Goal: Task Accomplishment & Management: Use online tool/utility

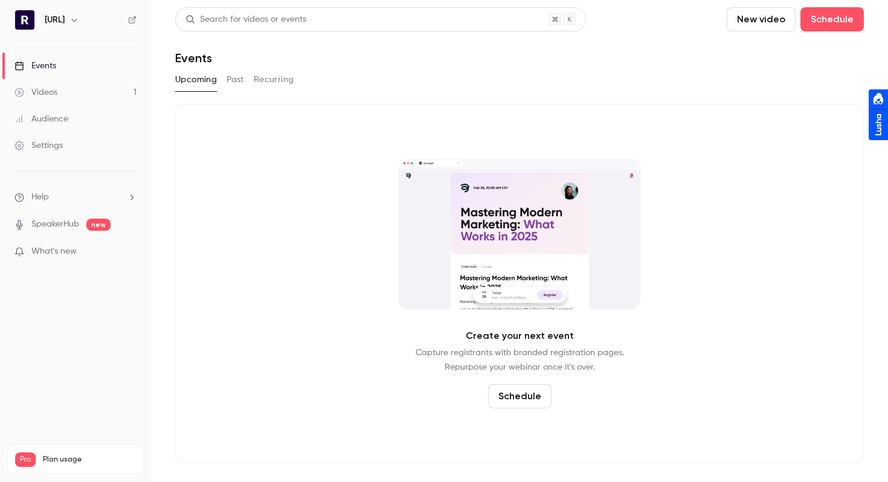
click at [93, 94] on link "Videos 1" at bounding box center [75, 92] width 151 height 27
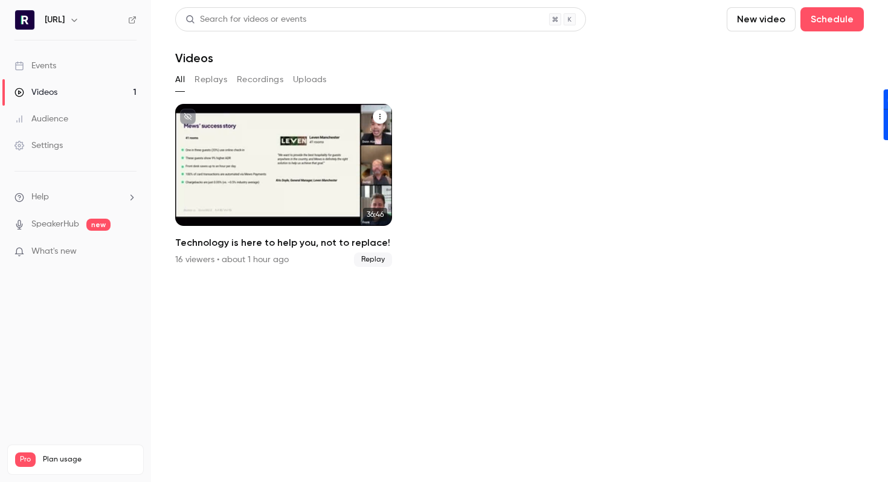
click at [279, 155] on div "Technology is here to help you, not to replace!" at bounding box center [283, 165] width 217 height 122
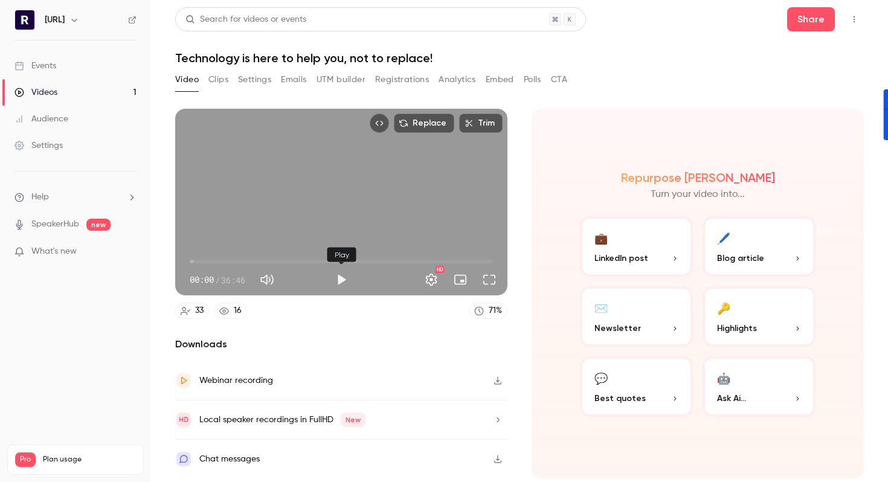
click at [338, 279] on button "Play" at bounding box center [341, 280] width 24 height 24
click at [483, 279] on button "Full screen" at bounding box center [489, 280] width 24 height 24
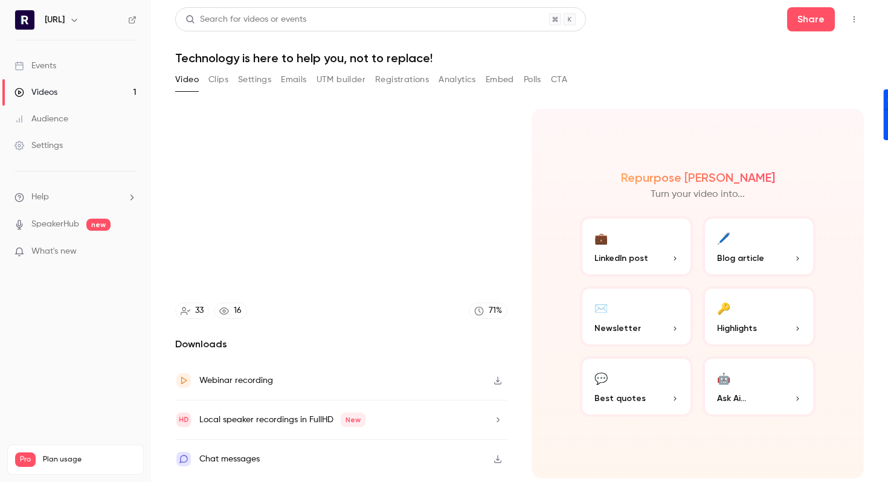
click at [638, 259] on span "LinkedIn post" at bounding box center [622, 258] width 54 height 13
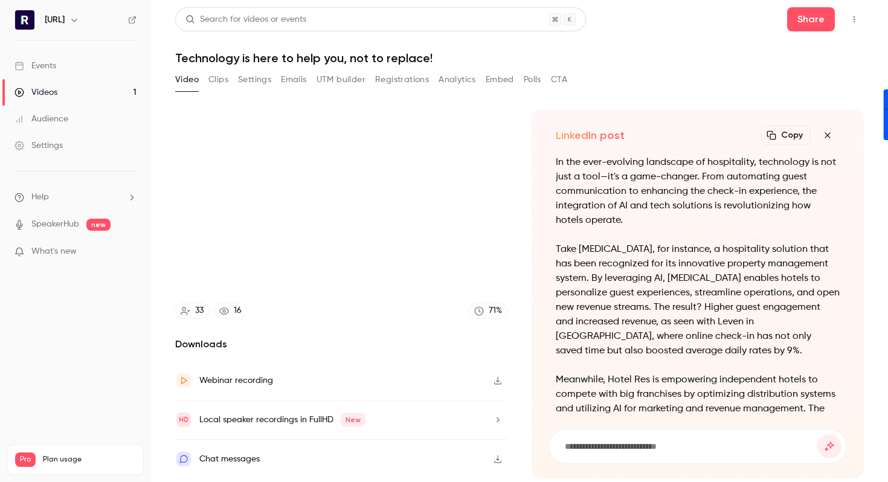
scroll to position [-235, 0]
type input "****"
click at [221, 86] on button "Clips" at bounding box center [218, 79] width 20 height 19
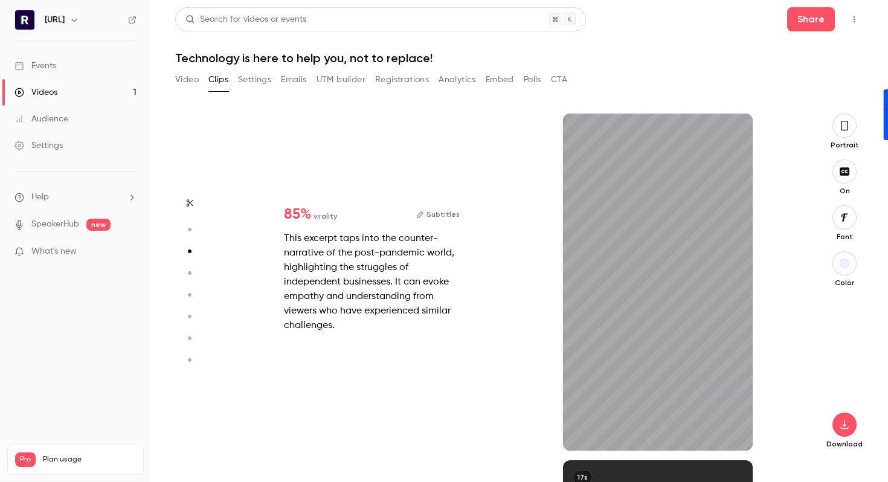
scroll to position [694, 0]
click at [296, 225] on div "85 % virality Subtitles This excerpt taps into the counter-narrative of the pos…" at bounding box center [372, 270] width 214 height 164
type input "*"
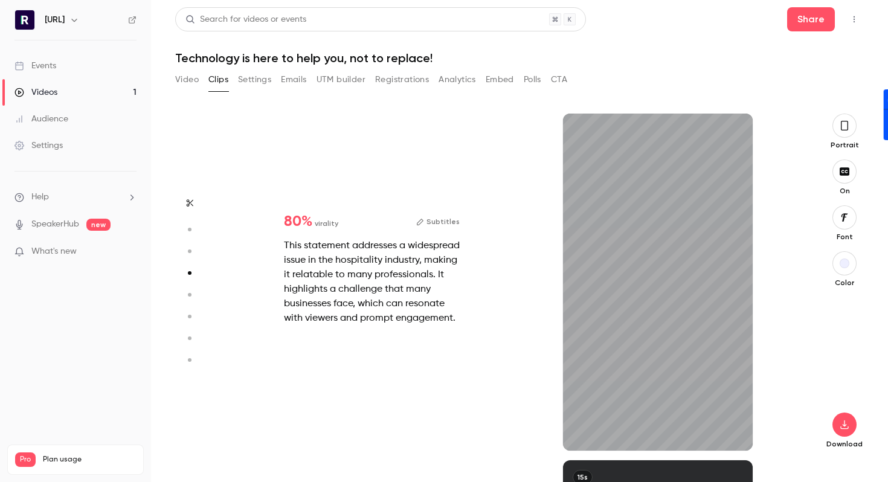
scroll to position [1040, 0]
click at [637, 300] on div "17s" at bounding box center [658, 282] width 190 height 337
click at [585, 430] on icon "button" at bounding box center [583, 431] width 10 height 8
click at [732, 435] on icon "button" at bounding box center [734, 431] width 10 height 8
type input "*"
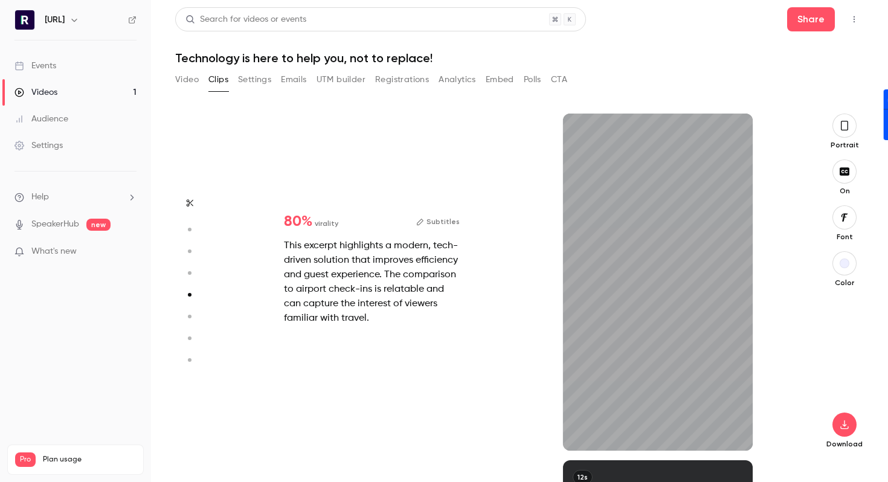
scroll to position [1387, 0]
click at [732, 432] on icon "button" at bounding box center [733, 431] width 8 height 7
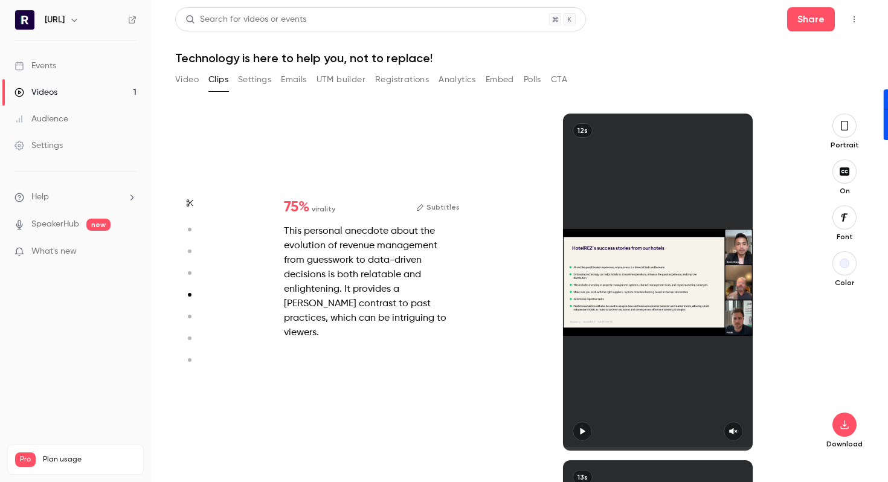
type input "*"
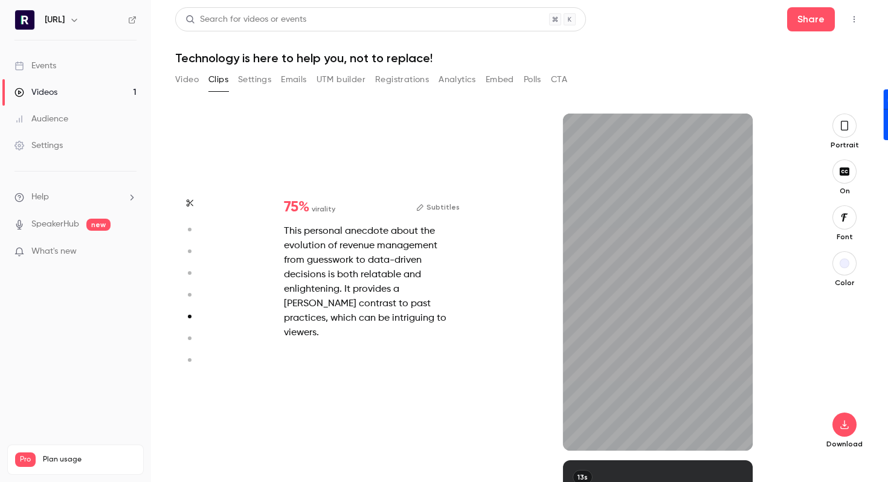
scroll to position [1734, 0]
click at [731, 436] on button "button" at bounding box center [733, 431] width 19 height 19
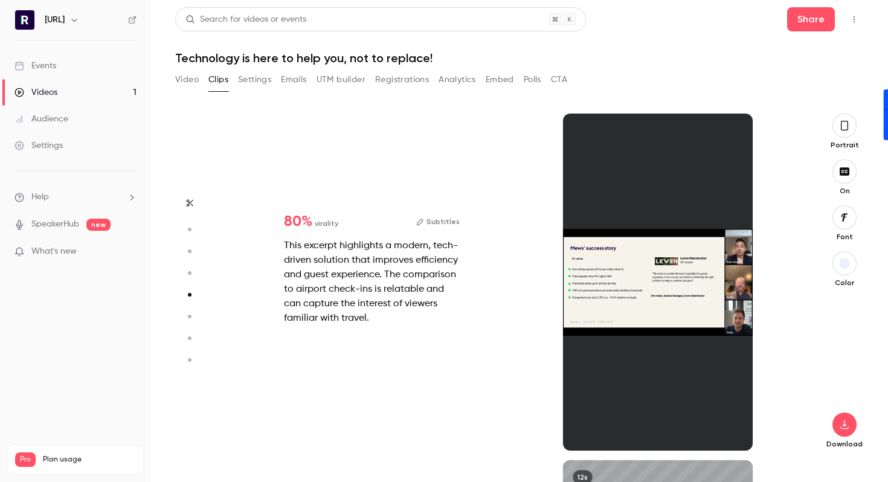
type input "*"
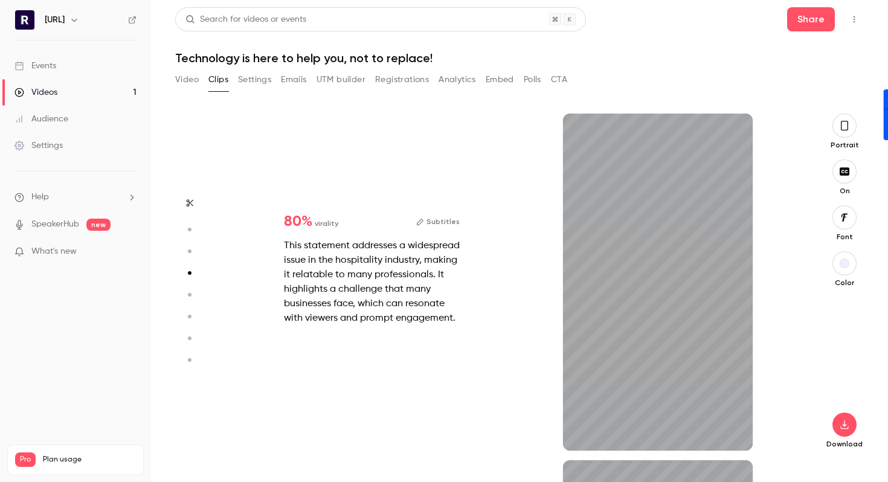
type input "*"
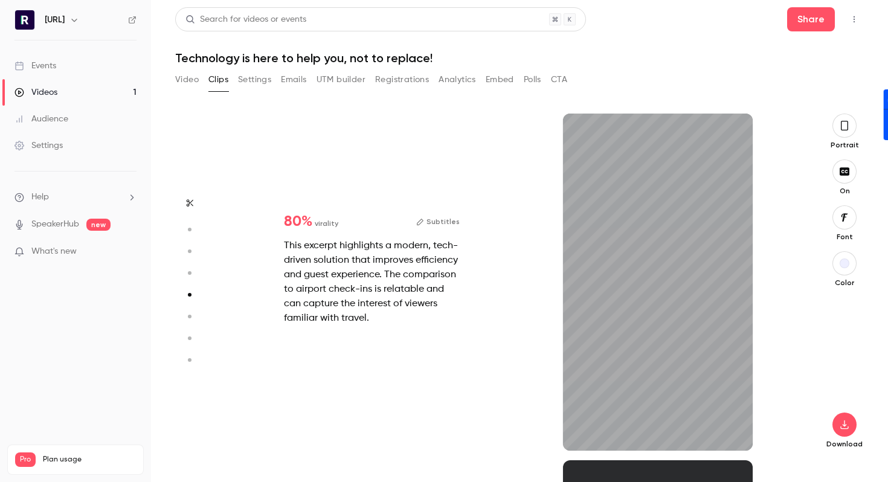
type input "*"
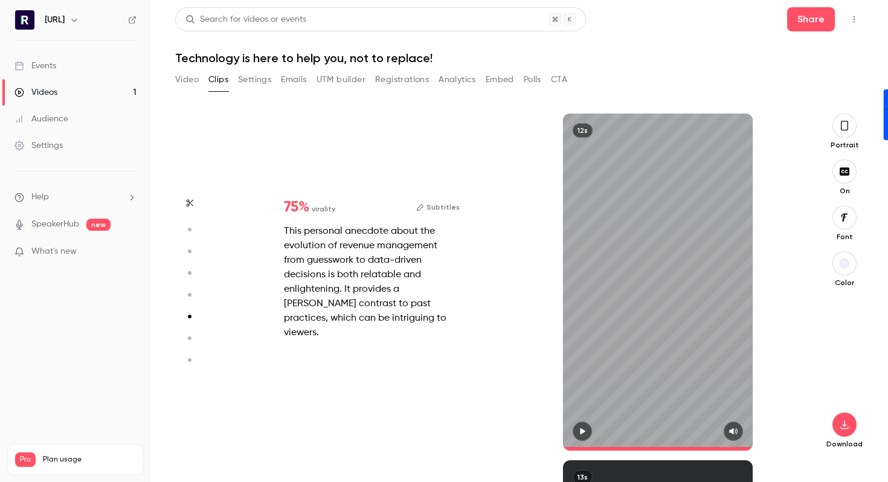
click at [584, 429] on icon "button" at bounding box center [583, 431] width 10 height 8
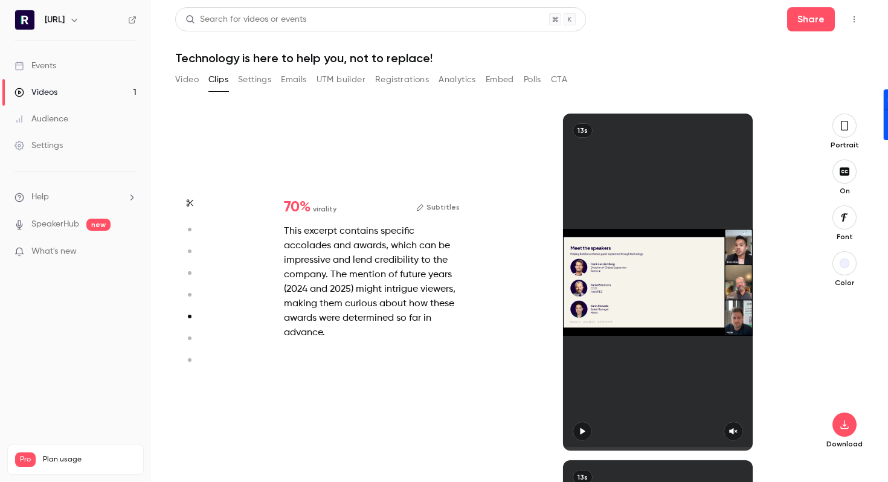
type input "*"
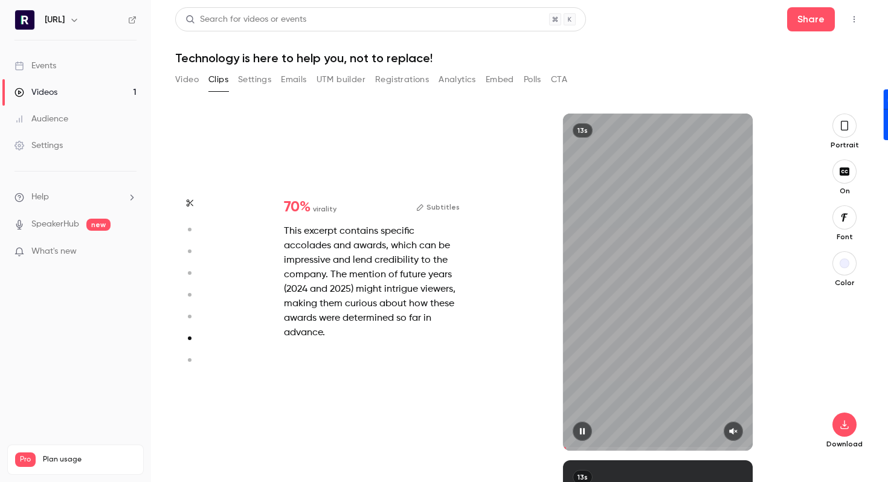
scroll to position [2081, 0]
click at [615, 357] on div "13s" at bounding box center [658, 282] width 190 height 337
click at [366, 248] on div "This excerpt contains specific accolades and awards, which can be impressive an…" at bounding box center [372, 282] width 176 height 116
click at [424, 208] on icon "button" at bounding box center [420, 208] width 8 height 8
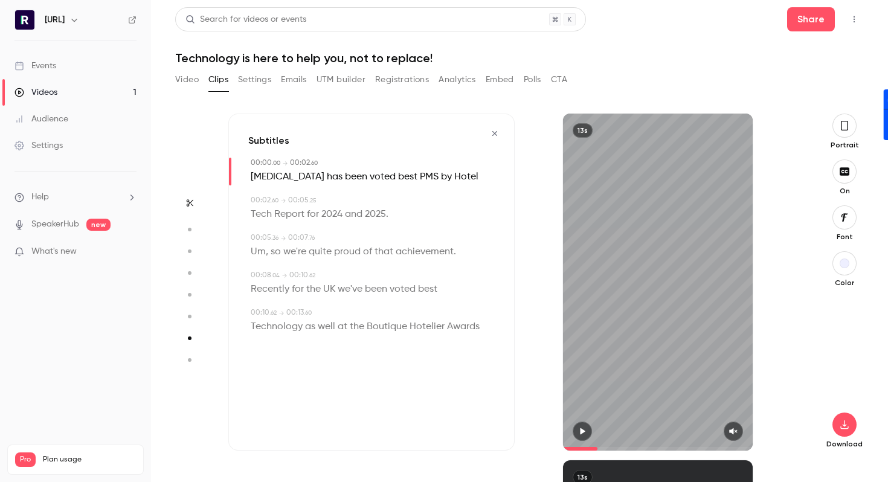
click at [269, 175] on span "[MEDICAL_DATA]" at bounding box center [288, 177] width 74 height 17
type input "*"
click at [256, 203] on button "Edit" at bounding box center [259, 198] width 42 height 19
type input "****"
click at [376, 202] on button "Replace" at bounding box center [370, 203] width 54 height 24
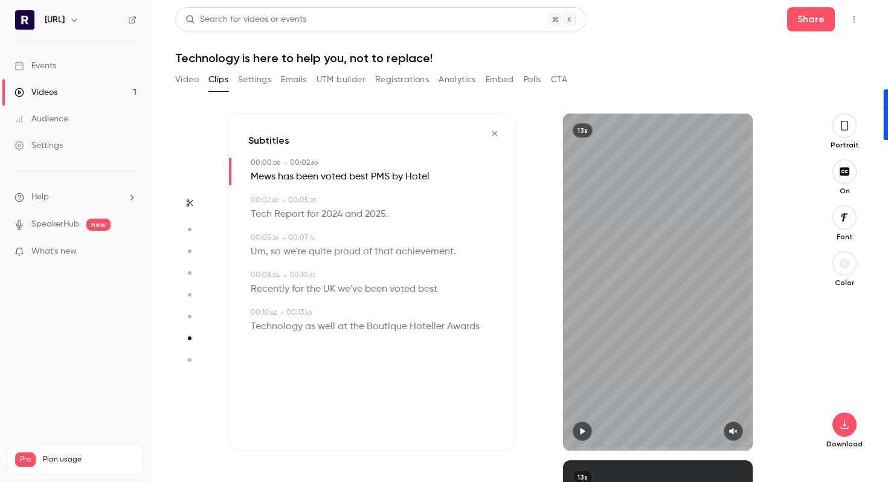
click at [584, 434] on icon "button" at bounding box center [583, 431] width 10 height 8
click at [733, 427] on icon "button" at bounding box center [734, 431] width 10 height 8
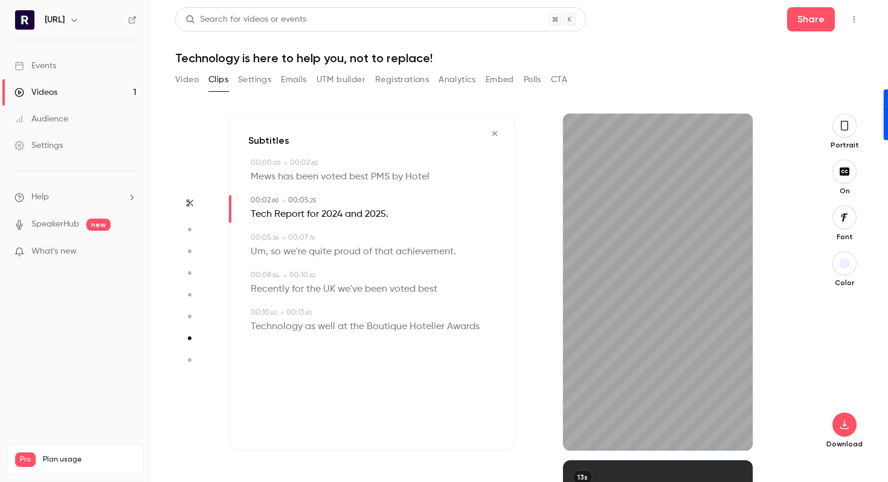
click at [797, 317] on div "13s" at bounding box center [658, 282] width 286 height 337
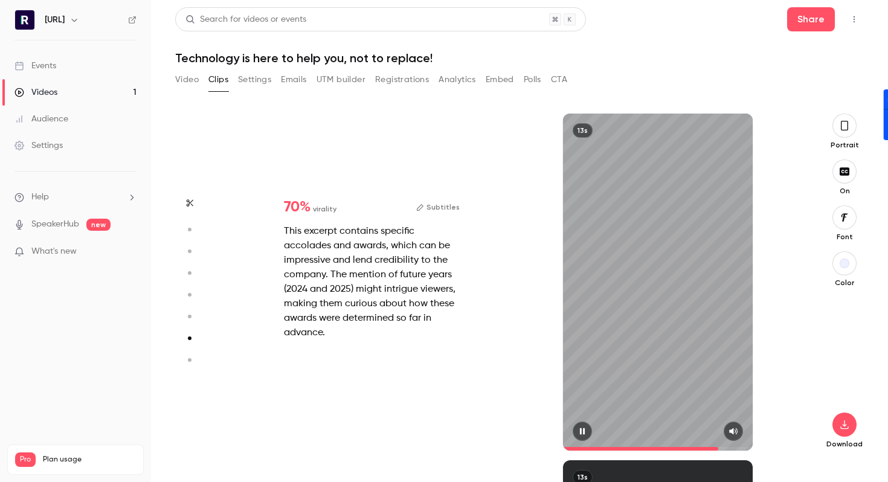
type input "*"
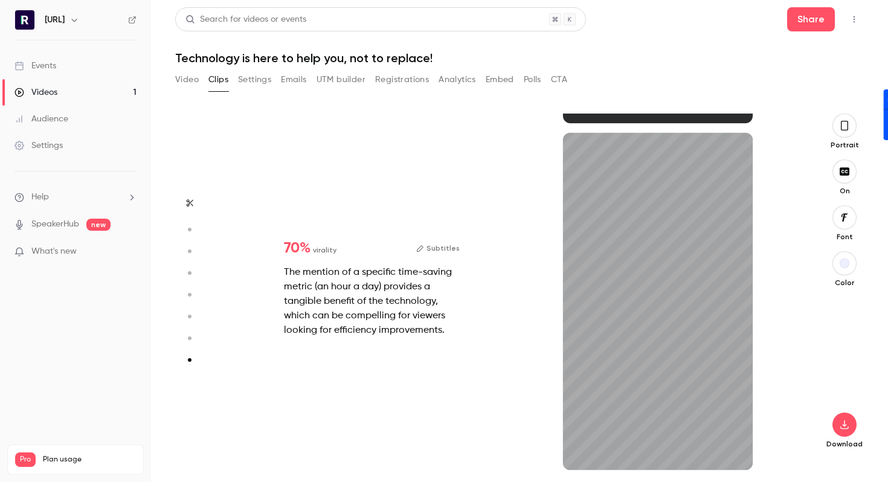
scroll to position [2408, 0]
click at [736, 453] on icon "button" at bounding box center [734, 450] width 10 height 8
click at [297, 248] on span "70 %" at bounding box center [297, 248] width 27 height 15
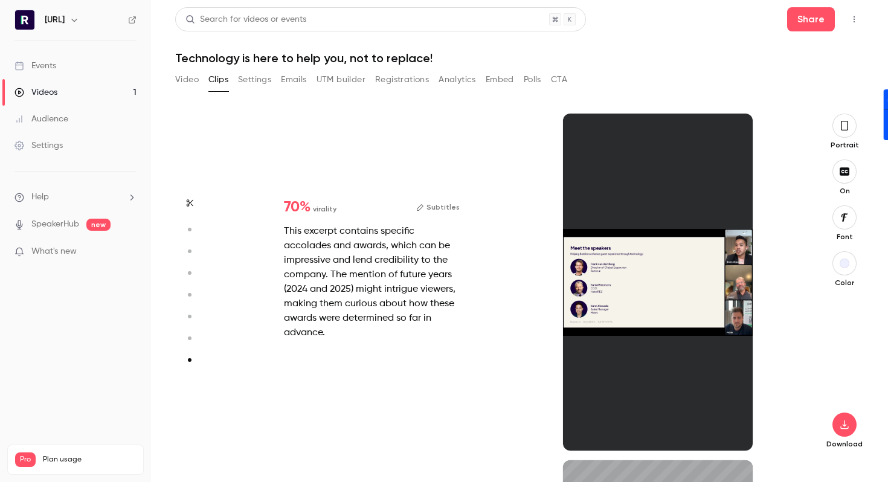
type input "*"
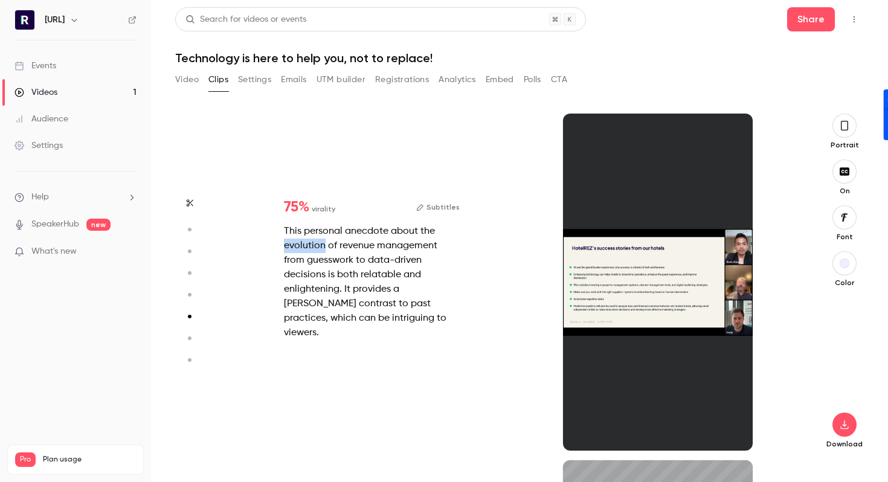
scroll to position [1734, 0]
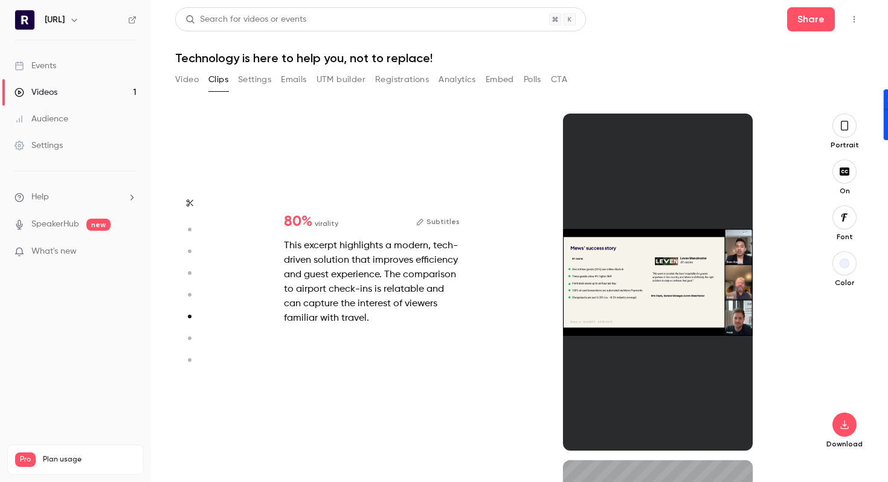
type input "*"
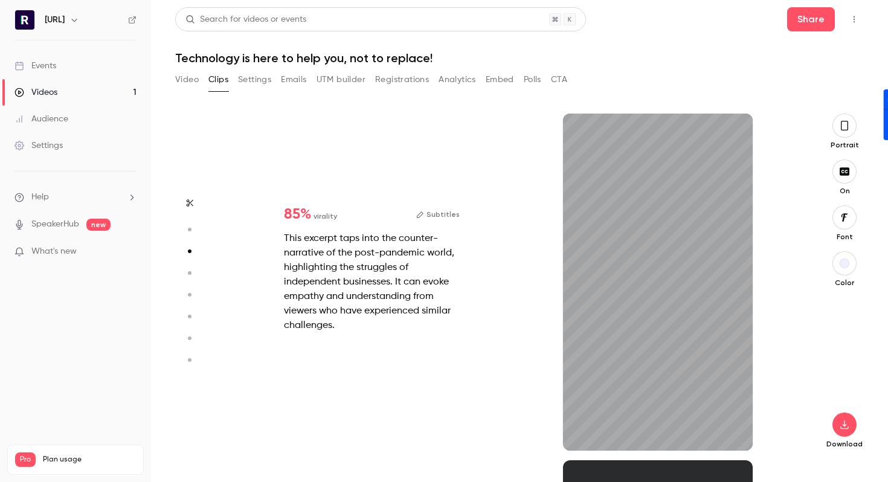
type input "*"
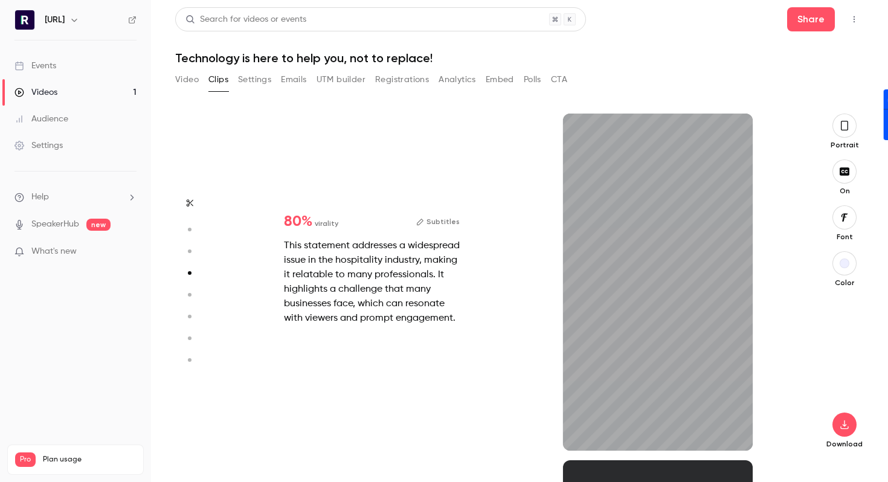
scroll to position [1040, 0]
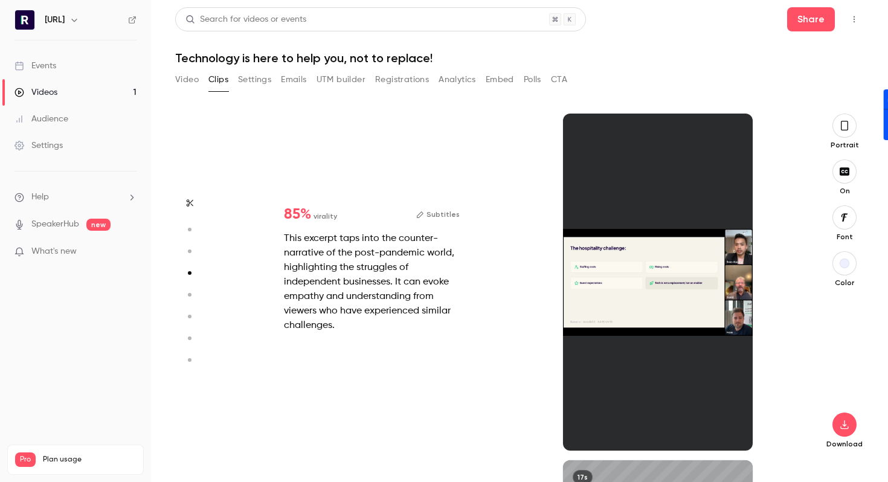
type input "*"
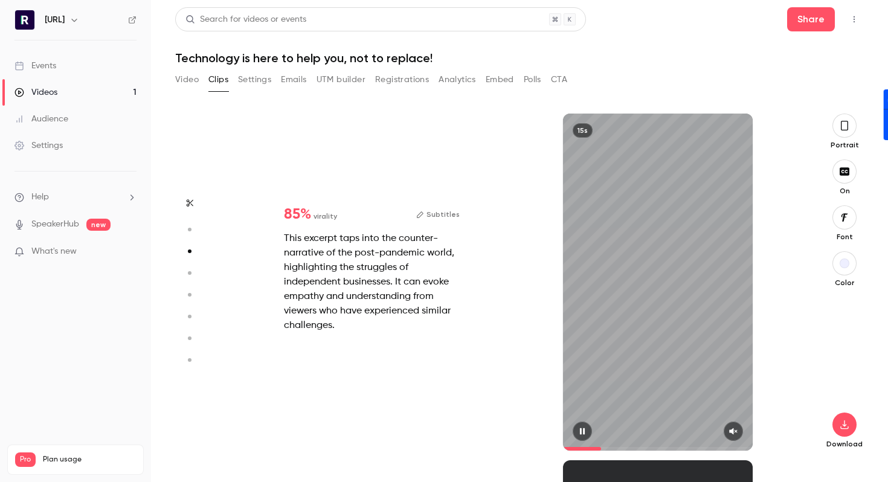
click at [738, 433] on icon "button" at bounding box center [734, 431] width 10 height 8
click at [375, 239] on div "This excerpt taps into the counter-narrative of the post-pandemic world, highli…" at bounding box center [372, 282] width 176 height 102
click at [570, 433] on div at bounding box center [658, 431] width 190 height 19
click at [579, 433] on icon "button" at bounding box center [583, 431] width 10 height 8
click at [845, 130] on icon "button" at bounding box center [844, 126] width 7 height 10
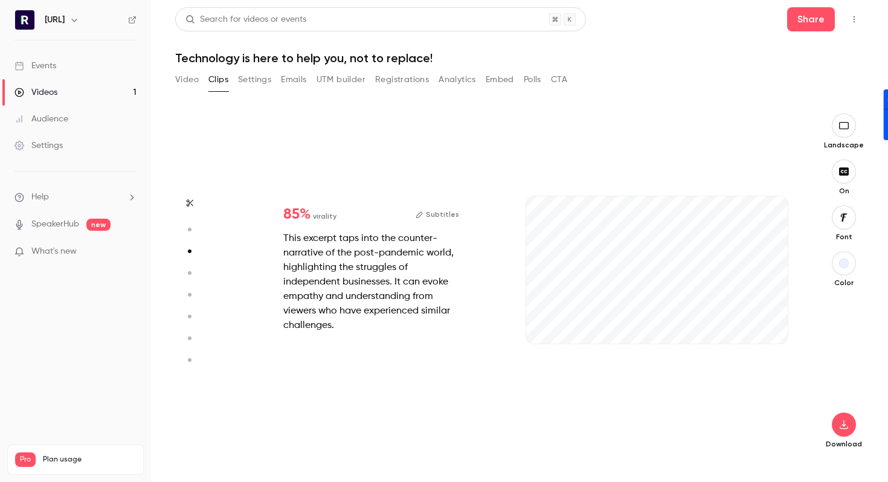
click at [843, 221] on icon "button" at bounding box center [844, 217] width 7 height 8
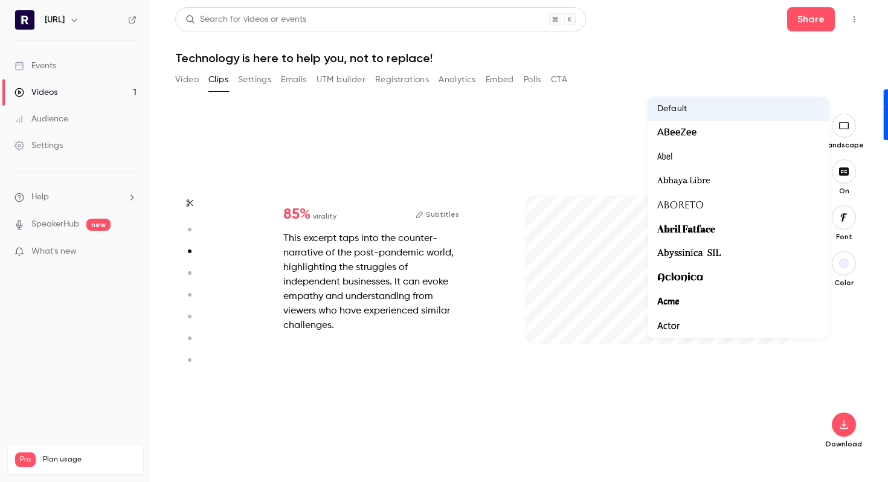
click at [446, 401] on div at bounding box center [444, 241] width 888 height 482
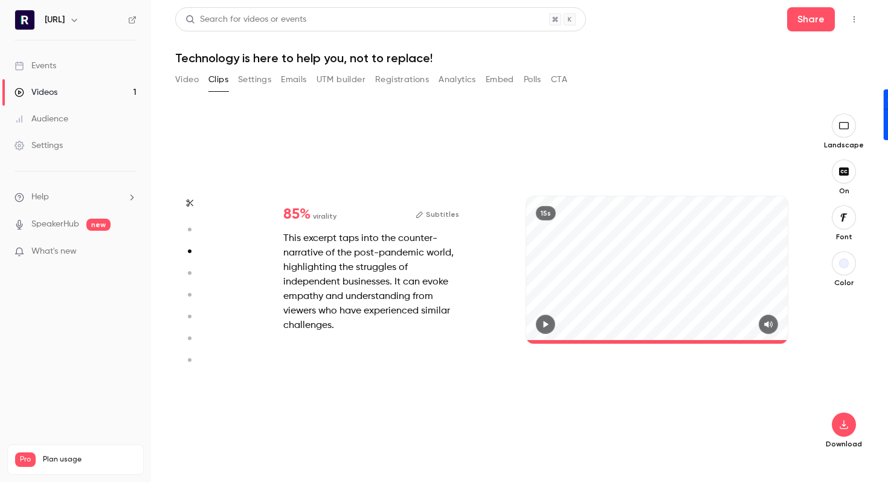
click at [353, 281] on div "This excerpt taps into the counter-narrative of the post-pandemic world, highli…" at bounding box center [371, 282] width 176 height 102
click at [442, 218] on button "Subtitles" at bounding box center [438, 214] width 44 height 15
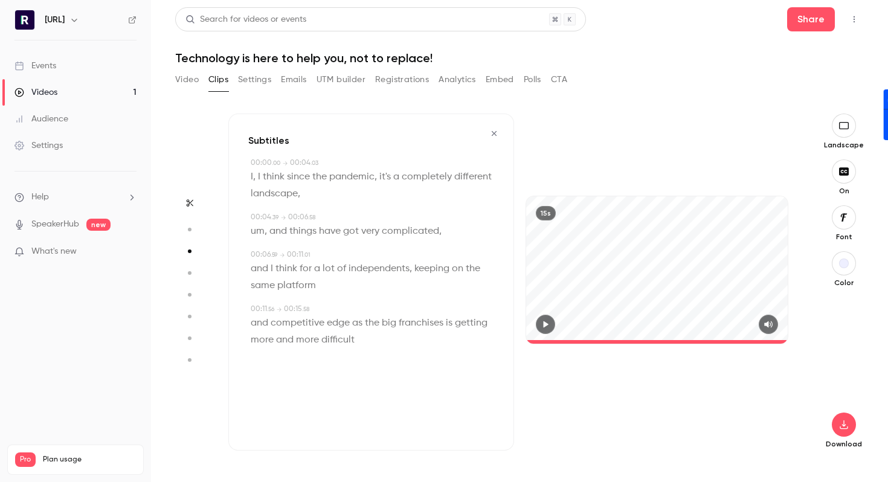
click at [254, 177] on span "," at bounding box center [254, 177] width 2 height 17
type input "*"
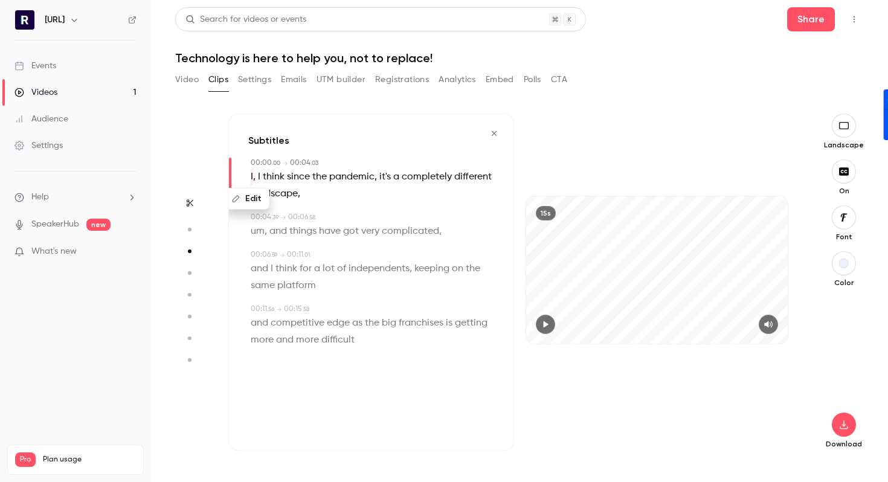
click at [257, 201] on button "Edit" at bounding box center [248, 198] width 42 height 19
click at [292, 200] on input "*" at bounding box center [286, 203] width 109 height 24
click at [362, 208] on button "Replace" at bounding box center [370, 203] width 54 height 24
click at [546, 323] on icon "button" at bounding box center [546, 324] width 5 height 7
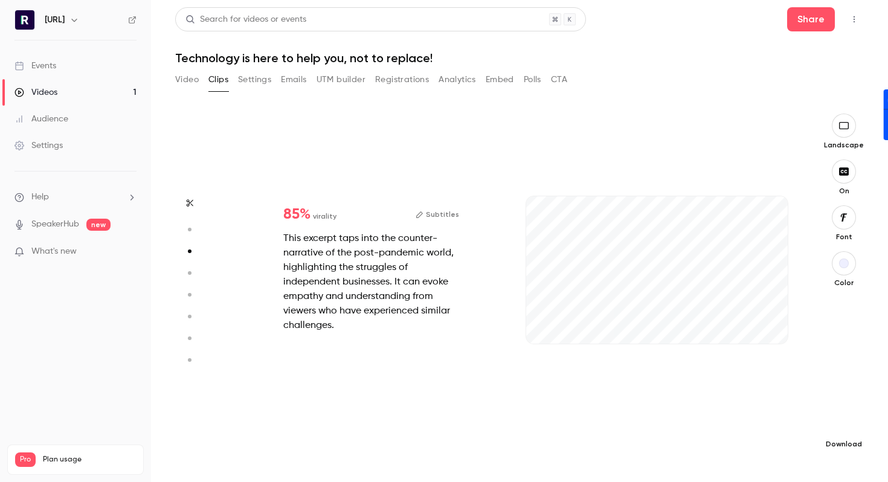
click at [842, 423] on icon "button" at bounding box center [844, 425] width 15 height 10
click at [741, 399] on span "Full HD" at bounding box center [754, 401] width 138 height 13
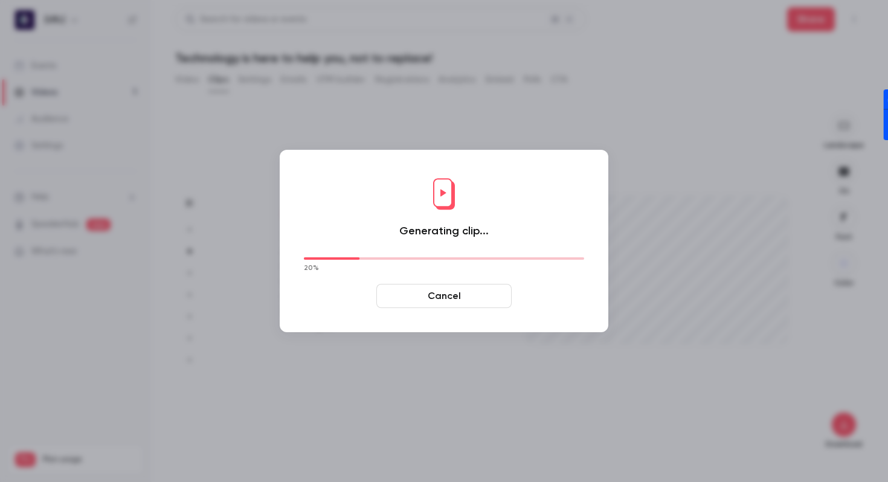
type input "****"
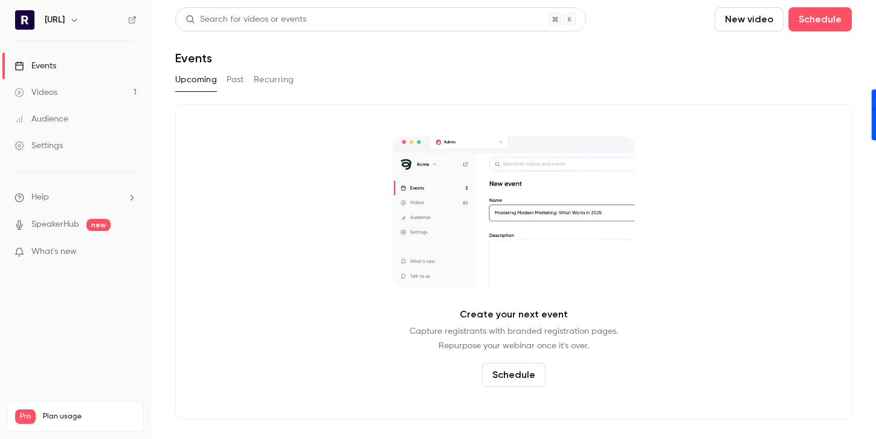
click at [54, 87] on div "Videos" at bounding box center [36, 92] width 43 height 12
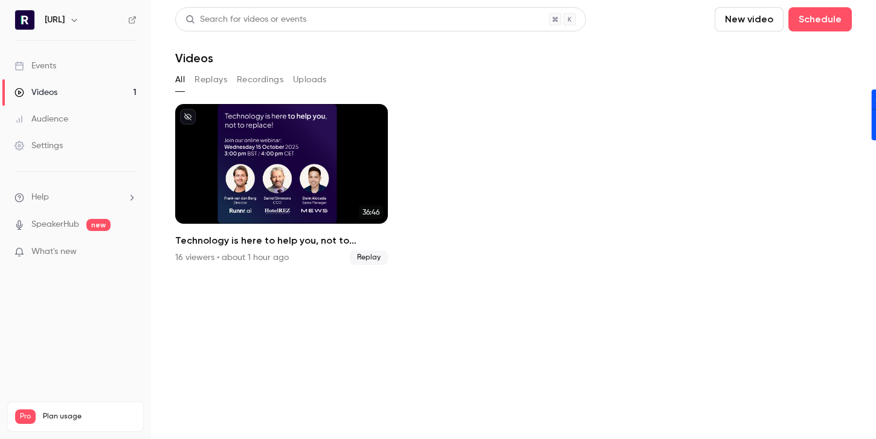
click at [248, 80] on button "Recordings" at bounding box center [260, 79] width 47 height 19
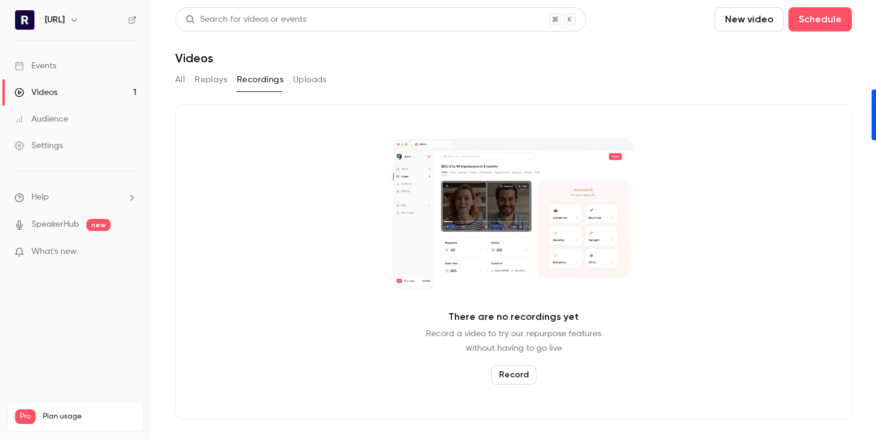
click at [179, 79] on button "All" at bounding box center [180, 79] width 10 height 19
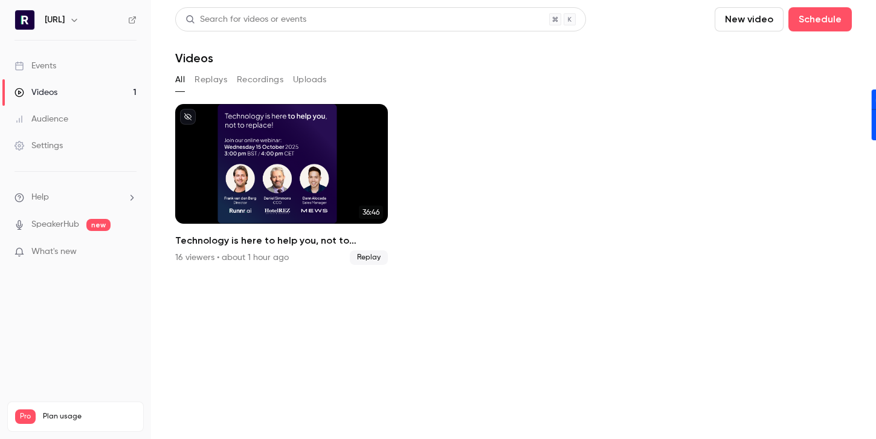
click at [105, 85] on link "Videos 1" at bounding box center [75, 92] width 151 height 27
click at [80, 94] on link "Videos 1" at bounding box center [75, 92] width 151 height 27
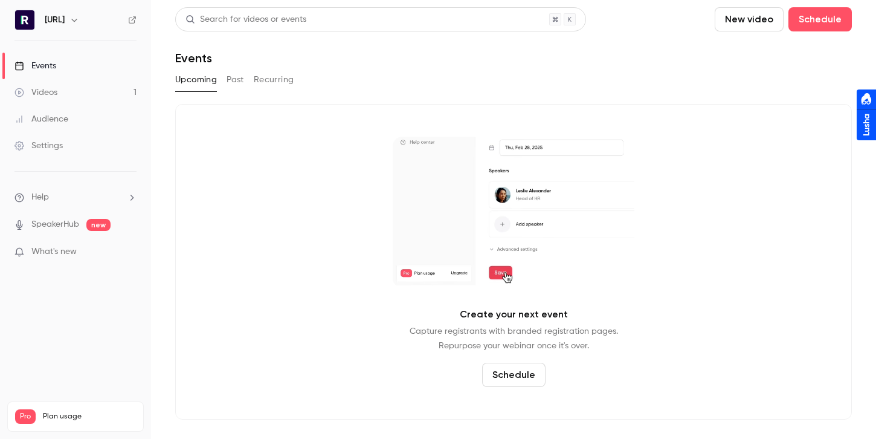
click at [59, 68] on link "Events" at bounding box center [75, 66] width 151 height 27
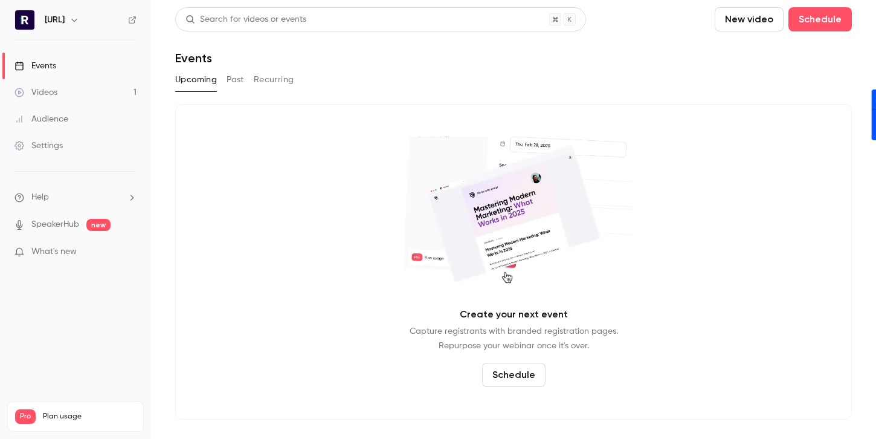
click at [227, 84] on button "Past" at bounding box center [236, 79] width 18 height 19
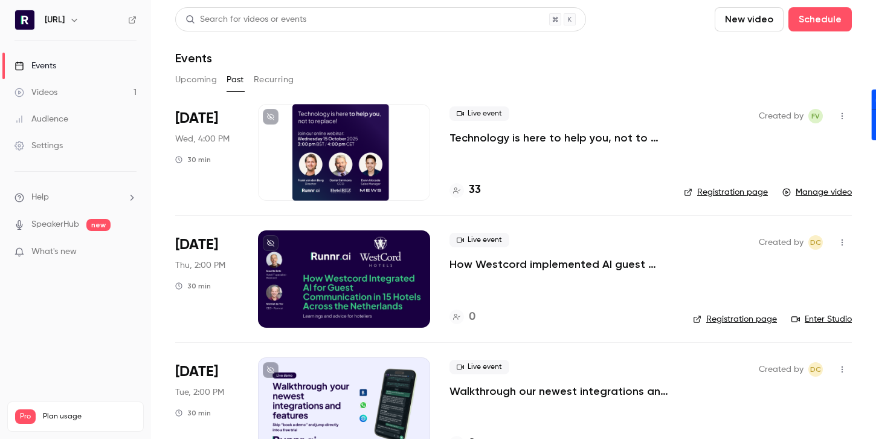
click at [77, 94] on link "Videos 1" at bounding box center [75, 92] width 151 height 27
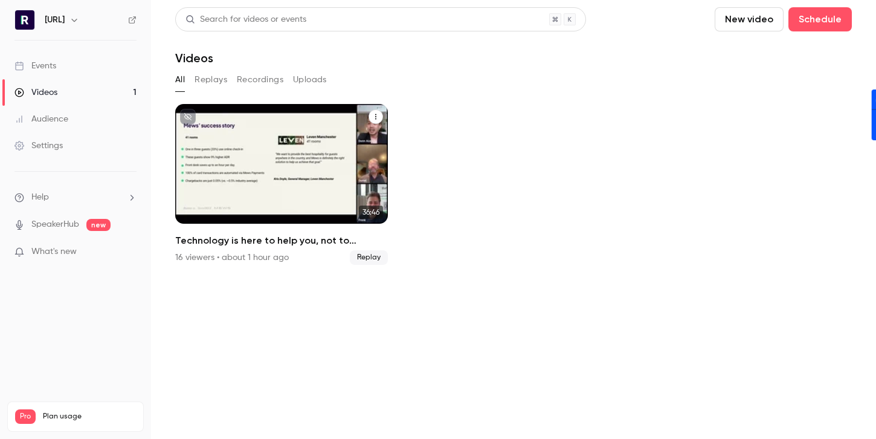
click at [332, 185] on div "Technology is here to help you, not to replace!" at bounding box center [281, 164] width 213 height 120
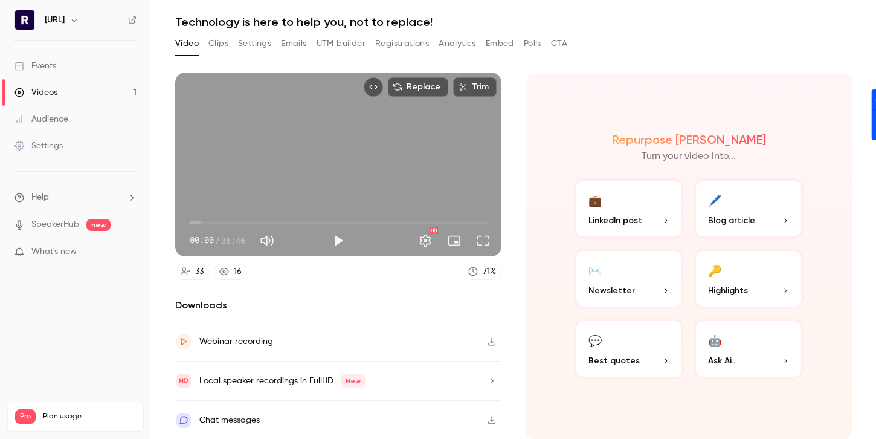
scroll to position [37, 0]
click at [748, 273] on button "🔑 Highlights" at bounding box center [749, 278] width 110 height 60
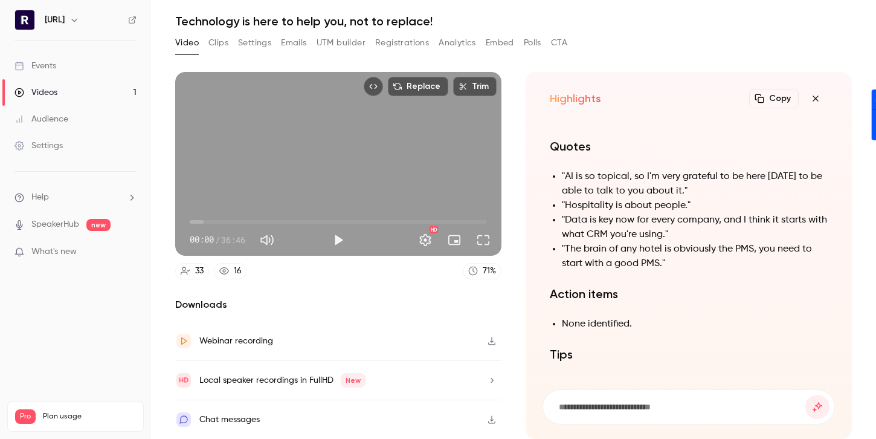
scroll to position [-178, 0]
click at [625, 205] on li ""Hospitality is about people."" at bounding box center [695, 206] width 266 height 15
click at [662, 211] on li ""Hospitality is about people."" at bounding box center [695, 206] width 266 height 15
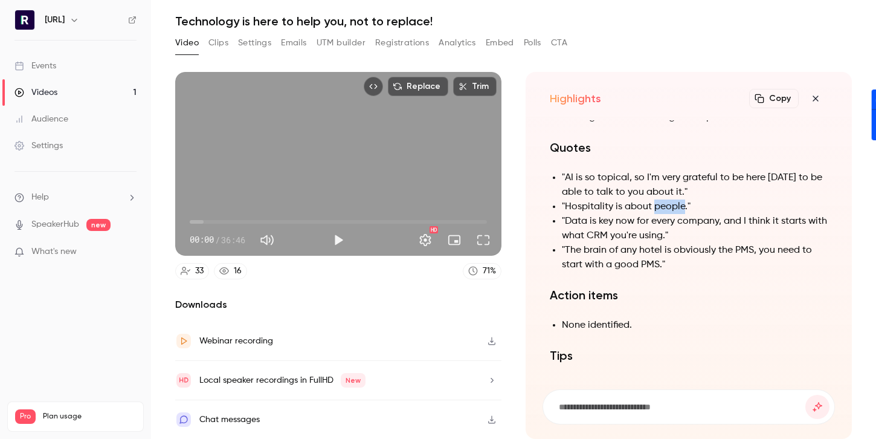
click at [662, 211] on li ""Hospitality is about people."" at bounding box center [695, 206] width 266 height 15
click at [659, 232] on li ""Data is key now for every company, and I think it starts with what CRM you're …" at bounding box center [695, 228] width 266 height 29
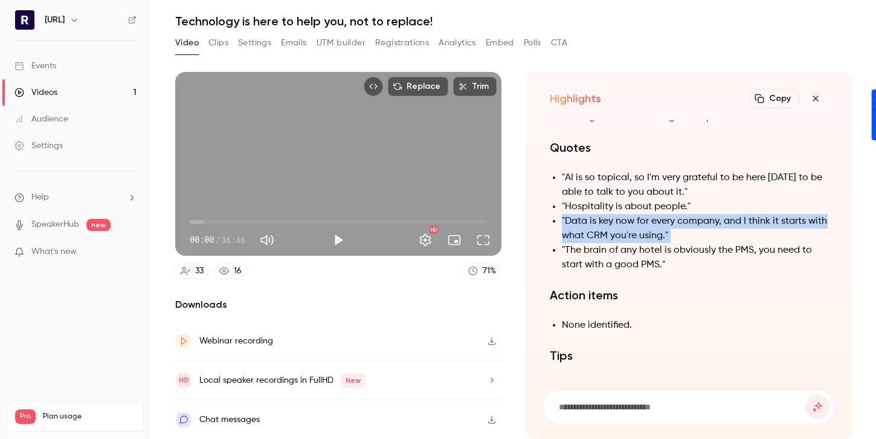
click at [659, 232] on li ""Data is key now for every company, and I think it starts with what CRM you're …" at bounding box center [695, 228] width 266 height 29
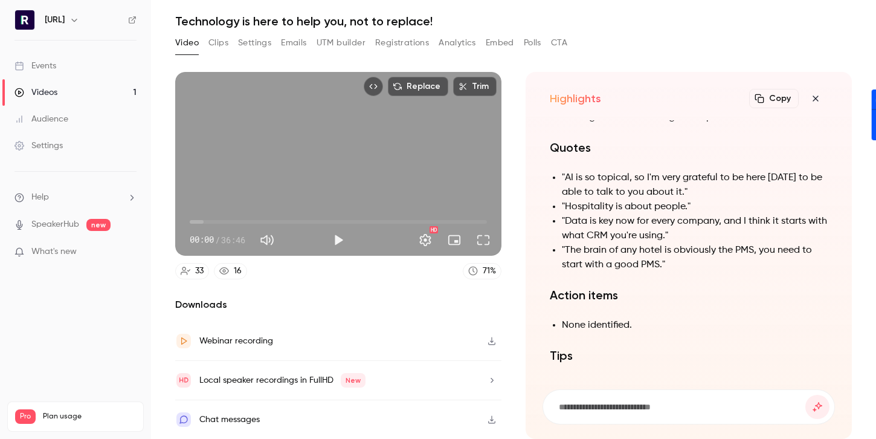
click at [680, 233] on li ""Data is key now for every company, and I think it starts with what CRM you're …" at bounding box center [695, 228] width 266 height 29
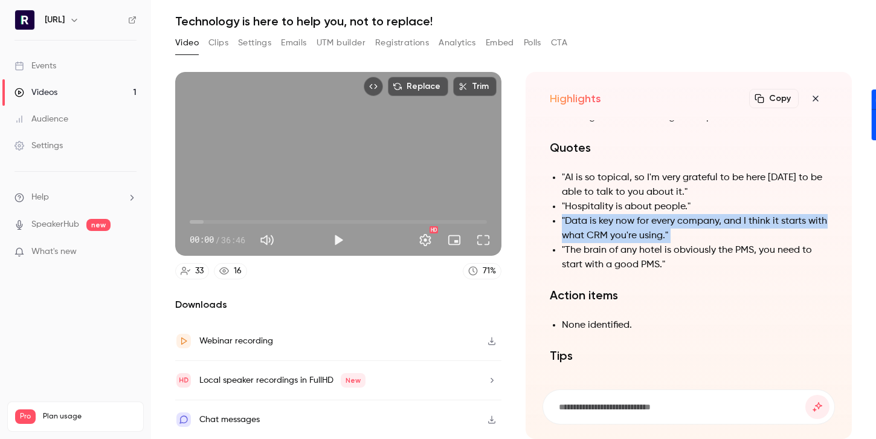
click at [680, 233] on li ""Data is key now for every company, and I think it starts with what CRM you're …" at bounding box center [695, 228] width 266 height 29
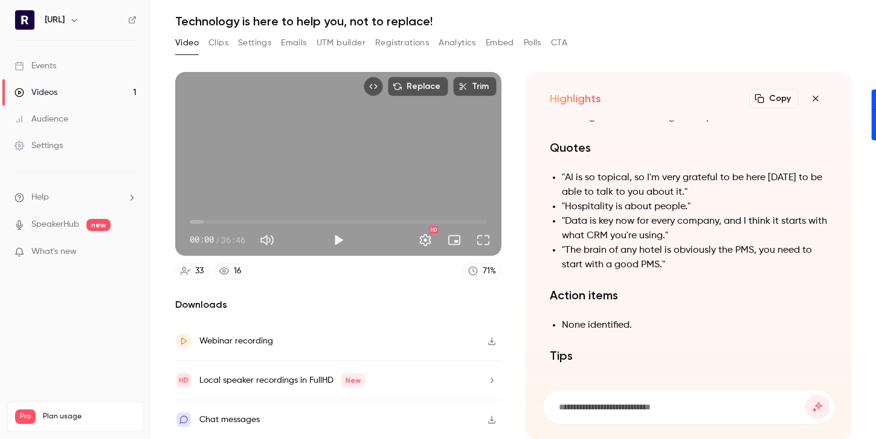
click at [697, 245] on li ""The brain of any hotel is obviously the PMS, you need to start with a good PMS…" at bounding box center [695, 257] width 266 height 29
click at [706, 254] on li ""The brain of any hotel is obviously the PMS, you need to start with a good PMS…" at bounding box center [695, 257] width 266 height 29
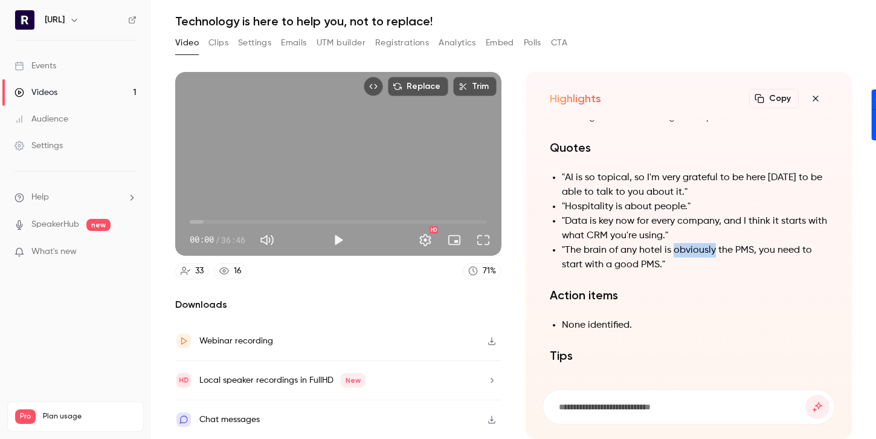
click at [706, 254] on li ""The brain of any hotel is obviously the PMS, you need to start with a good PMS…" at bounding box center [695, 257] width 266 height 29
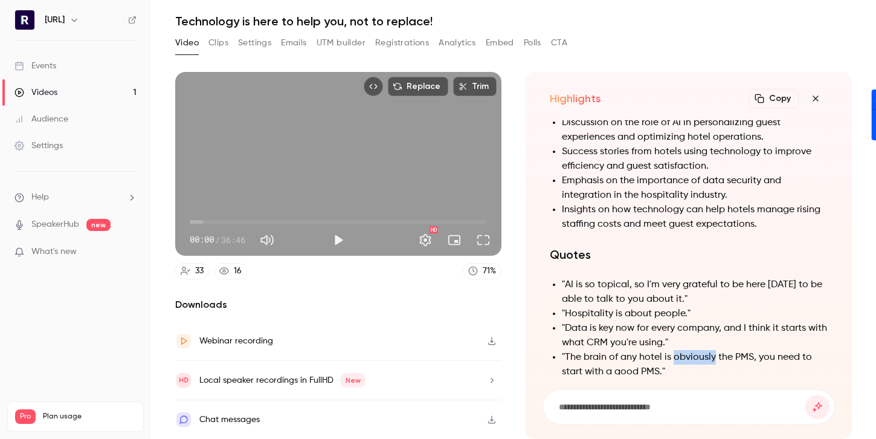
scroll to position [-330, 0]
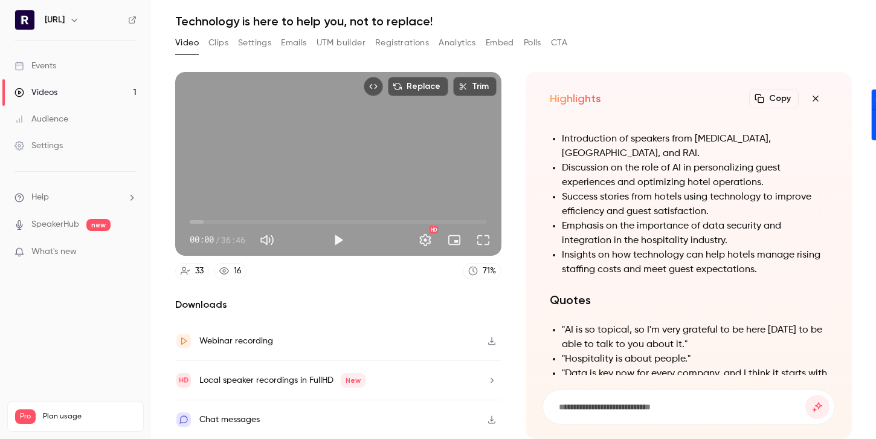
click at [679, 256] on li "Insights on how technology can help hotels manage rising staffing costs and mee…" at bounding box center [695, 262] width 266 height 29
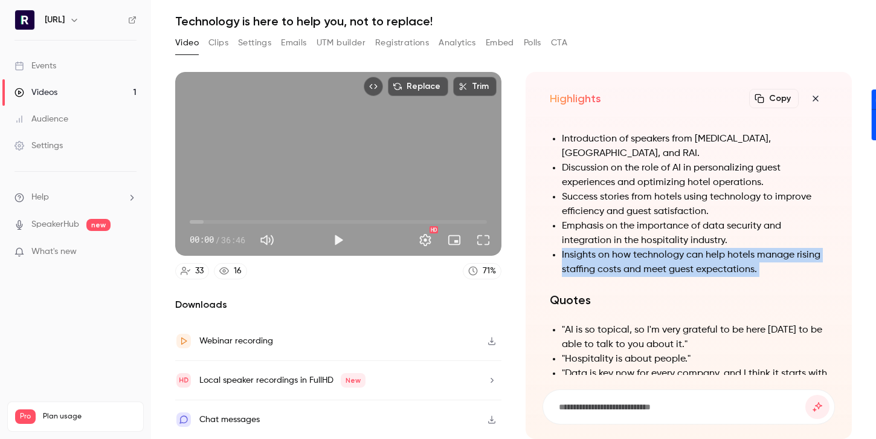
click at [679, 256] on li "Insights on how technology can help hotels manage rising staffing costs and mee…" at bounding box center [695, 262] width 266 height 29
click at [737, 265] on li "Insights on how technology can help hotels manage rising staffing costs and mee…" at bounding box center [695, 262] width 266 height 29
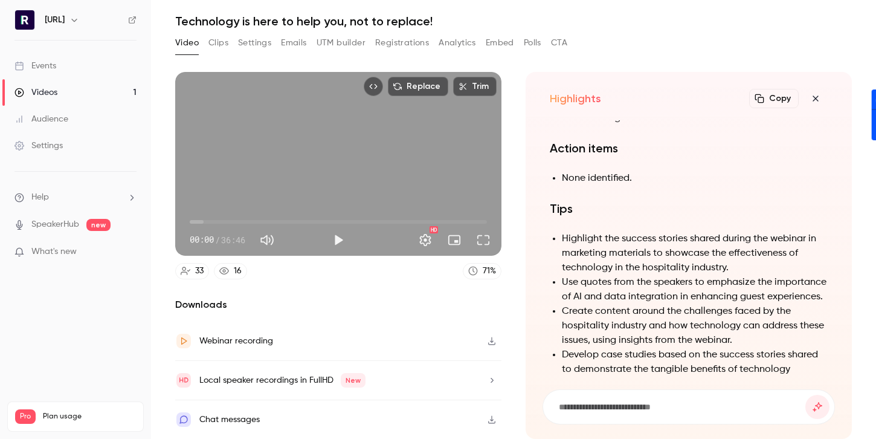
scroll to position [-29, 0]
click at [608, 257] on li "Highlight the success stories shared during the webinar in marketing materials …" at bounding box center [695, 252] width 266 height 44
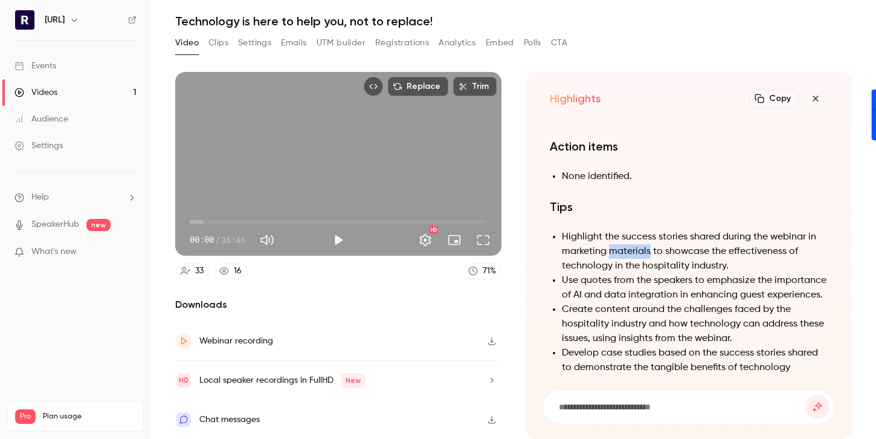
click at [608, 257] on li "Highlight the success stories shared during the webinar in marketing materials …" at bounding box center [695, 252] width 266 height 44
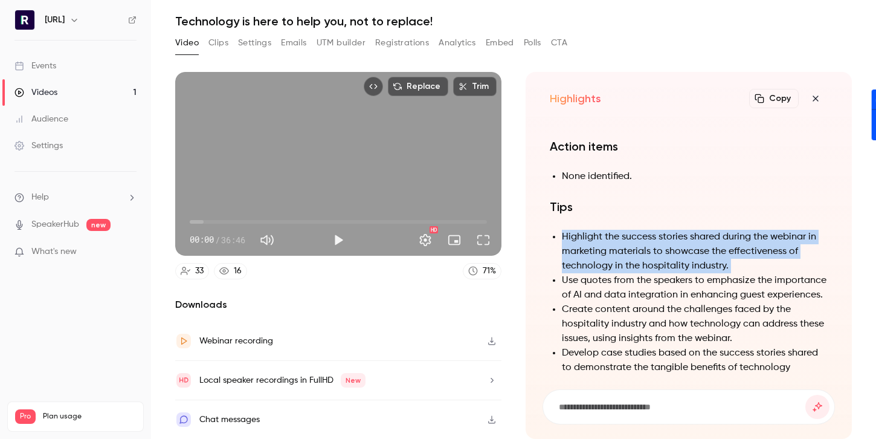
click at [608, 257] on li "Highlight the success stories shared during the webinar in marketing materials …" at bounding box center [695, 252] width 266 height 44
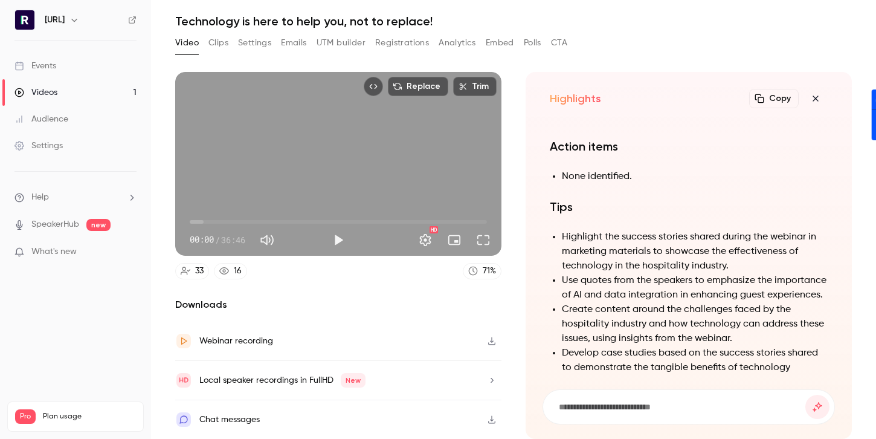
click at [628, 263] on li "Highlight the success stories shared during the webinar in marketing materials …" at bounding box center [695, 252] width 266 height 44
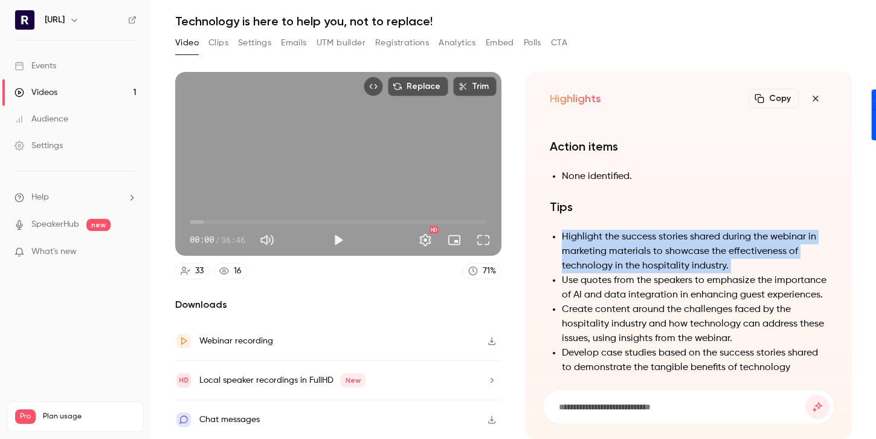
click at [628, 263] on li "Highlight the success stories shared during the webinar in marketing materials …" at bounding box center [695, 252] width 266 height 44
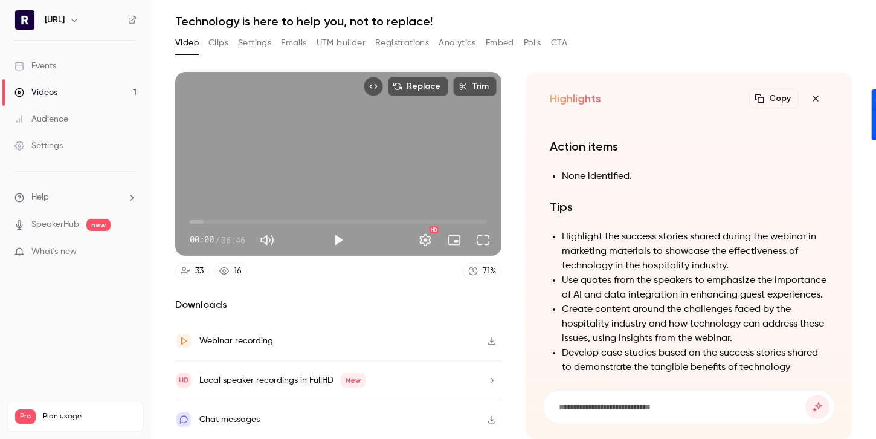
click at [637, 276] on li "Use quotes from the speakers to emphasize the importance of AI and data integra…" at bounding box center [695, 287] width 266 height 29
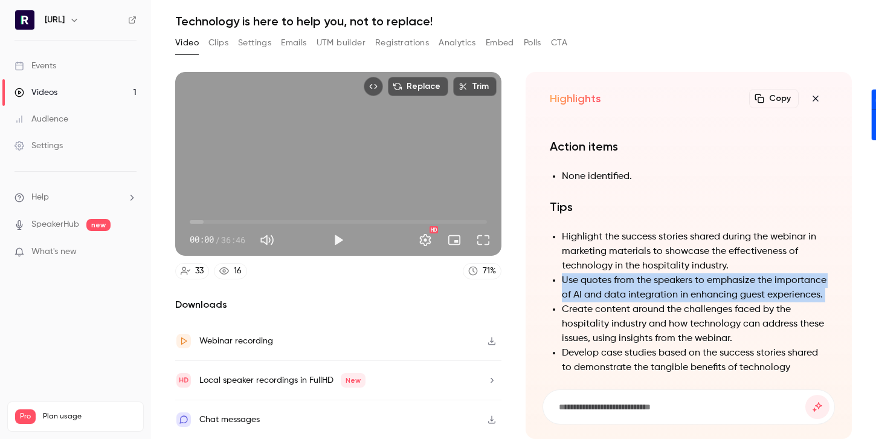
click at [637, 276] on li "Use quotes from the speakers to emphasize the importance of AI and data integra…" at bounding box center [695, 287] width 266 height 29
click at [636, 279] on li "Use quotes from the speakers to emphasize the importance of AI and data integra…" at bounding box center [695, 287] width 266 height 29
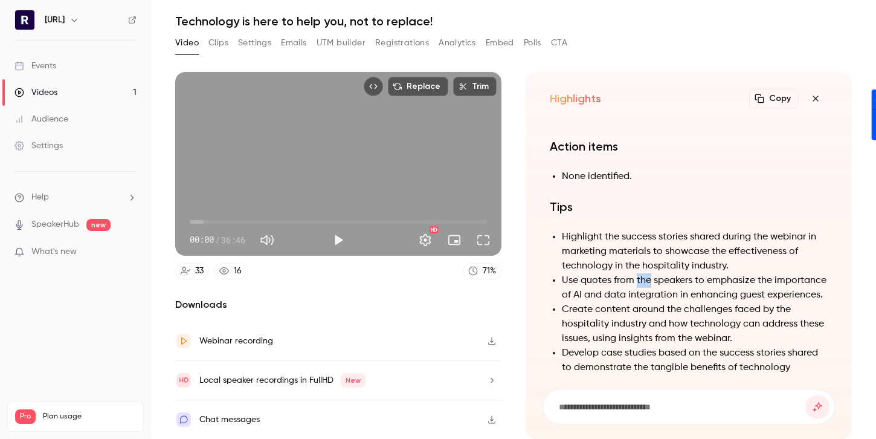
click at [636, 279] on li "Use quotes from the speakers to emphasize the importance of AI and data integra…" at bounding box center [695, 287] width 266 height 29
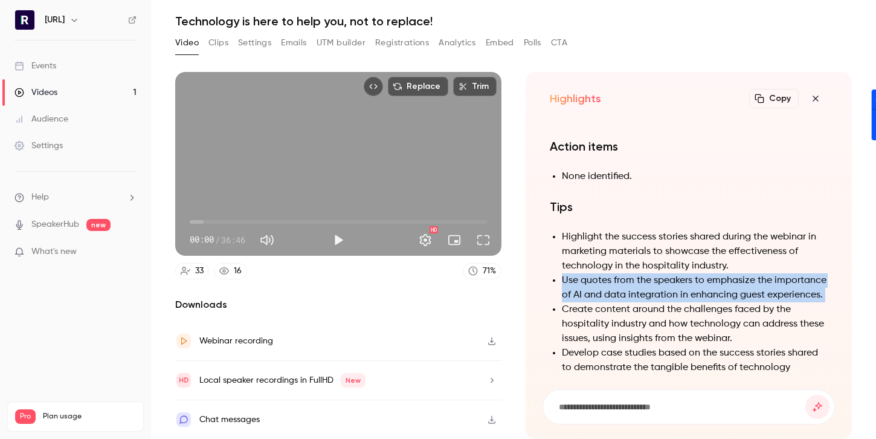
click at [636, 279] on li "Use quotes from the speakers to emphasize the importance of AI and data integra…" at bounding box center [695, 287] width 266 height 29
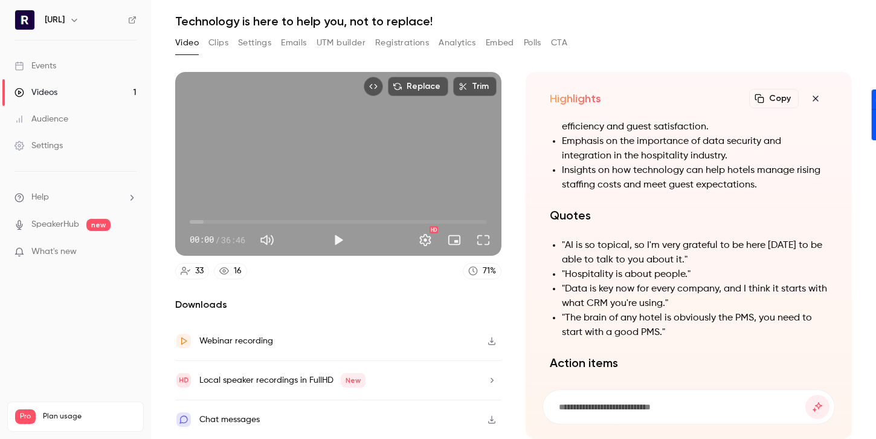
scroll to position [-244, 0]
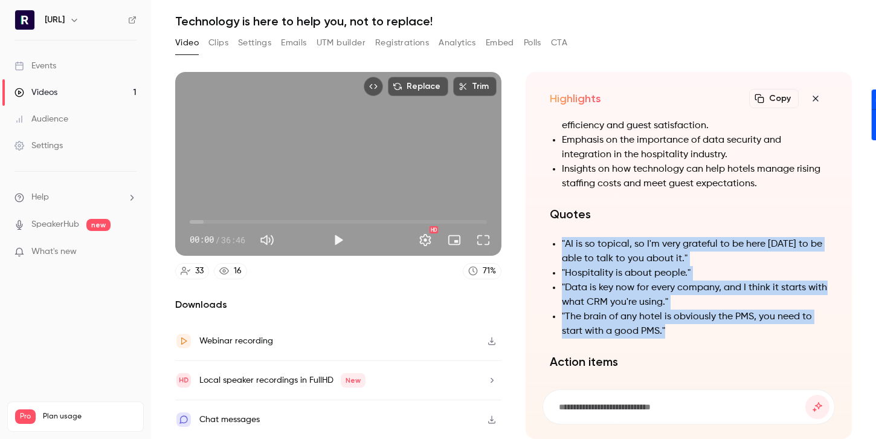
drag, startPoint x: 682, startPoint y: 328, endPoint x: 556, endPoint y: 228, distance: 160.8
click at [555, 228] on div "Summary The webinar focused on the integration of technology in the hospitality…" at bounding box center [689, 221] width 278 height 795
drag, startPoint x: 550, startPoint y: 213, endPoint x: 686, endPoint y: 325, distance: 176.5
click at [686, 325] on div "Summary The webinar focused on the integration of technology in the hospitality…" at bounding box center [689, 221] width 278 height 795
copy div "Quotes "AI is so topical, so I'm very grateful to be here [DATE] to be able to …"
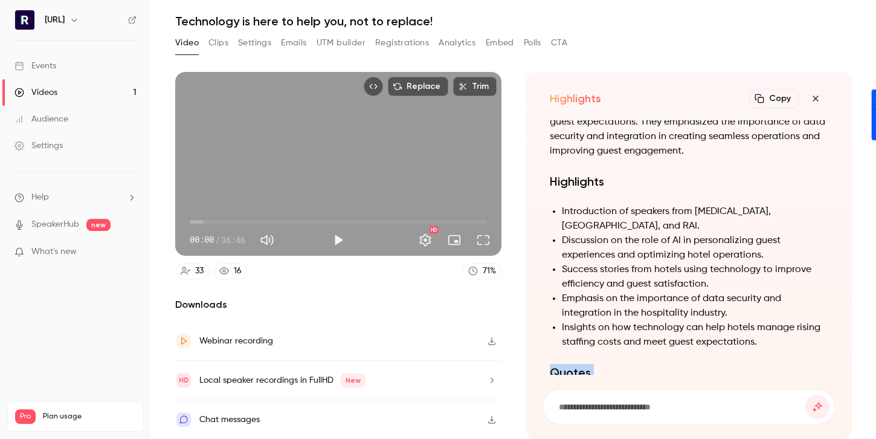
scroll to position [-447, 0]
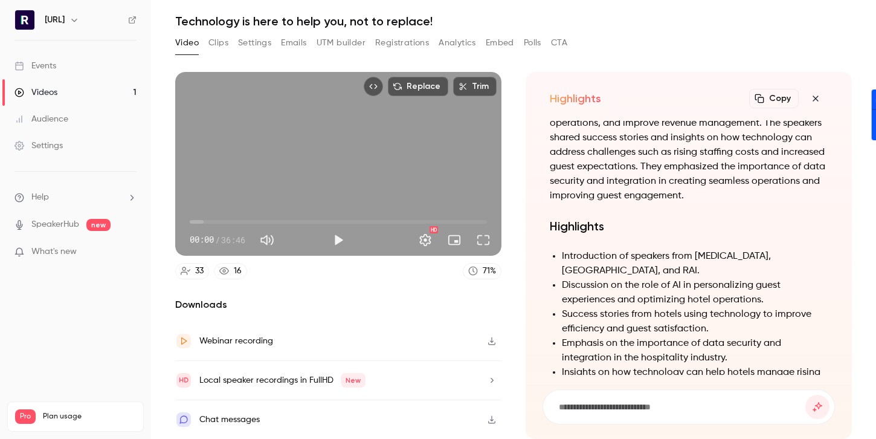
click at [810, 100] on icon "button" at bounding box center [815, 99] width 15 height 10
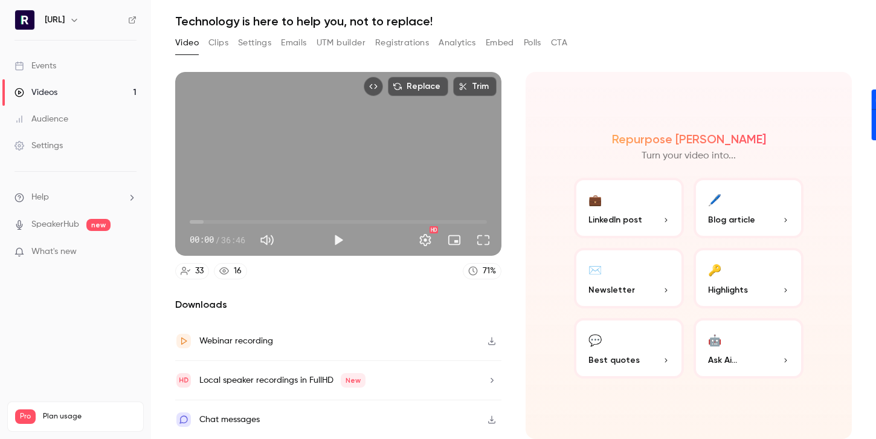
click at [621, 349] on button "💬 Best quotes" at bounding box center [629, 348] width 110 height 60
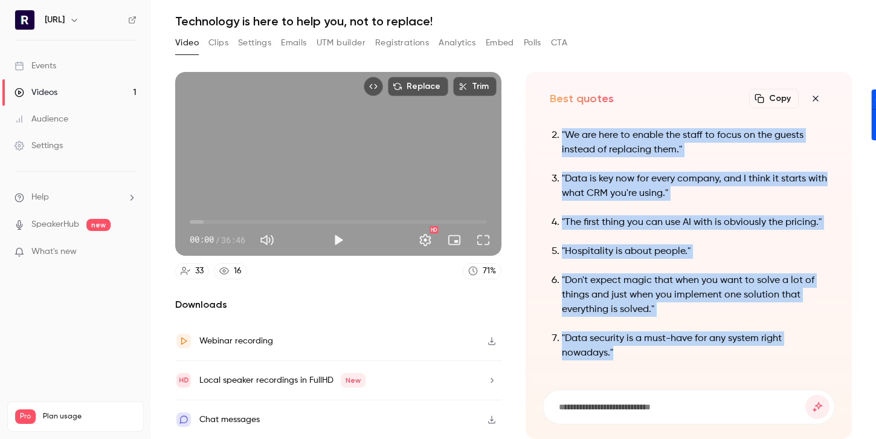
scroll to position [-67, 0]
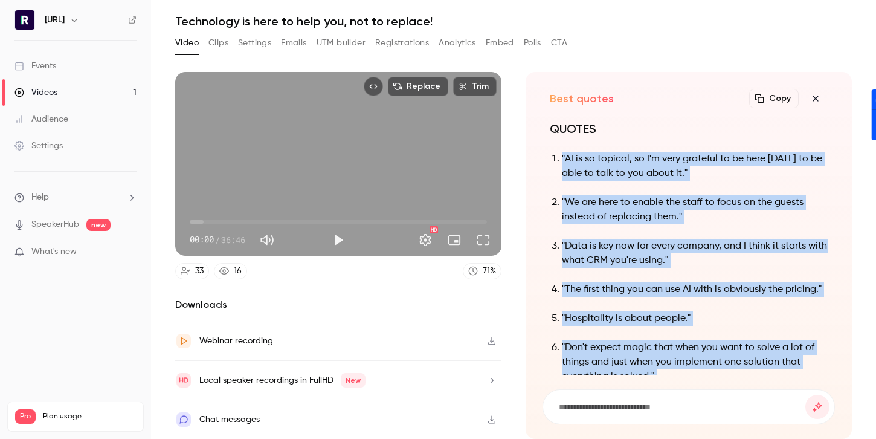
drag, startPoint x: 660, startPoint y: 359, endPoint x: 549, endPoint y: 155, distance: 232.8
click at [549, 155] on div "QUOTES "AI is so topical, so I'm very grateful to be here [DATE] to be able to …" at bounding box center [689, 247] width 292 height 254
copy ol ""AI is so topical, so I'm very grateful to be here [DATE] to be able to talk to…"
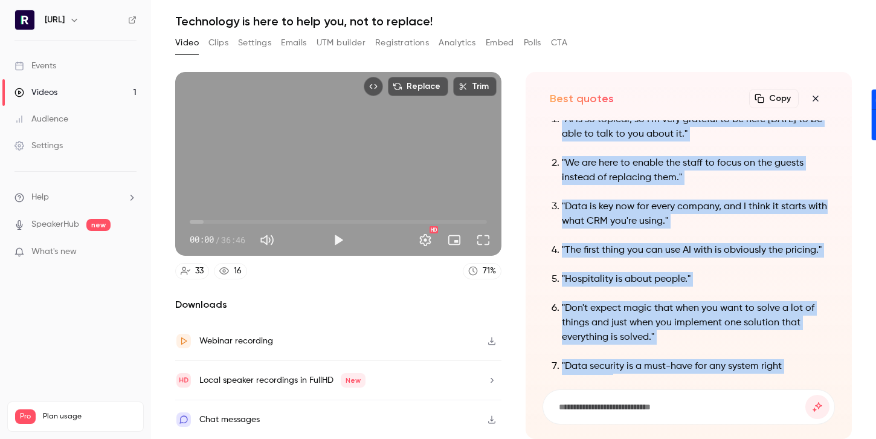
scroll to position [-18, 0]
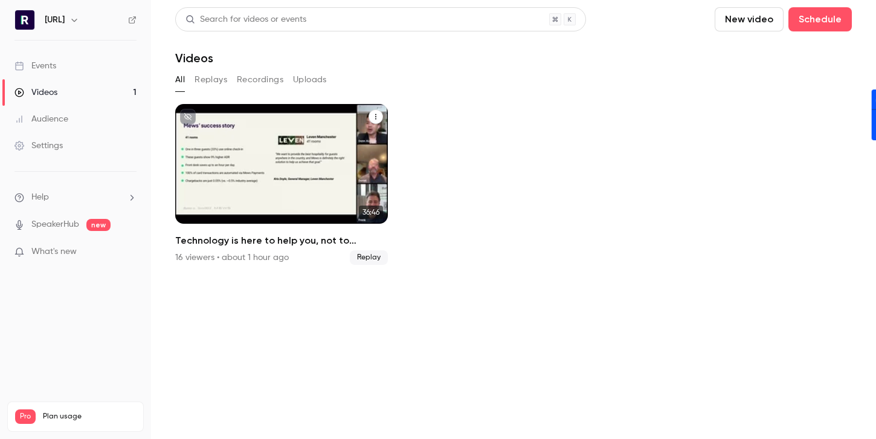
click at [320, 160] on div "Technology is here to help you, not to replace!" at bounding box center [281, 164] width 213 height 120
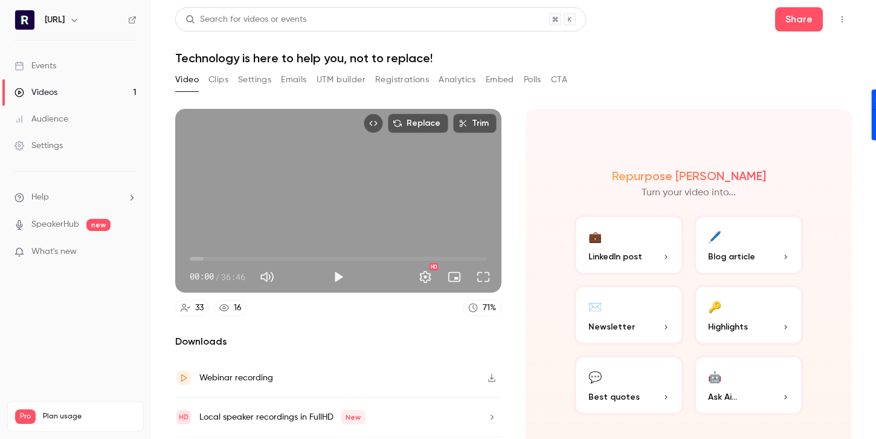
click at [602, 325] on span "Newsletter" at bounding box center [611, 326] width 47 height 13
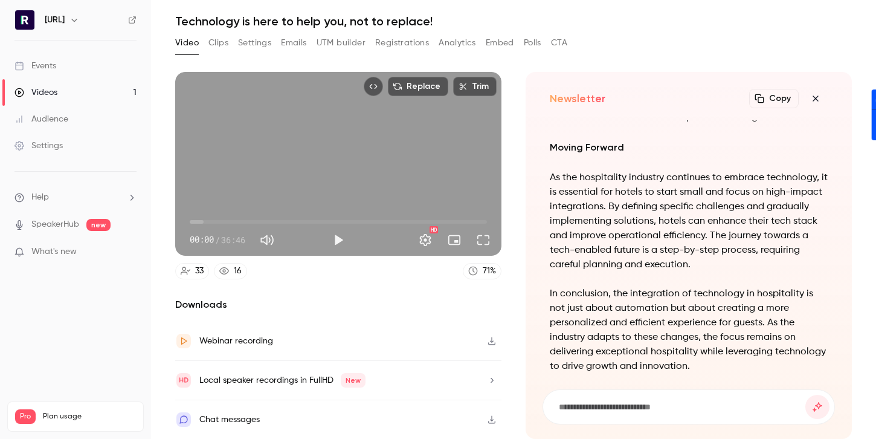
scroll to position [-16, 0]
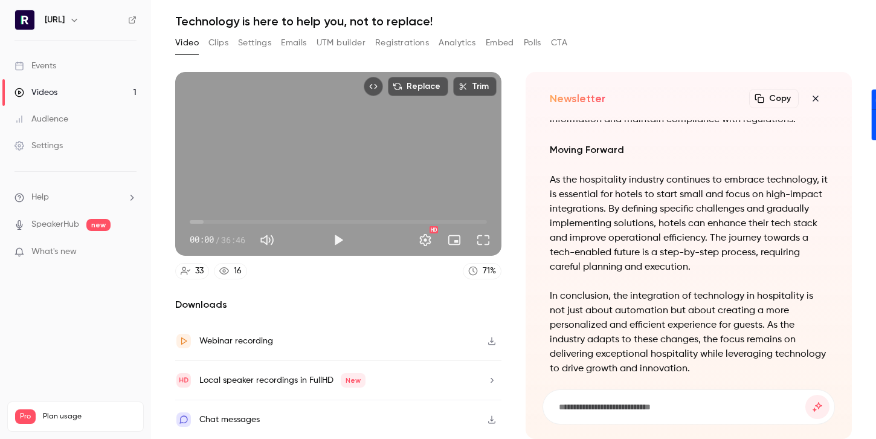
click at [699, 367] on p "In conclusion, the integration of technology in hospitality is not just about a…" at bounding box center [689, 332] width 278 height 87
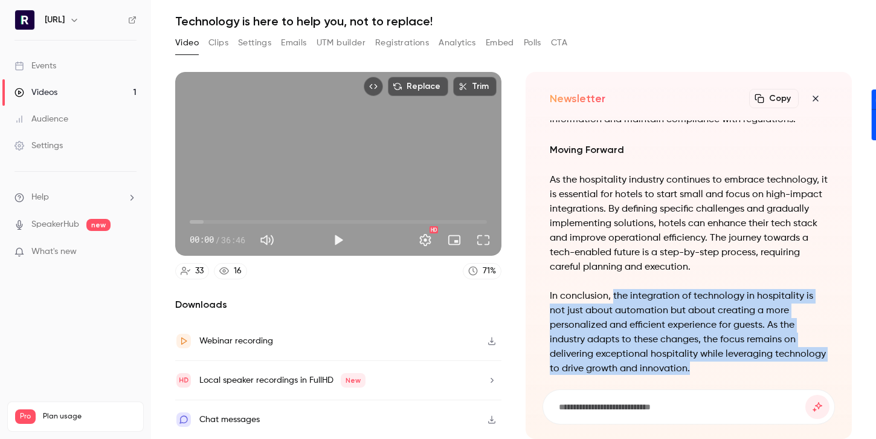
drag, startPoint x: 699, startPoint y: 367, endPoint x: 611, endPoint y: 295, distance: 113.3
click at [611, 295] on p "In conclusion, the integration of technology in hospitality is not just about a…" at bounding box center [689, 332] width 278 height 87
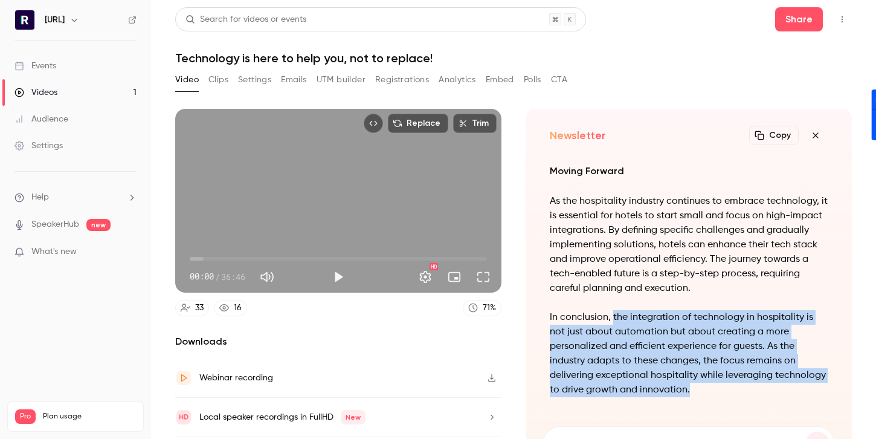
scroll to position [1, 0]
click at [218, 80] on button "Clips" at bounding box center [218, 78] width 20 height 19
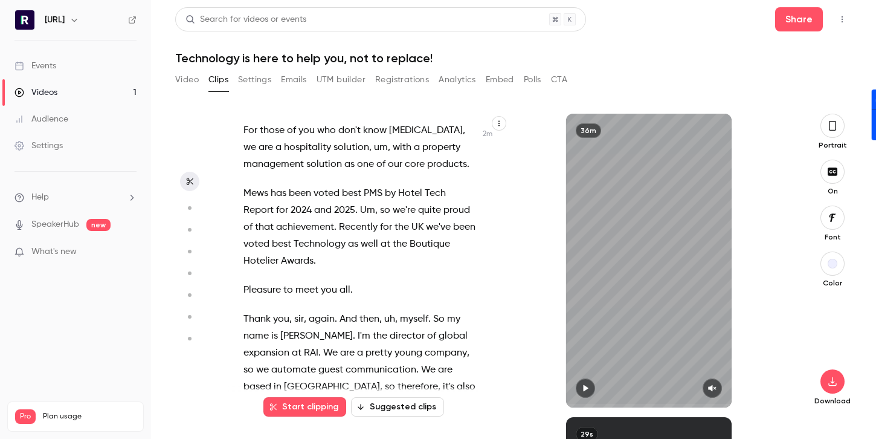
scroll to position [1317, 0]
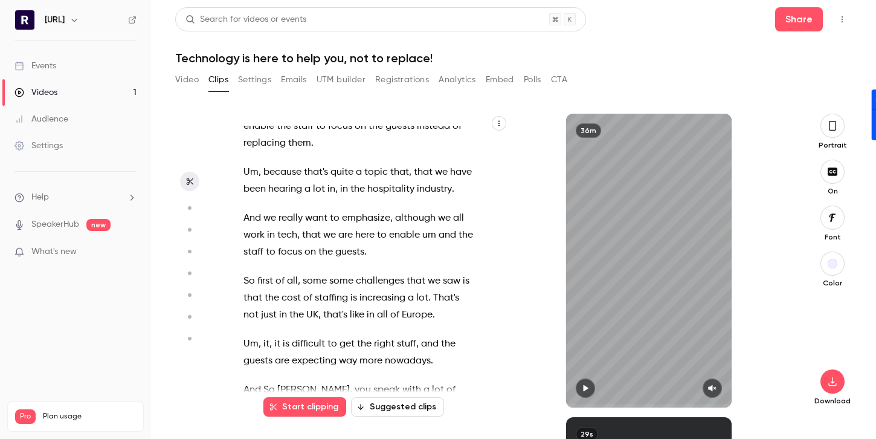
click at [402, 407] on button "Suggested clips" at bounding box center [397, 406] width 93 height 19
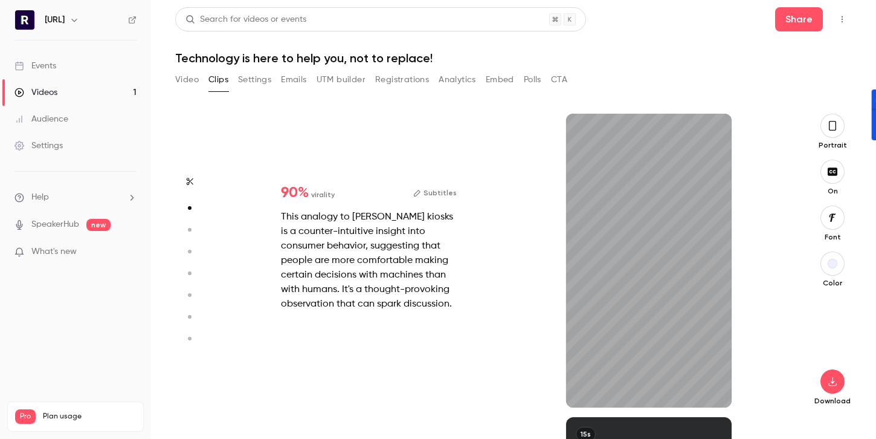
scroll to position [303, 0]
click at [708, 390] on icon "button" at bounding box center [713, 388] width 10 height 8
click at [832, 135] on button "button" at bounding box center [832, 126] width 24 height 24
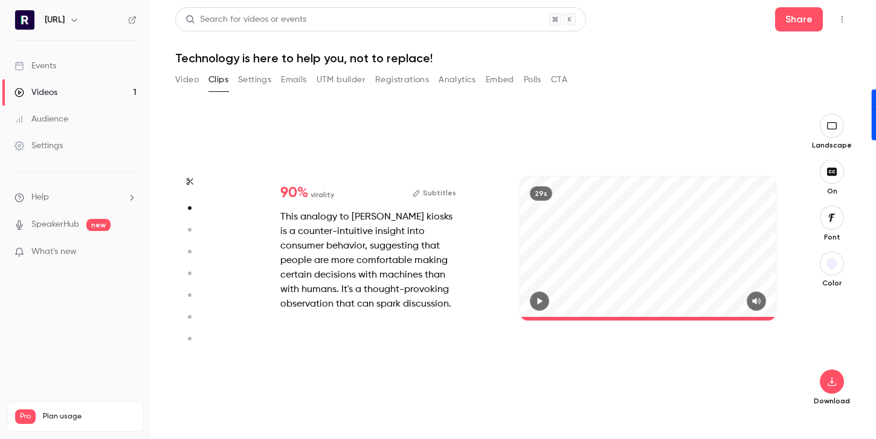
click at [537, 297] on icon "button" at bounding box center [540, 301] width 10 height 8
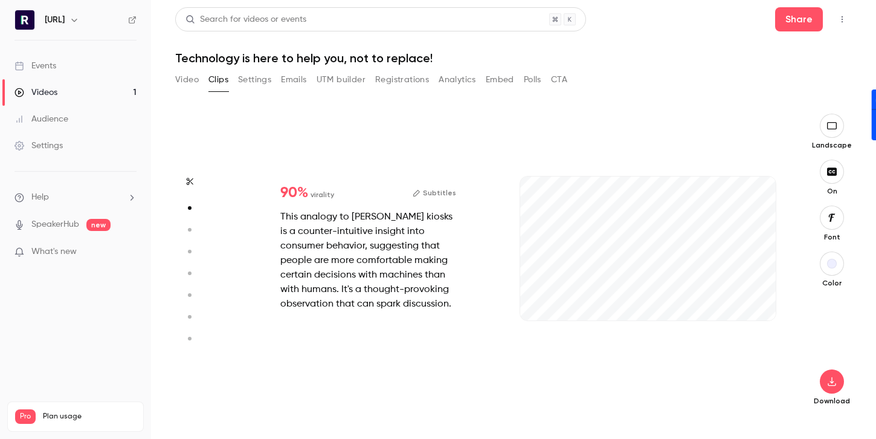
click at [192, 179] on icon "button" at bounding box center [190, 181] width 10 height 8
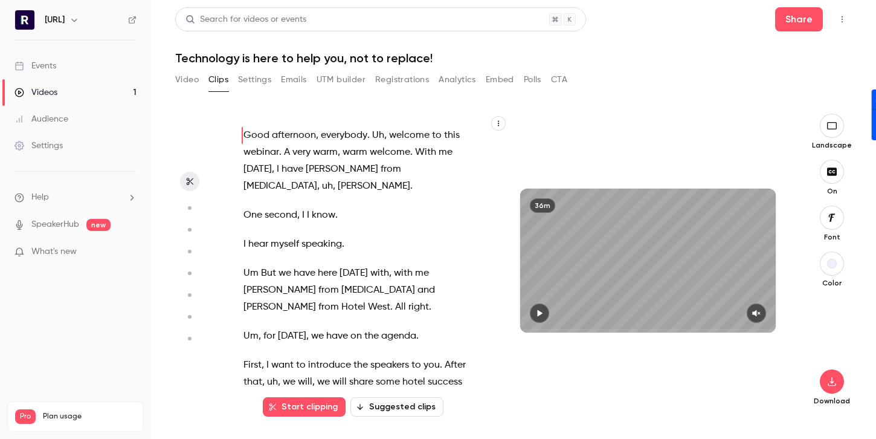
scroll to position [0, 0]
click at [390, 408] on button "Suggested clips" at bounding box center [396, 406] width 93 height 19
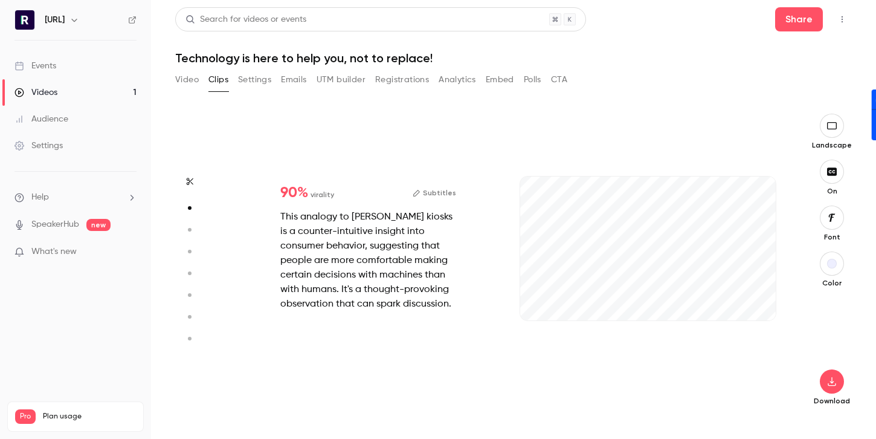
scroll to position [303, 0]
type input "*"
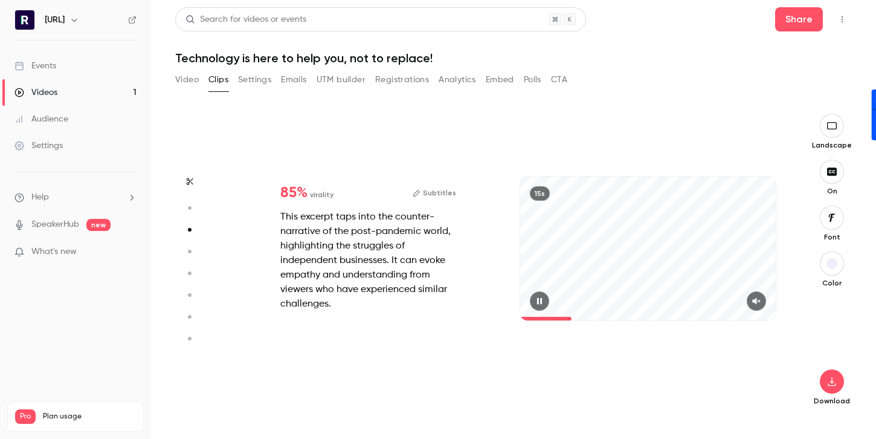
click at [764, 300] on button "button" at bounding box center [756, 300] width 19 height 19
type input "*"
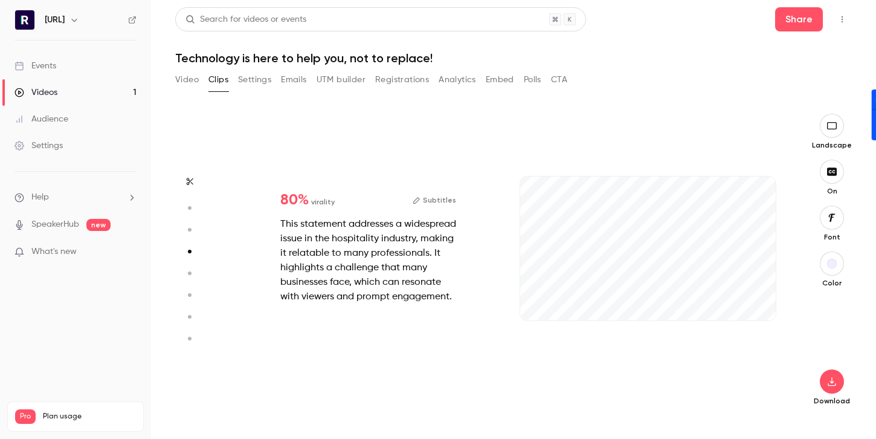
scroll to position [910, 0]
click at [762, 305] on button "button" at bounding box center [756, 300] width 19 height 19
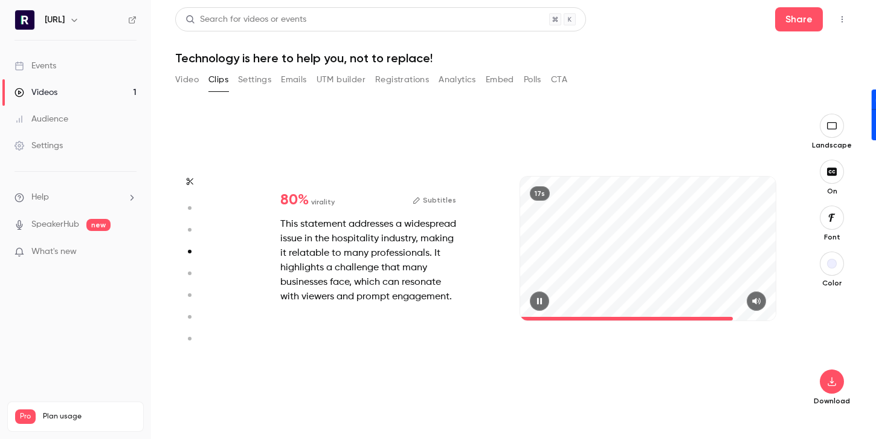
type input "*"
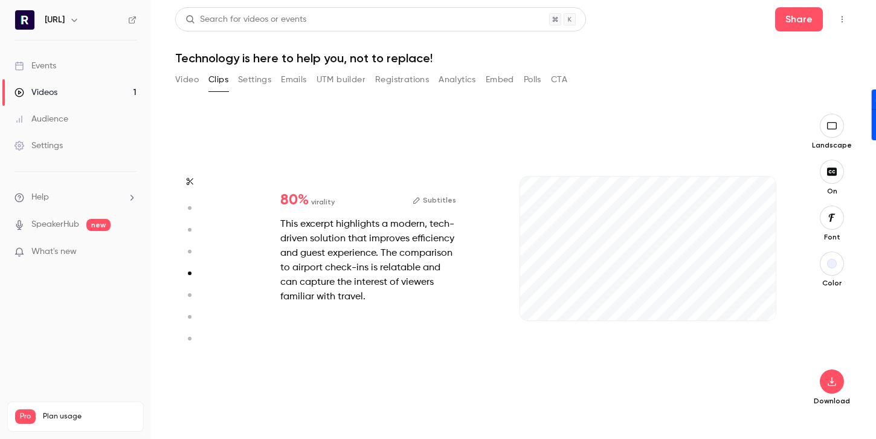
scroll to position [1213, 0]
click at [760, 300] on icon "button" at bounding box center [756, 301] width 8 height 7
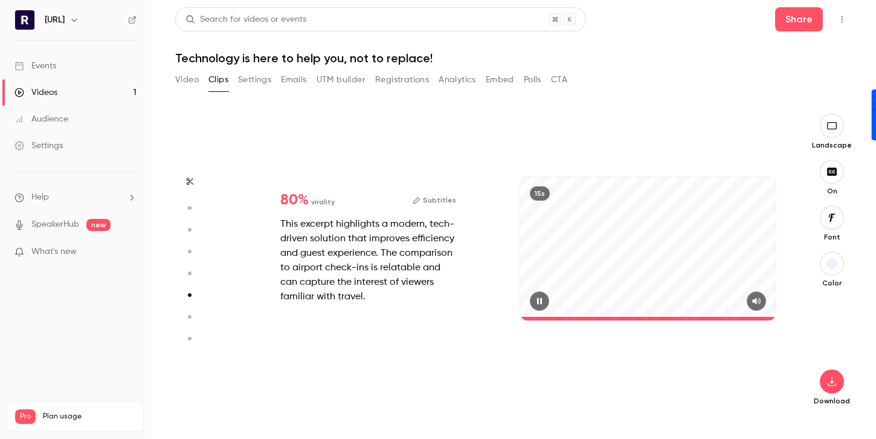
type input "*"
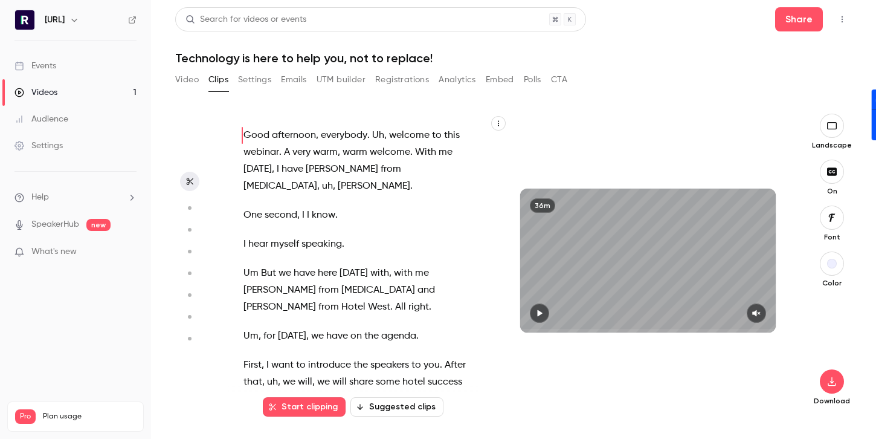
scroll to position [0, 0]
click at [217, 80] on button "Clips" at bounding box center [218, 79] width 20 height 19
type input "*"
click at [291, 404] on button "Start clipping" at bounding box center [304, 406] width 83 height 19
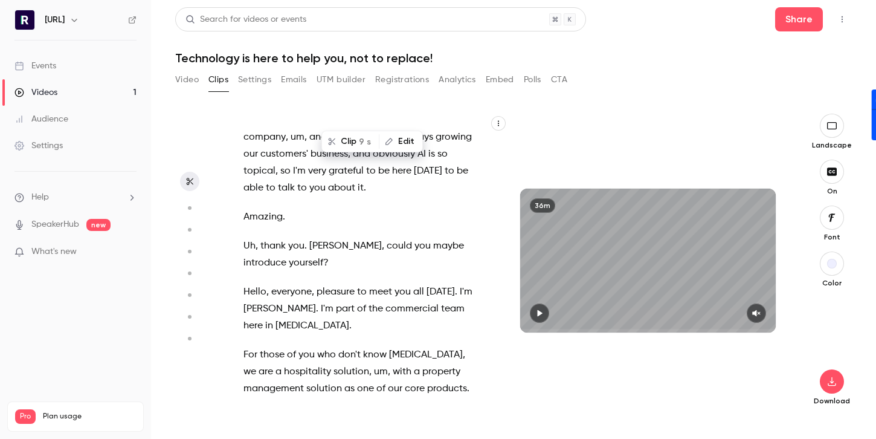
scroll to position [921, 0]
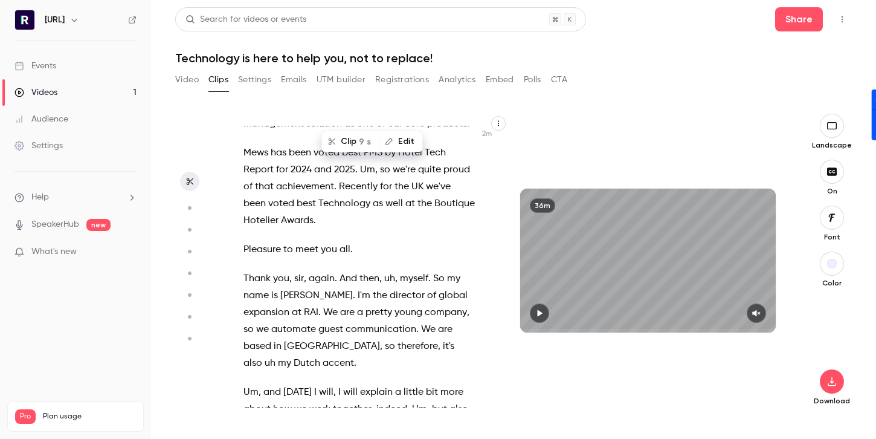
click at [272, 274] on span at bounding box center [272, 279] width 2 height 10
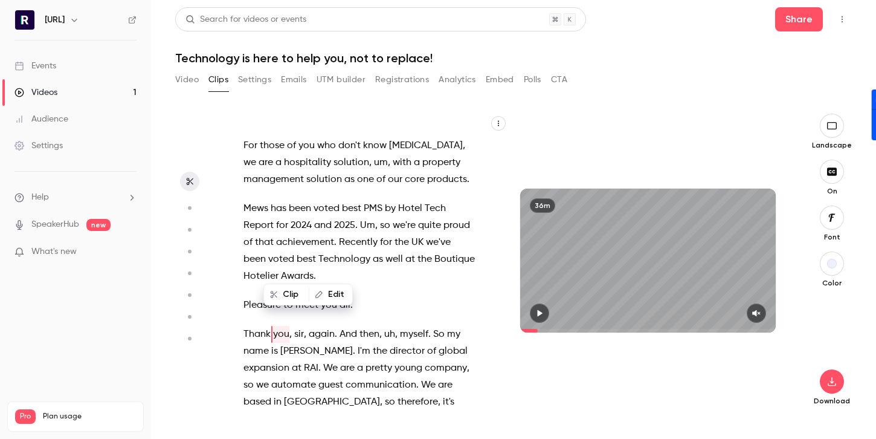
click at [533, 308] on button "button" at bounding box center [539, 312] width 19 height 19
click at [756, 316] on icon "button" at bounding box center [757, 313] width 10 height 8
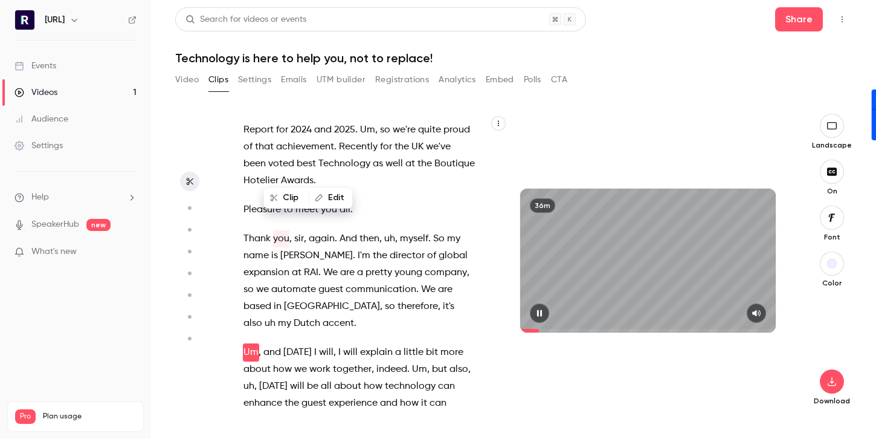
scroll to position [1024, 0]
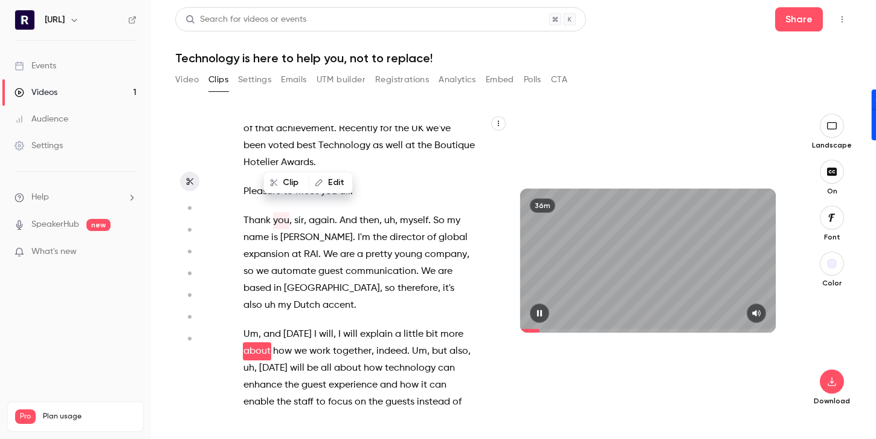
click at [539, 309] on icon "button" at bounding box center [540, 313] width 10 height 8
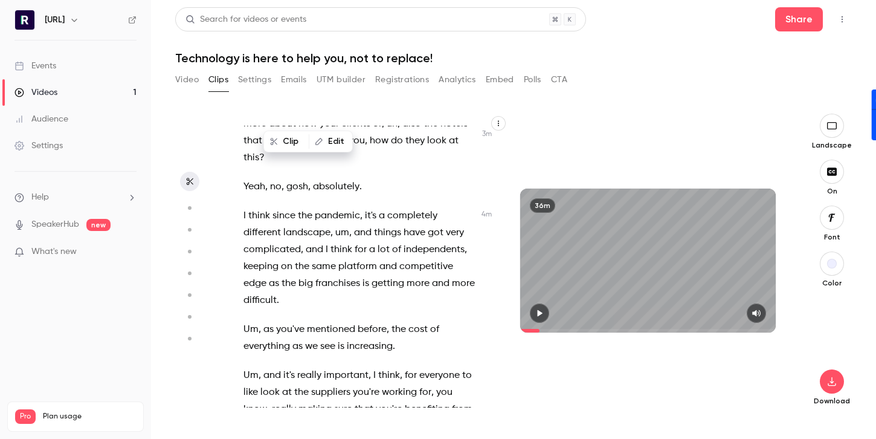
scroll to position [1692, 0]
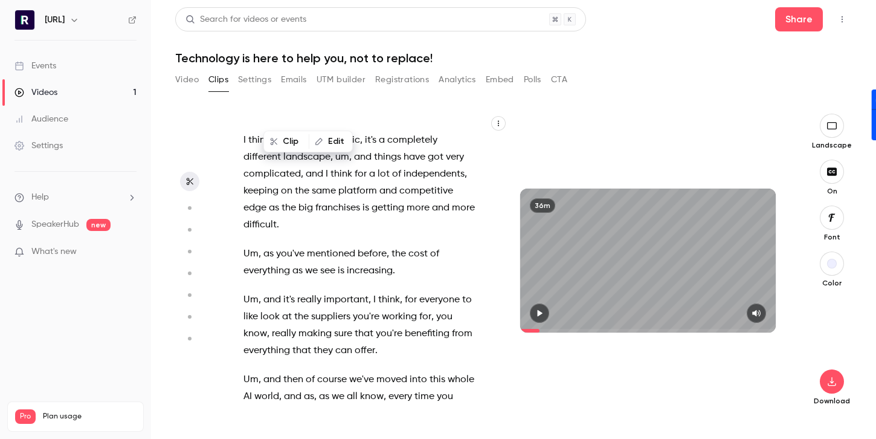
click at [364, 422] on span "something" at bounding box center [382, 430] width 47 height 17
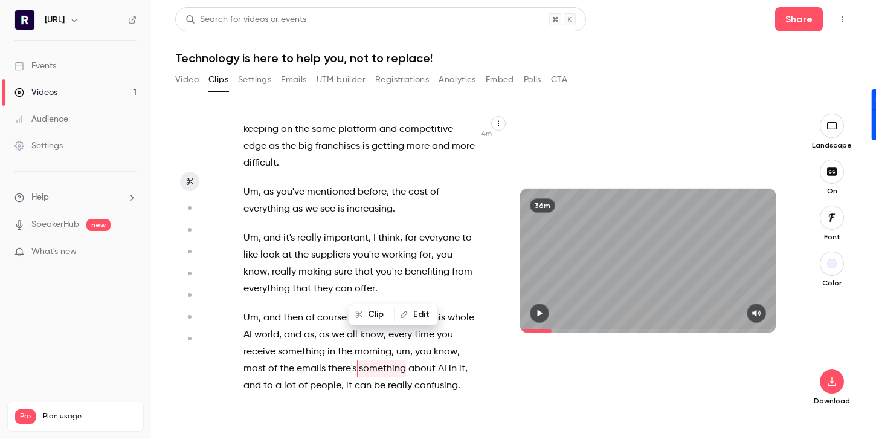
scroll to position [1754, 0]
click at [250, 326] on span "AI" at bounding box center [247, 334] width 8 height 17
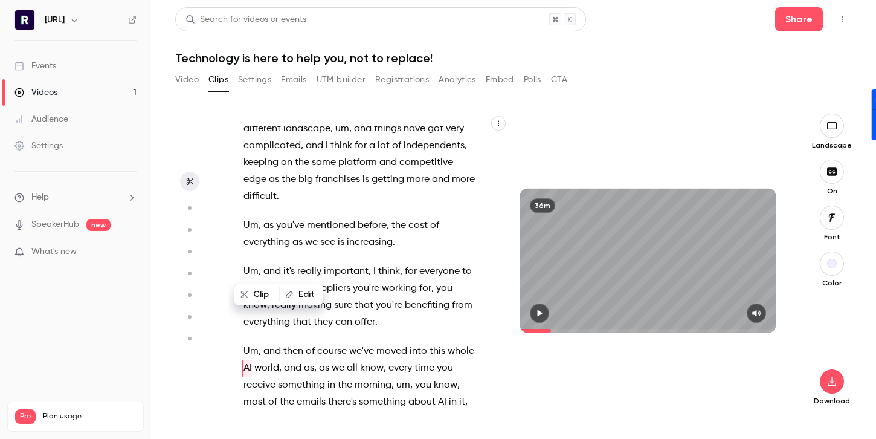
click at [533, 310] on button "button" at bounding box center [539, 312] width 19 height 19
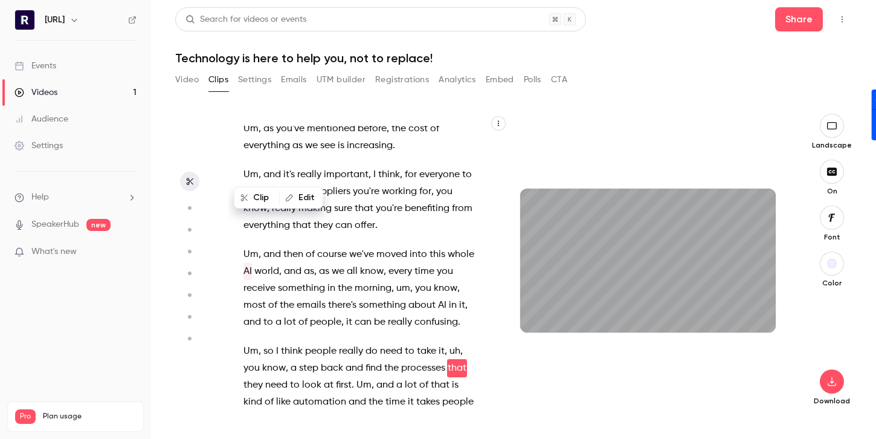
scroll to position [1834, 0]
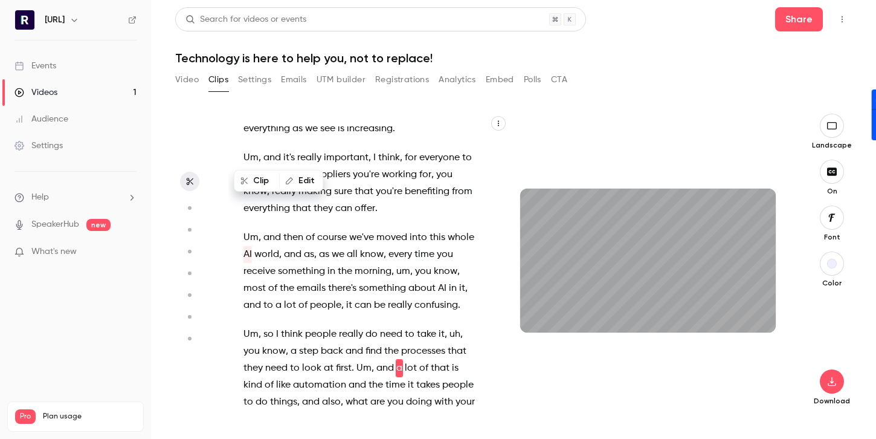
click at [258, 182] on button "Clip" at bounding box center [257, 180] width 44 height 19
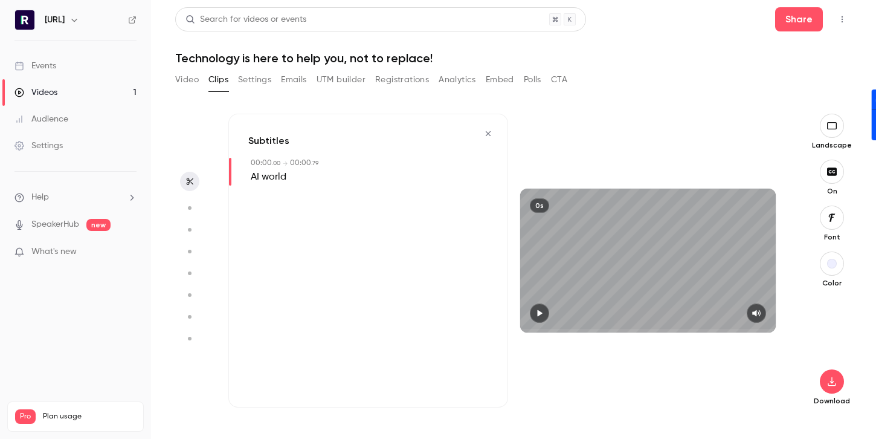
click at [275, 180] on span "world" at bounding box center [274, 177] width 25 height 17
click at [320, 169] on div "Edit AI world" at bounding box center [369, 177] width 237 height 17
click at [494, 138] on button "button" at bounding box center [488, 133] width 19 height 19
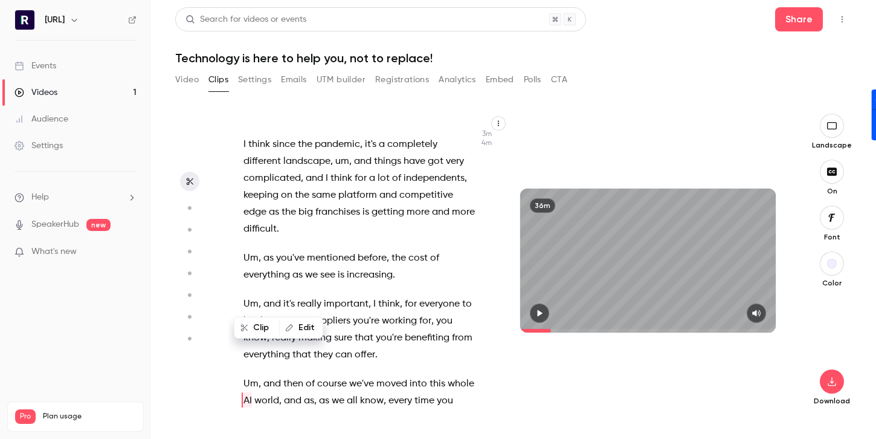
scroll to position [1687, 0]
click at [375, 296] on span "I" at bounding box center [374, 304] width 2 height 17
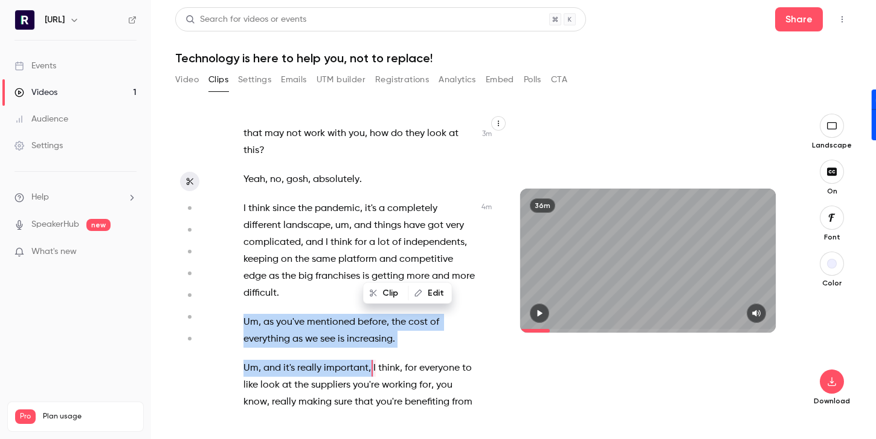
click at [377, 202] on div "Good afternoon , everybody . Uh , welcome to this webinar . A very warm , warm …" at bounding box center [365, 267] width 274 height 282
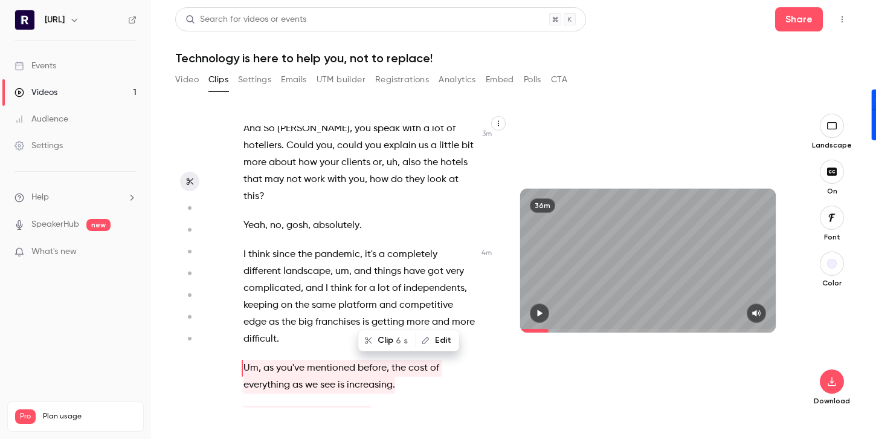
click at [394, 405] on span "think" at bounding box center [389, 413] width 22 height 17
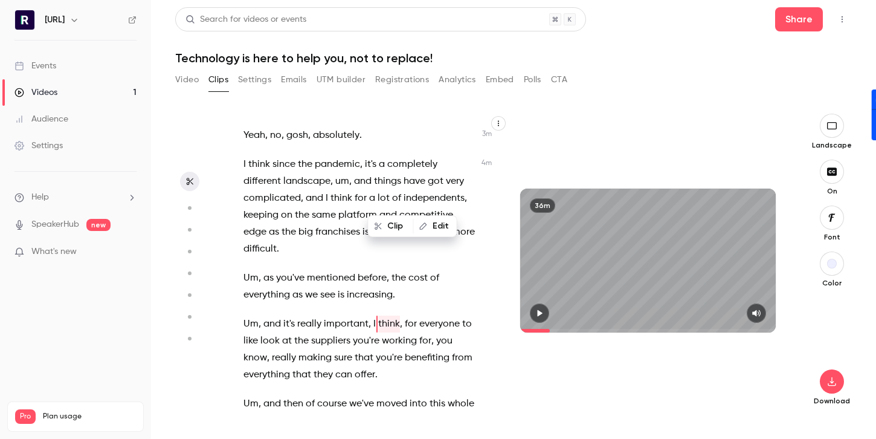
scroll to position [1709, 0]
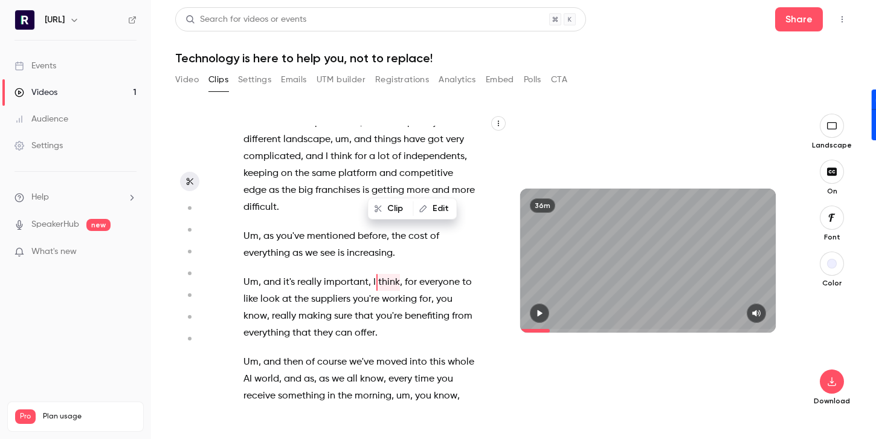
click at [410, 387] on span "," at bounding box center [411, 395] width 2 height 17
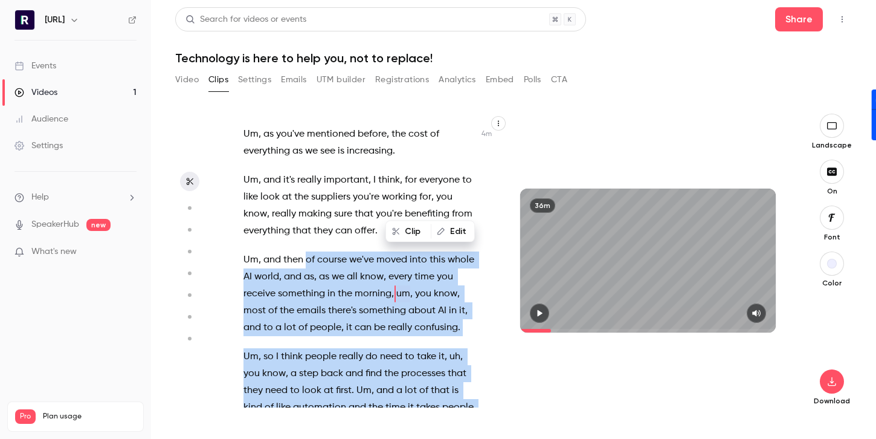
scroll to position [1849, 0]
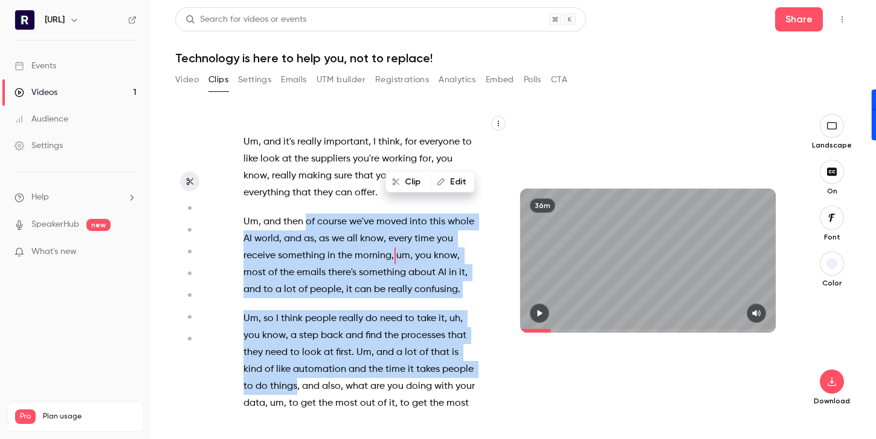
drag, startPoint x: 307, startPoint y: 230, endPoint x: 297, endPoint y: 282, distance: 52.3
click at [297, 282] on div "Good afternoon , everybody . Uh , welcome to this webinar . A very warm , warm …" at bounding box center [365, 267] width 274 height 282
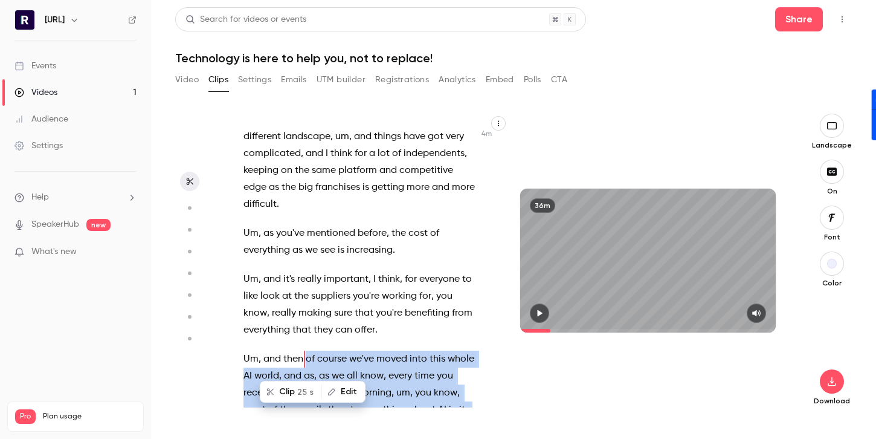
scroll to position [1703, 0]
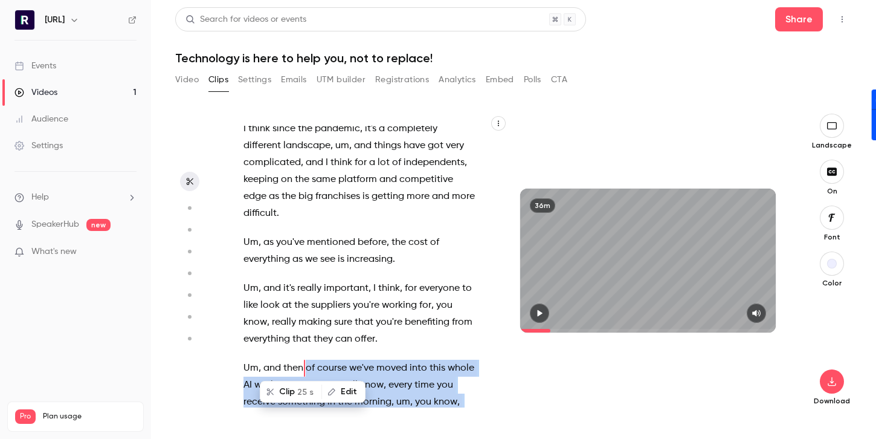
click at [545, 308] on button "button" at bounding box center [539, 312] width 19 height 19
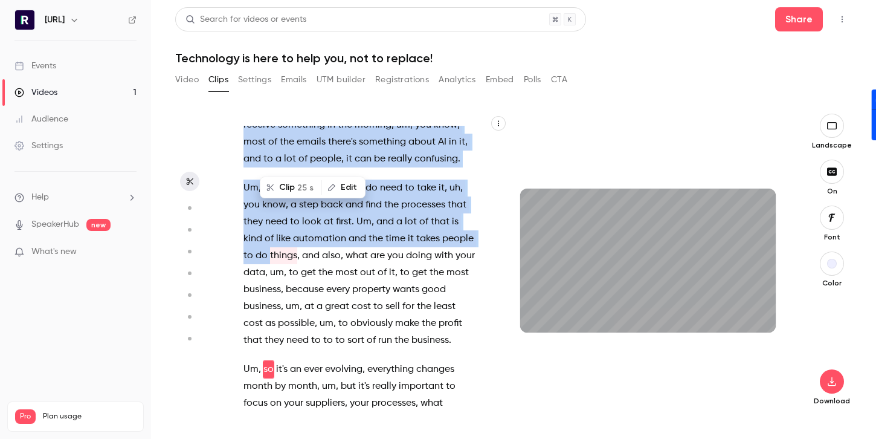
scroll to position [1981, 0]
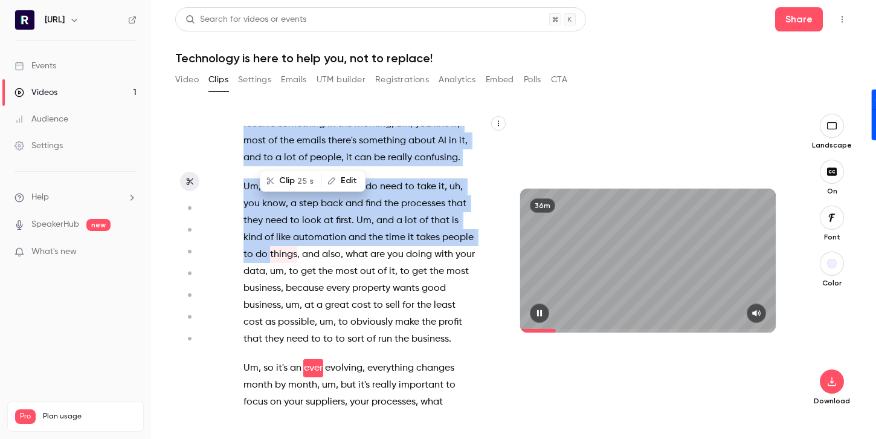
click at [538, 318] on button "button" at bounding box center [539, 312] width 19 height 19
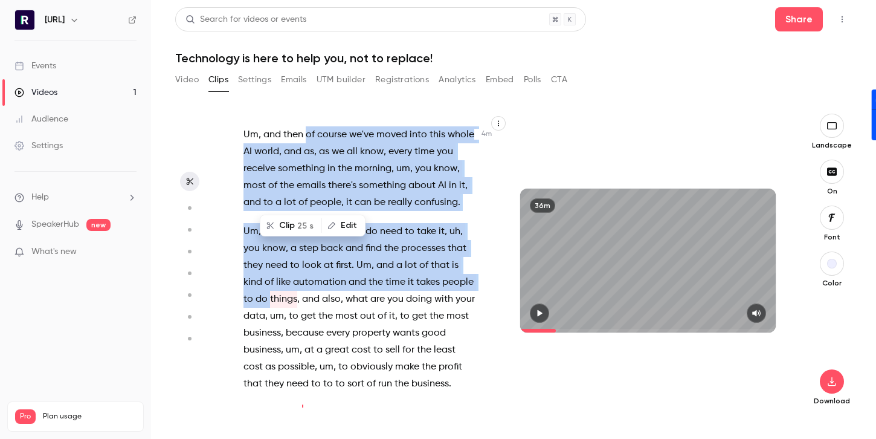
scroll to position [1930, 0]
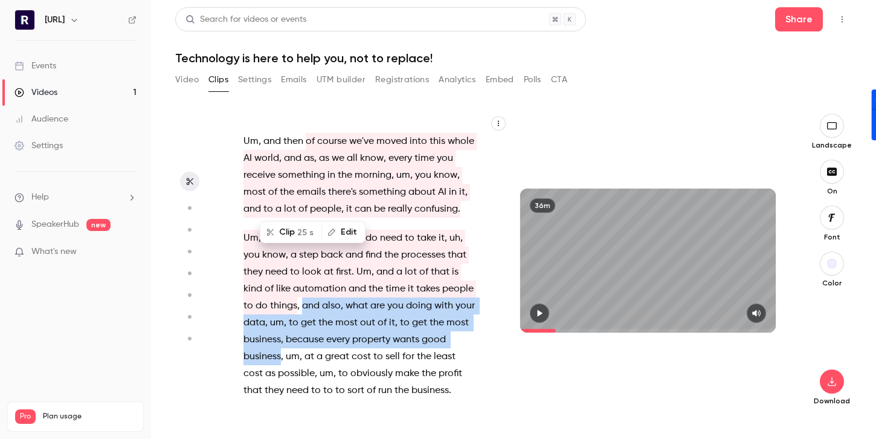
drag, startPoint x: 303, startPoint y: 203, endPoint x: 282, endPoint y: 257, distance: 58.3
click at [282, 257] on p "Um , so I think people really do need to take it , uh , you know , a step back …" at bounding box center [358, 314] width 231 height 169
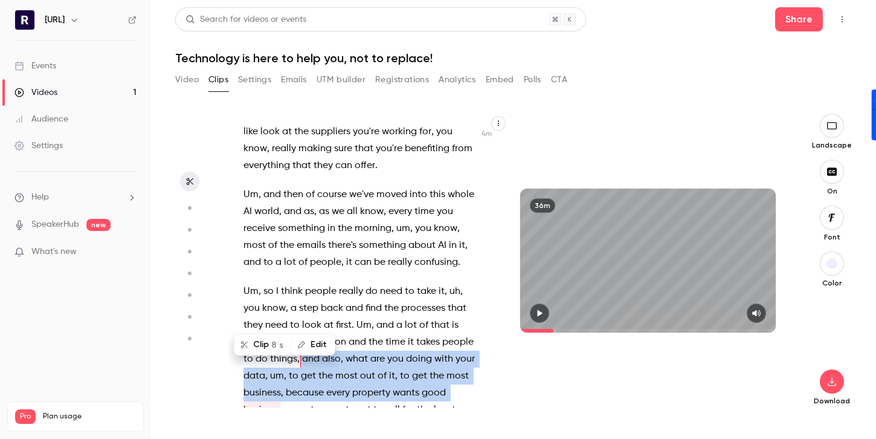
scroll to position [1868, 0]
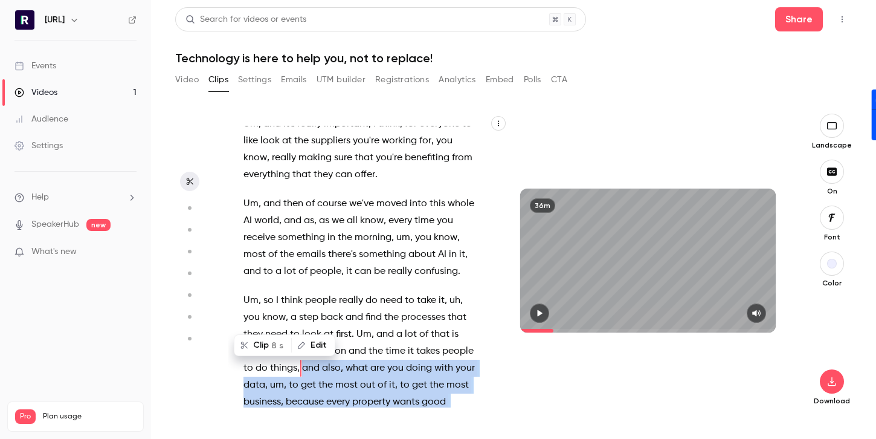
click at [281, 410] on span "," at bounding box center [282, 418] width 2 height 17
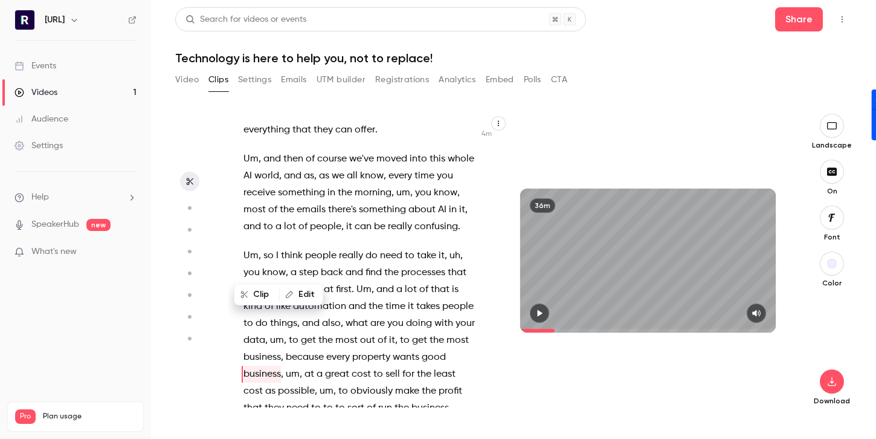
scroll to position [1918, 0]
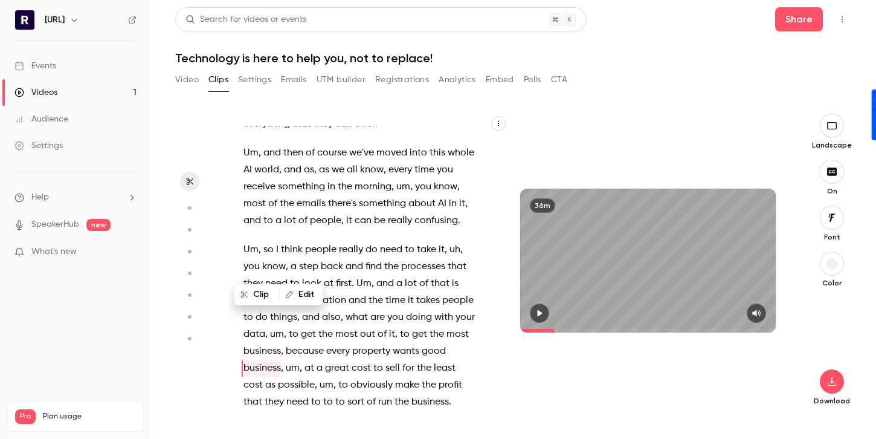
click at [280, 359] on span "business" at bounding box center [261, 367] width 37 height 17
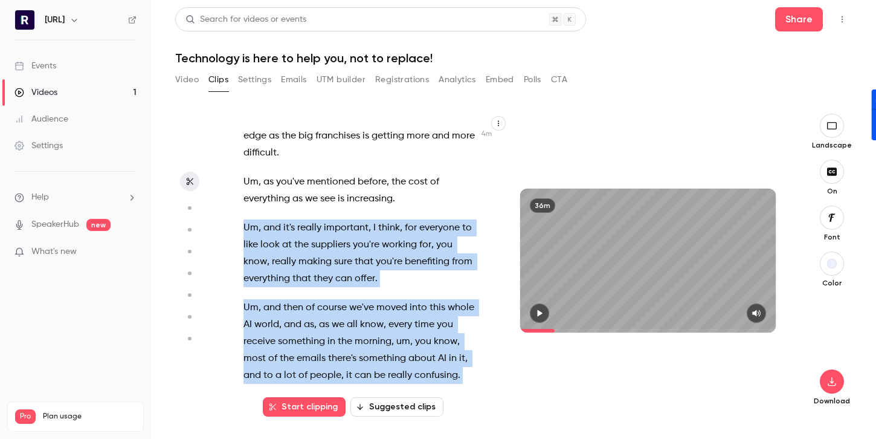
scroll to position [1655, 0]
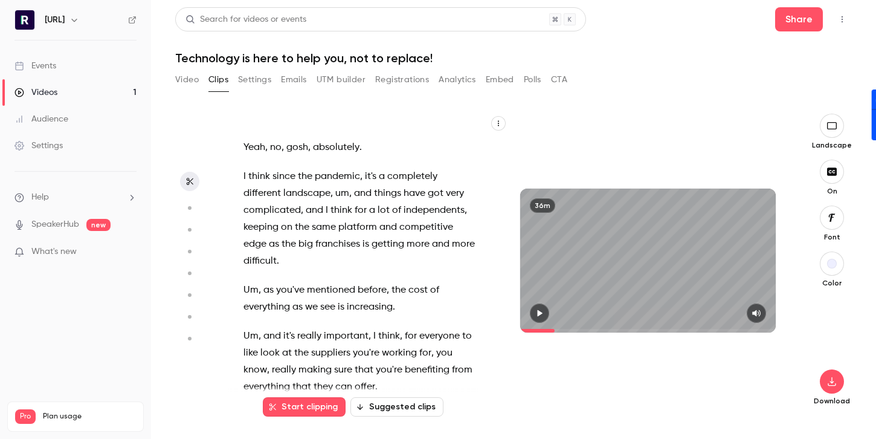
drag, startPoint x: 280, startPoint y: 266, endPoint x: 306, endPoint y: 312, distance: 52.2
click at [306, 312] on div "Good afternoon , everybody . Uh , welcome to this webinar . A very warm , warm …" at bounding box center [365, 267] width 274 height 282
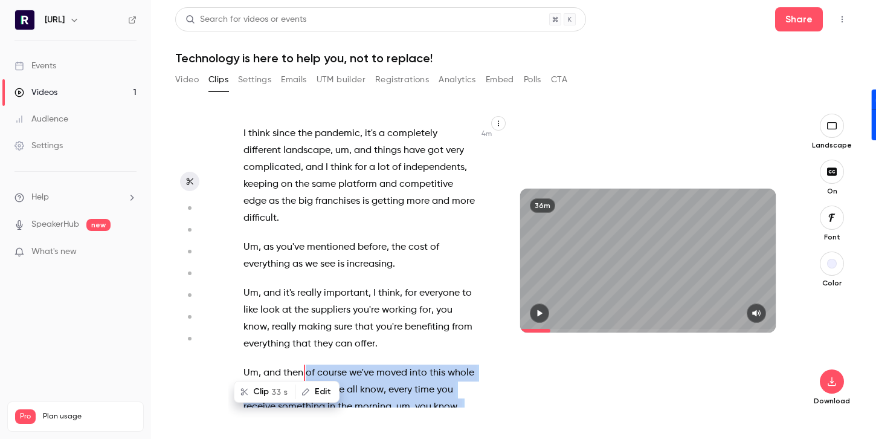
scroll to position [1703, 0]
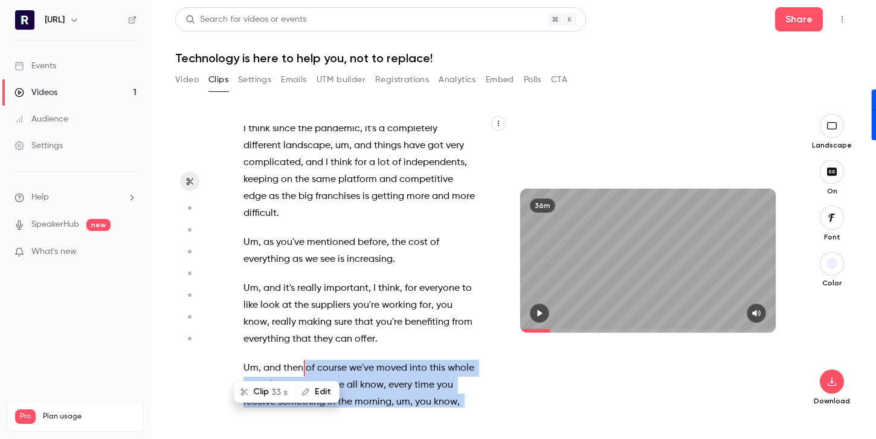
click at [262, 390] on button "Clip 33 s" at bounding box center [265, 391] width 60 height 19
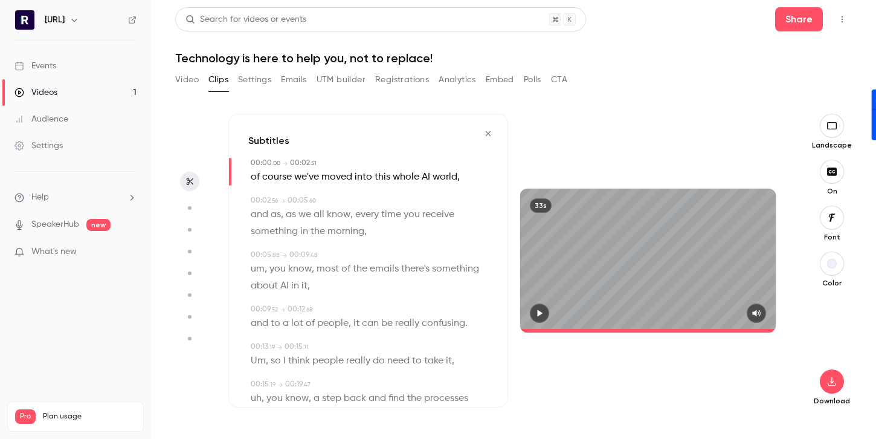
type input "*"
click at [257, 176] on span "of" at bounding box center [255, 177] width 9 height 17
click at [252, 193] on button "Edit" at bounding box center [251, 198] width 42 height 19
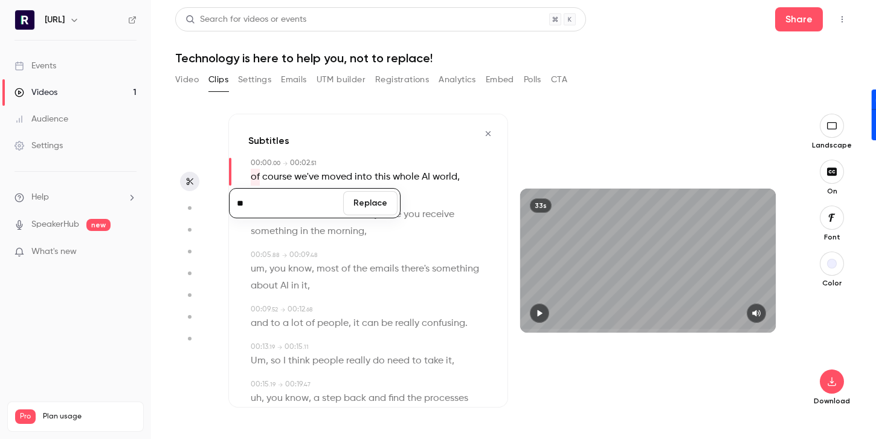
type input "**"
click at [448, 198] on div "00:02 . 56 → 00:05 . 60" at bounding box center [369, 200] width 237 height 11
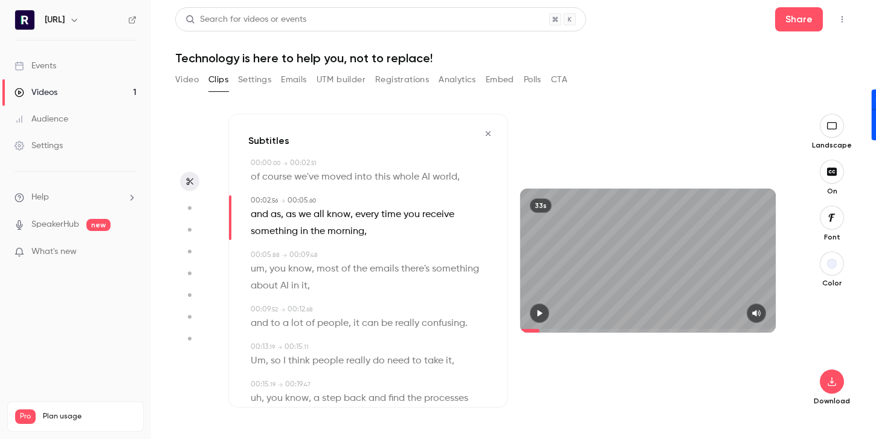
click at [264, 169] on span "course" at bounding box center [277, 177] width 30 height 17
type input "*"
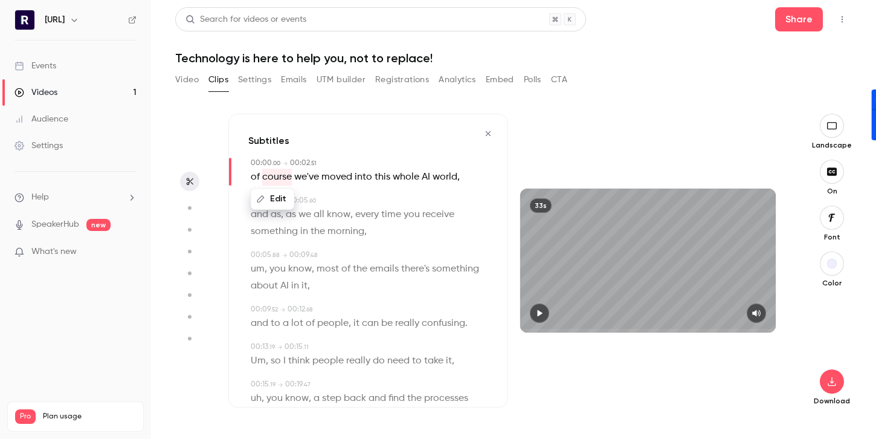
click at [253, 181] on span "of" at bounding box center [255, 177] width 9 height 17
click at [247, 199] on button "Edit" at bounding box center [251, 198] width 42 height 19
click at [240, 201] on input "**" at bounding box center [286, 203] width 109 height 24
type input "**"
click at [364, 195] on button "Replace" at bounding box center [370, 203] width 54 height 24
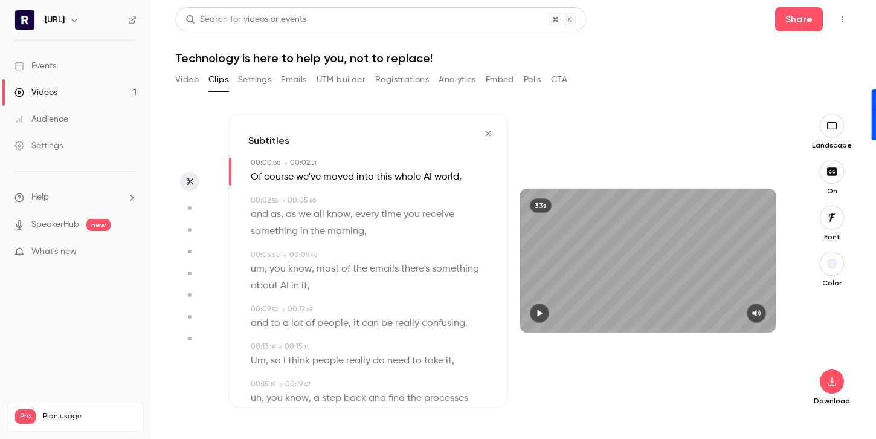
click at [263, 270] on span "um" at bounding box center [258, 268] width 14 height 17
type input "***"
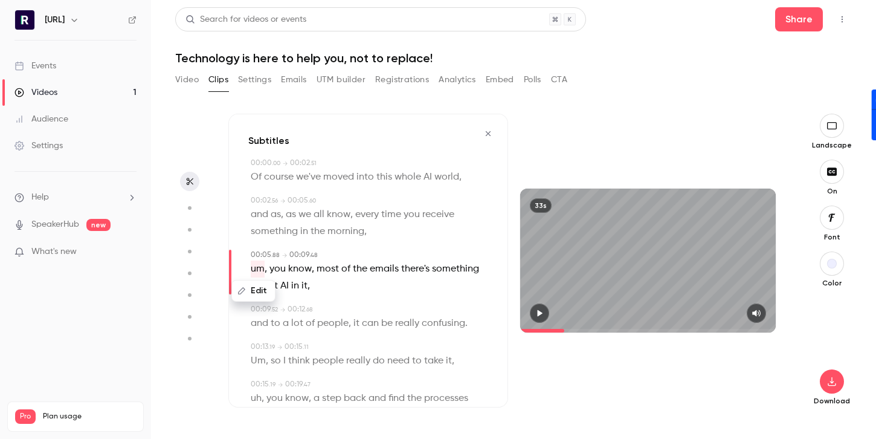
click at [243, 293] on icon "button" at bounding box center [241, 290] width 8 height 8
click at [363, 298] on button "Replace" at bounding box center [370, 295] width 54 height 24
click at [347, 231] on span "morning" at bounding box center [345, 231] width 37 height 17
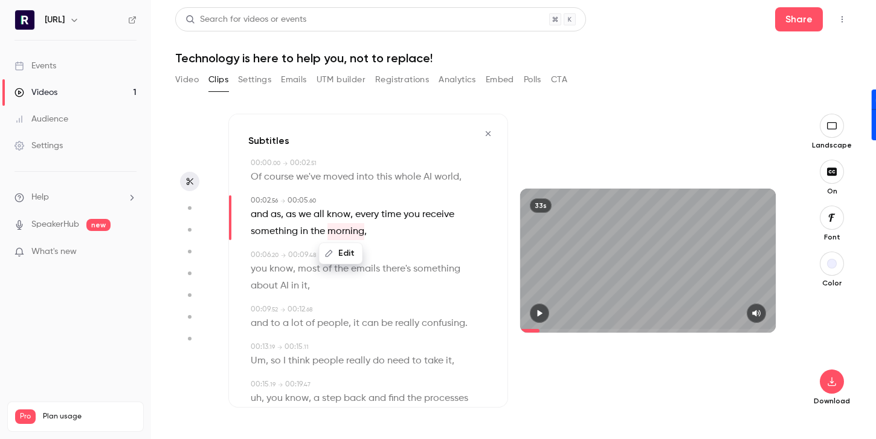
click at [369, 227] on p "and as , as we all know , every time you receive something in the morning ," at bounding box center [369, 223] width 237 height 34
click at [367, 233] on p "and as , as we all know , every time you receive something in the morning ," at bounding box center [369, 223] width 237 height 34
click at [366, 233] on p "and as , as we all know , every time you receive something in the morning ," at bounding box center [369, 223] width 237 height 34
click at [361, 233] on span "morning" at bounding box center [345, 231] width 37 height 17
click at [262, 266] on span "you" at bounding box center [259, 268] width 16 height 17
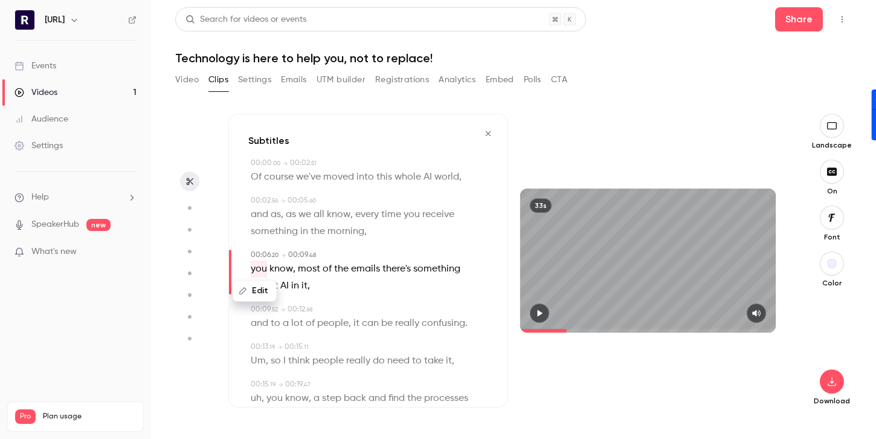
drag, startPoint x: 243, startPoint y: 291, endPoint x: 361, endPoint y: 234, distance: 131.1
click at [361, 234] on div "00:00 . 00 → 00:02 . 51 Of course we've moved into this whole AI world , 00:02 …" at bounding box center [368, 396] width 240 height 476
click at [361, 234] on span "morning" at bounding box center [345, 231] width 37 height 17
type input "***"
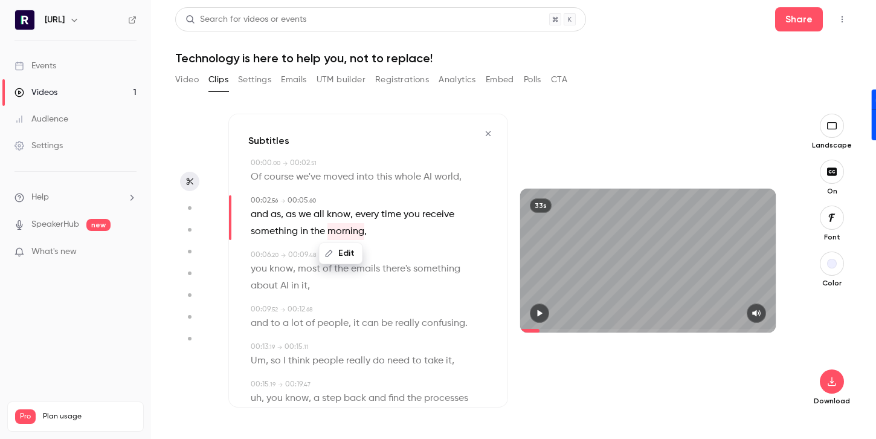
click at [344, 256] on button "Edit" at bounding box center [341, 252] width 42 height 19
type input "********"
click at [390, 259] on button "Replace" at bounding box center [402, 257] width 54 height 24
type input "***"
click at [379, 229] on p "and as , as we all know , every time you receive something in the morning. ," at bounding box center [369, 223] width 237 height 34
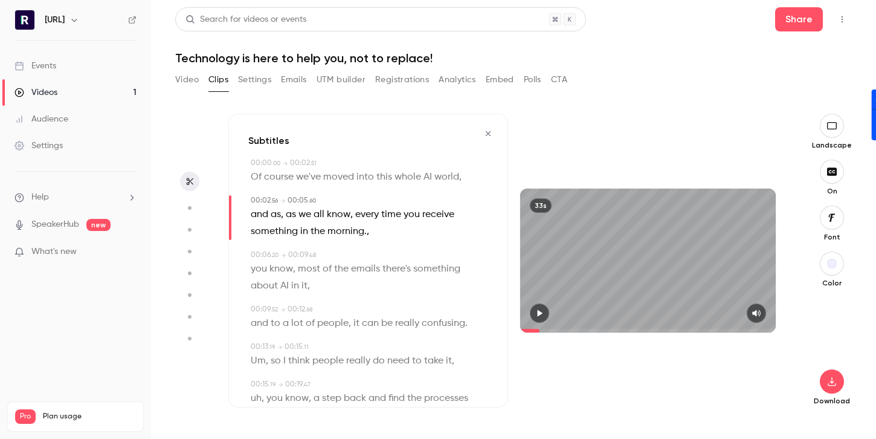
click at [358, 228] on span "morning." at bounding box center [346, 231] width 39 height 17
click at [364, 229] on span "morning." at bounding box center [346, 231] width 39 height 17
click at [367, 233] on span "," at bounding box center [368, 231] width 2 height 17
click at [368, 231] on p "and as , as we all know , every time you receive something in the morning. ," at bounding box center [369, 223] width 237 height 34
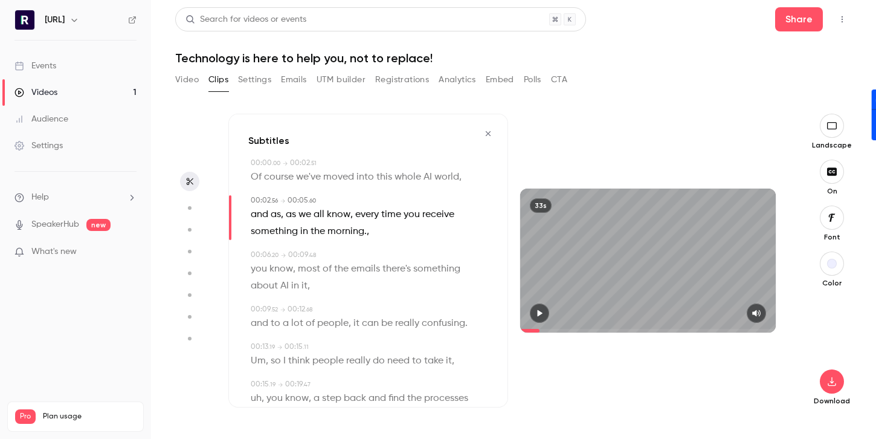
click at [367, 231] on span "," at bounding box center [368, 231] width 2 height 17
click at [368, 234] on p "and as , as we all know , every time you receive something in the morning. ," at bounding box center [369, 223] width 237 height 34
click at [367, 234] on span "," at bounding box center [368, 231] width 2 height 17
click at [367, 232] on span "," at bounding box center [368, 231] width 2 height 17
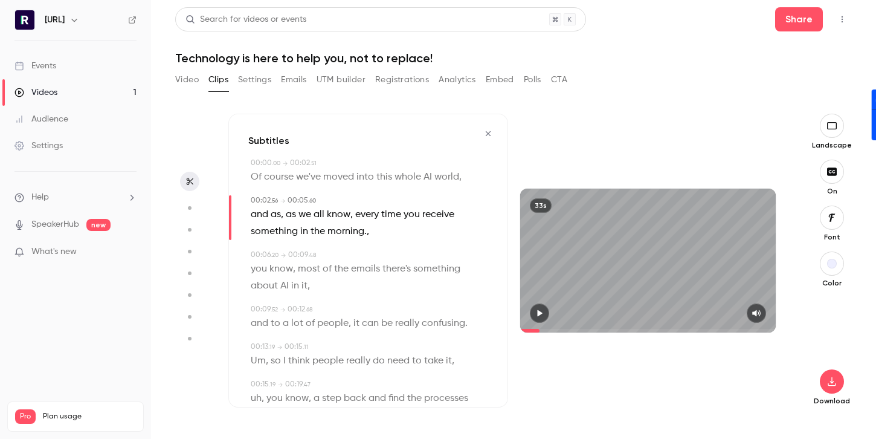
click at [367, 232] on span "," at bounding box center [368, 231] width 2 height 17
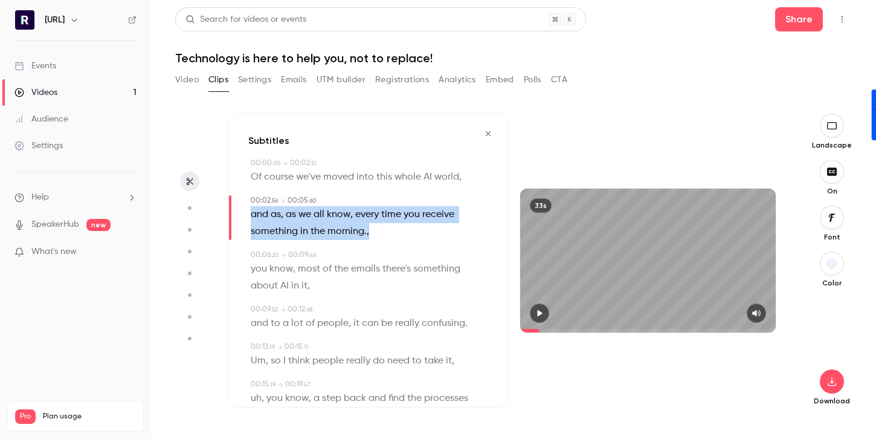
click at [367, 232] on span "," at bounding box center [368, 231] width 2 height 17
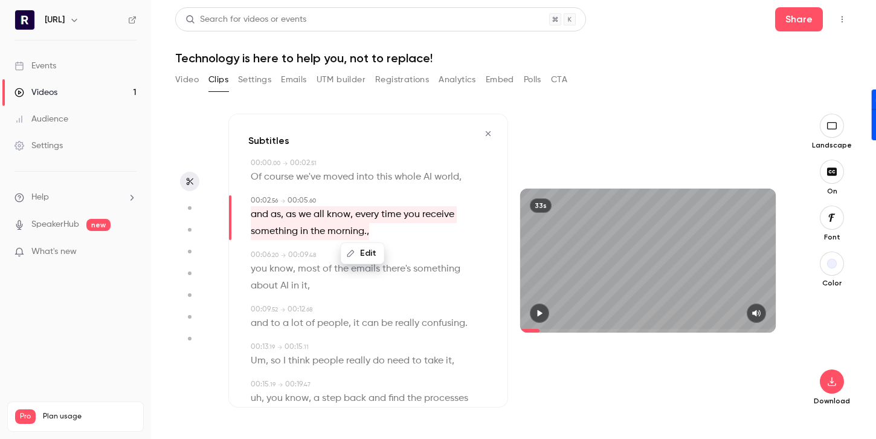
click at [370, 232] on p "and as , as we all know , every time you receive something in the morning. ," at bounding box center [369, 223] width 237 height 34
click at [379, 231] on p "and as , as we all know , every time you receive something in the morning. ," at bounding box center [369, 223] width 237 height 34
click at [370, 231] on p "and as , as we all know , every time you receive something in the morning. ," at bounding box center [369, 223] width 237 height 34
click at [370, 229] on p "and as , as we all know , every time you receive something in the morning. ," at bounding box center [369, 223] width 237 height 34
click at [369, 229] on p "and as , as we all know , every time you receive something in the morning. ," at bounding box center [369, 223] width 237 height 34
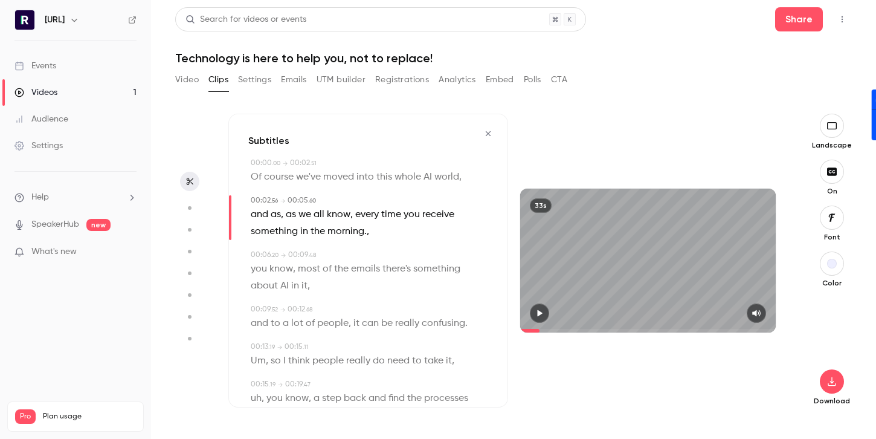
click at [368, 229] on p "and as , as we all know , every time you receive something in the morning. ," at bounding box center [369, 223] width 237 height 34
click at [368, 231] on p "and as , as we all know , every time you receive something in the morning. ," at bounding box center [369, 223] width 237 height 34
click at [367, 235] on span "," at bounding box center [368, 231] width 2 height 17
click at [367, 231] on span "," at bounding box center [368, 231] width 2 height 17
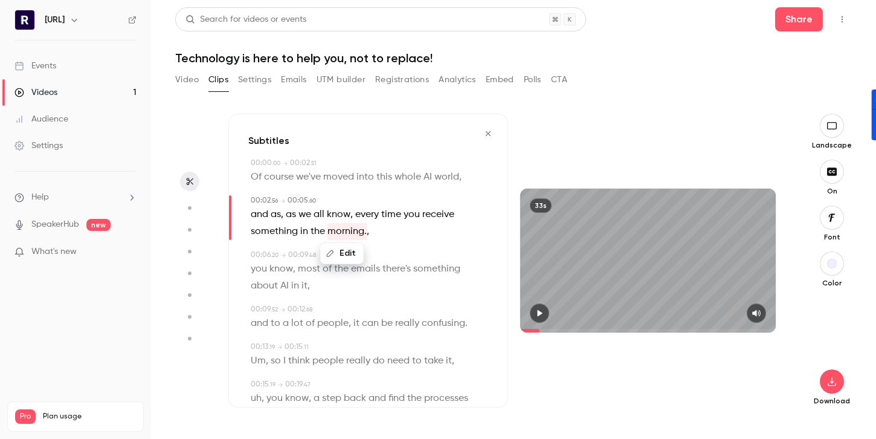
click at [335, 247] on button "Edit" at bounding box center [342, 252] width 42 height 19
click at [334, 259] on input "********" at bounding box center [319, 257] width 109 height 24
click at [473, 221] on p "and as , as we all know , every time you receive something in the morning. ," at bounding box center [369, 223] width 237 height 34
click at [367, 234] on span "," at bounding box center [368, 231] width 2 height 17
click at [370, 229] on p "and as , as we all know , every time you receive something in the morning. ," at bounding box center [369, 223] width 237 height 34
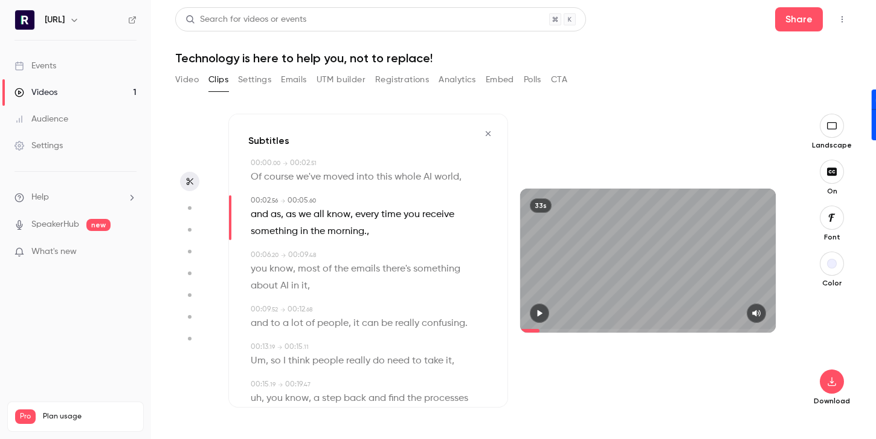
click at [369, 229] on p "and as , as we all know , every time you receive something in the morning. ," at bounding box center [369, 223] width 237 height 34
click at [369, 234] on p "and as , as we all know , every time you receive something in the morning. ," at bounding box center [369, 223] width 237 height 34
click at [367, 234] on span "," at bounding box center [368, 231] width 2 height 17
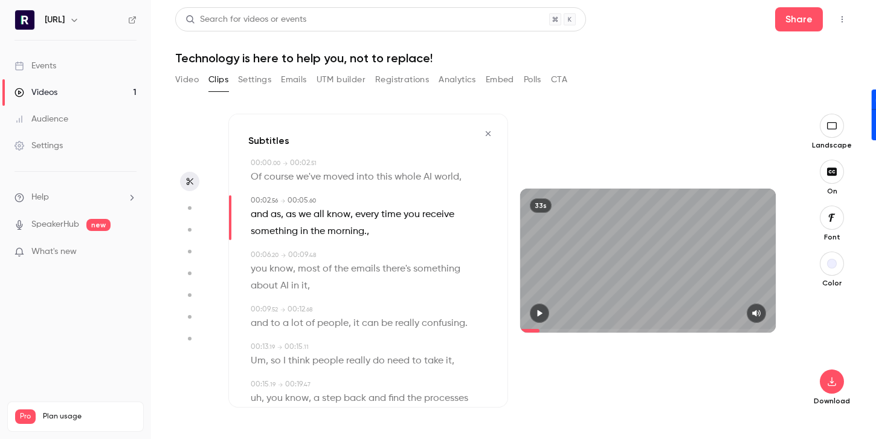
click at [367, 234] on span "," at bounding box center [368, 231] width 2 height 17
click at [368, 233] on p "and as , as we all know , every time you receive something in the morning. ," at bounding box center [369, 223] width 237 height 34
click at [367, 233] on span "," at bounding box center [368, 231] width 2 height 17
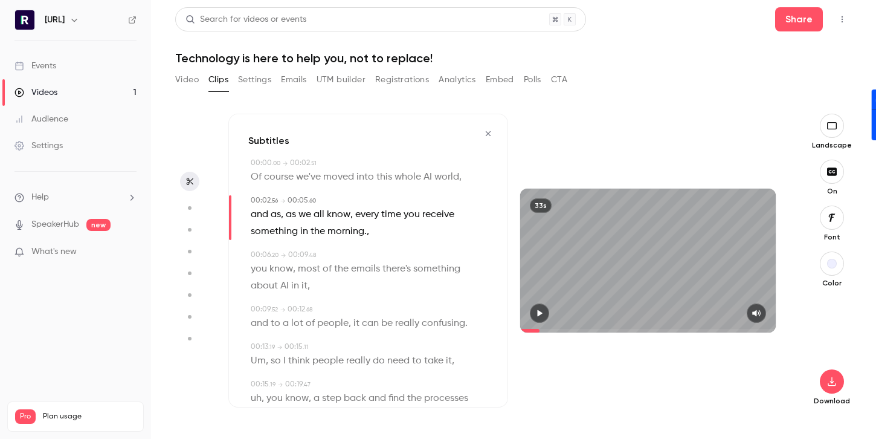
click at [368, 232] on p "and as , as we all know , every time you receive something in the morning. ," at bounding box center [369, 223] width 237 height 34
click at [367, 232] on span "," at bounding box center [368, 231] width 2 height 17
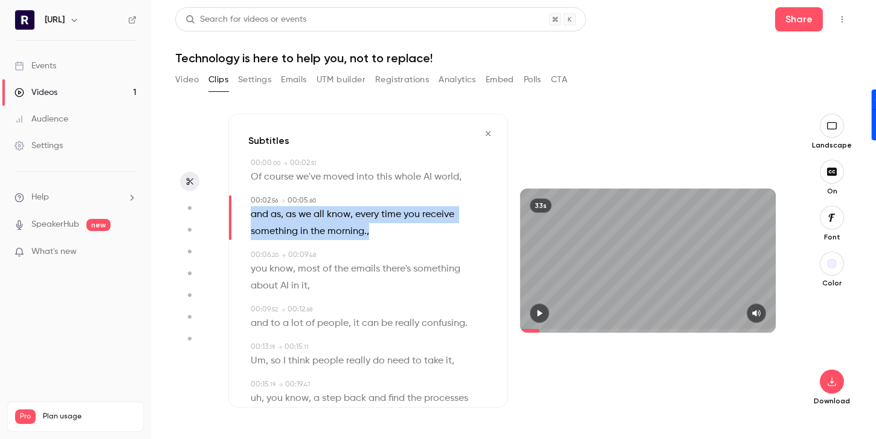
click at [367, 232] on span "," at bounding box center [368, 231] width 2 height 17
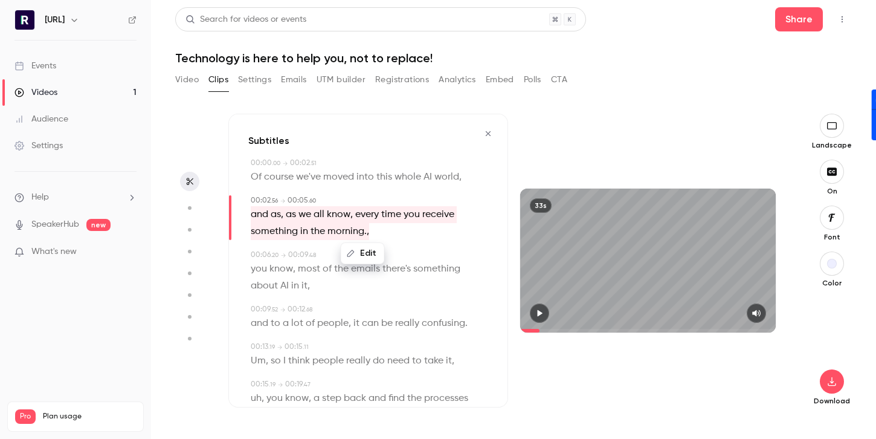
click at [367, 232] on span "," at bounding box center [368, 231] width 2 height 17
click at [367, 236] on span "," at bounding box center [368, 231] width 2 height 17
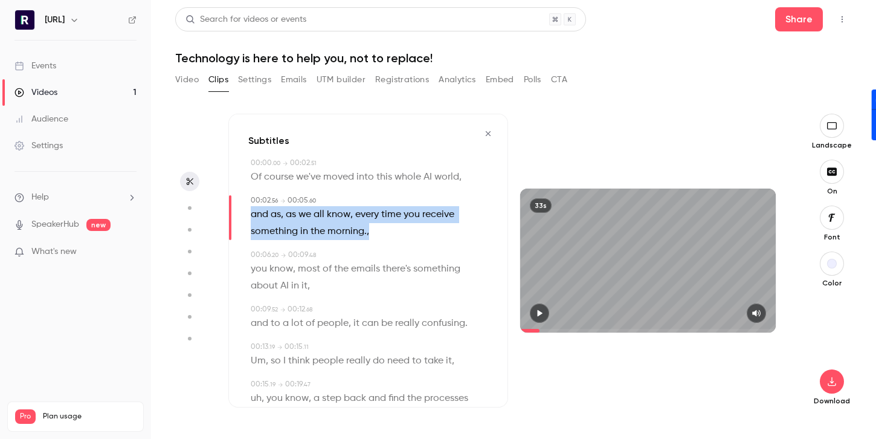
click at [367, 236] on span "," at bounding box center [368, 231] width 2 height 17
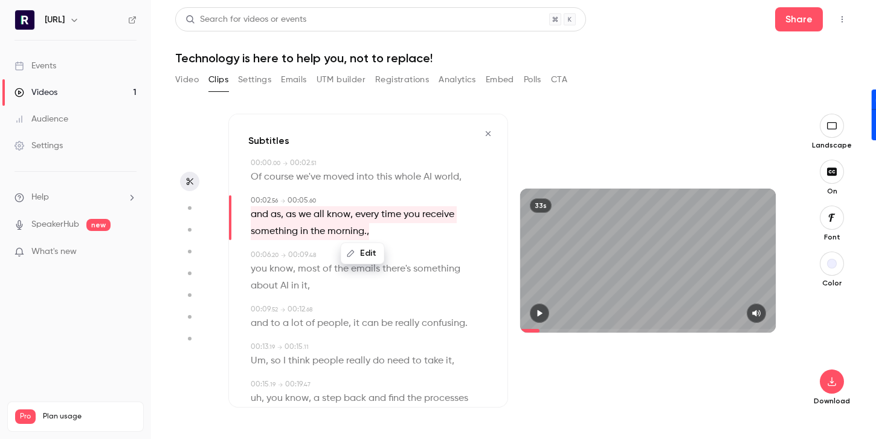
click at [364, 252] on button "Edit" at bounding box center [363, 252] width 42 height 19
click at [384, 260] on input "**********" at bounding box center [339, 257] width 109 height 24
type input "**********"
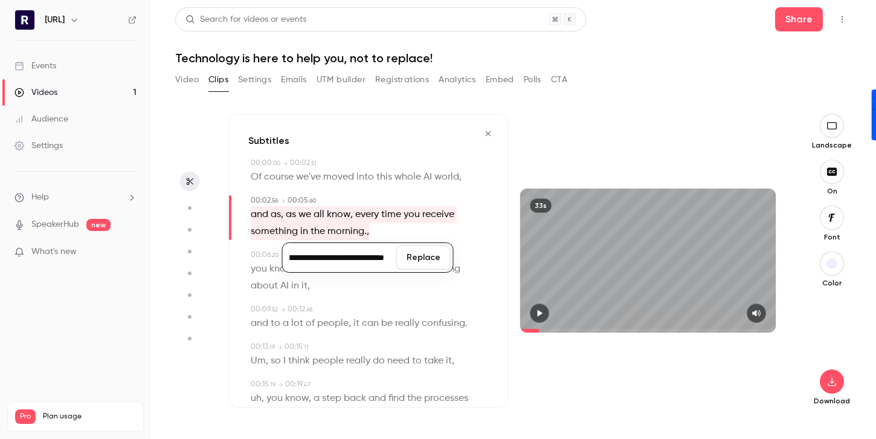
scroll to position [0, 0]
click at [417, 262] on button "Replace" at bounding box center [423, 257] width 54 height 24
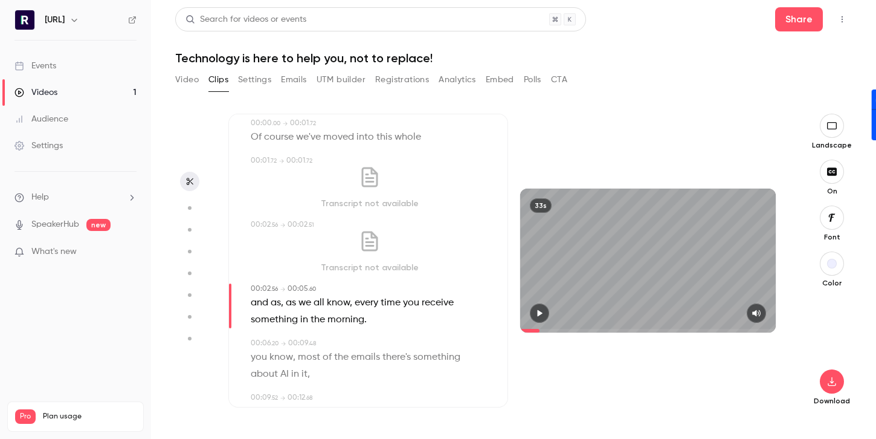
scroll to position [42, 0]
click at [259, 300] on span "and as, as we all know, every time you receive something in the morning." at bounding box center [353, 309] width 205 height 34
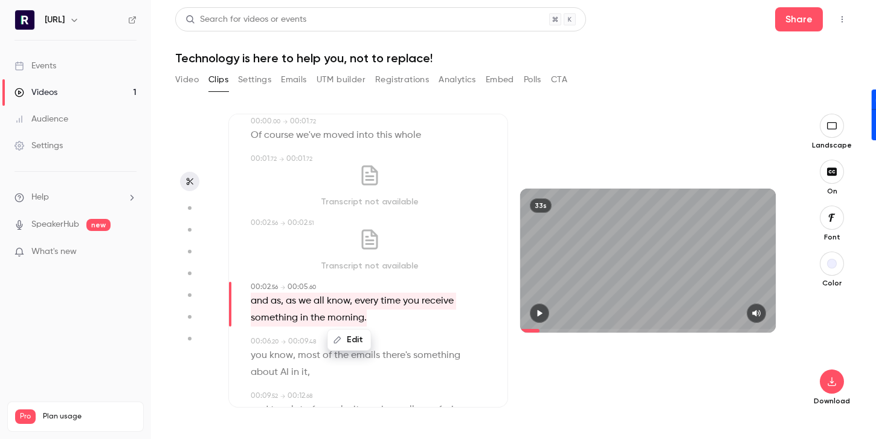
click at [260, 300] on span "and as, as we all know, every time you receive something in the morning." at bounding box center [353, 309] width 205 height 34
click at [356, 186] on div "Transcript not available" at bounding box center [369, 186] width 237 height 44
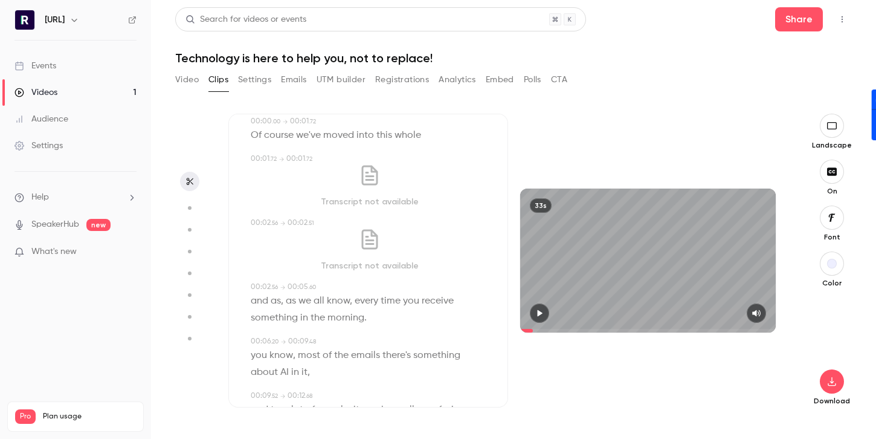
click at [540, 308] on button "button" at bounding box center [539, 312] width 19 height 19
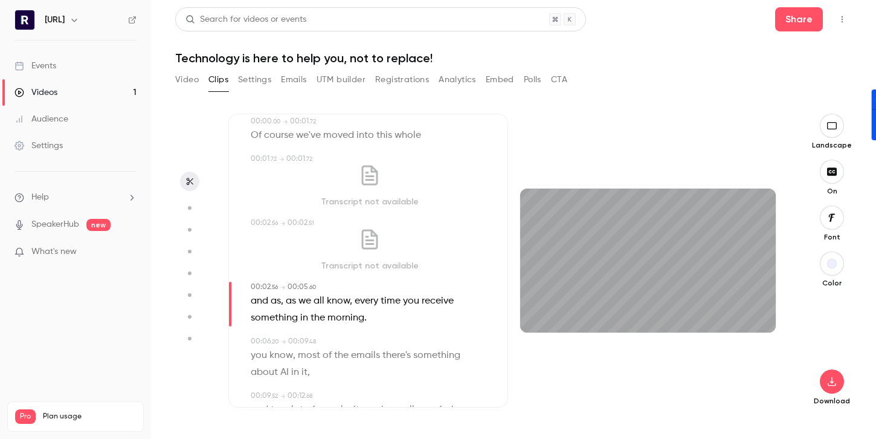
click at [836, 261] on div "button" at bounding box center [832, 264] width 10 height 10
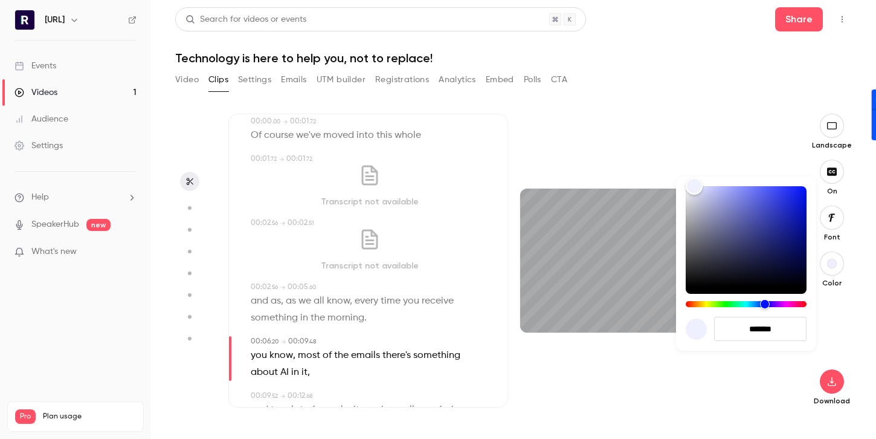
click at [408, 196] on div at bounding box center [438, 219] width 876 height 439
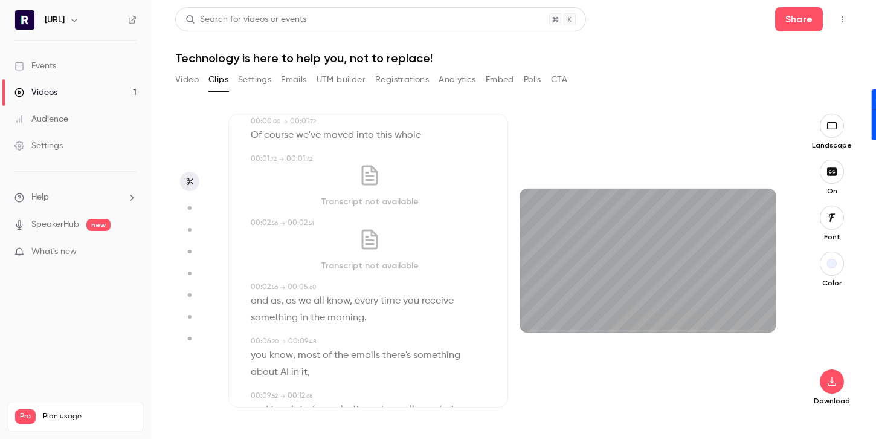
click at [369, 189] on div "Transcript not available" at bounding box center [369, 186] width 237 height 44
click at [538, 320] on button "button" at bounding box center [539, 312] width 19 height 19
click at [219, 83] on button "Clips" at bounding box center [218, 79] width 20 height 19
click at [193, 171] on aside at bounding box center [189, 276] width 29 height 325
click at [190, 179] on icon "button" at bounding box center [190, 181] width 10 height 8
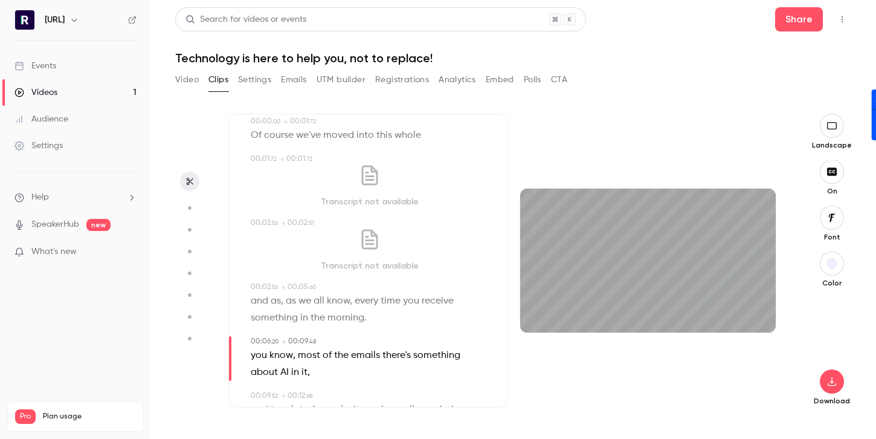
click at [347, 298] on span "and as, as we all know, every time you receive something in the morning." at bounding box center [353, 309] width 205 height 34
type input "***"
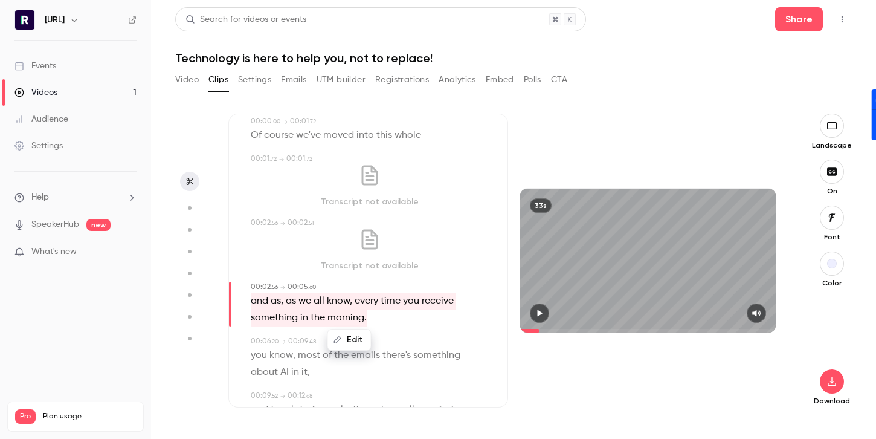
click at [341, 343] on icon "button" at bounding box center [338, 339] width 8 height 8
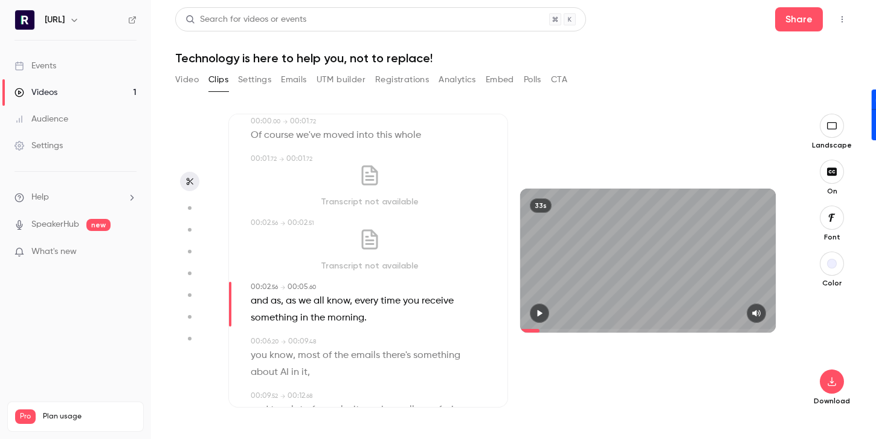
click at [346, 251] on div "Transcript not available" at bounding box center [369, 250] width 237 height 44
click at [250, 78] on button "Settings" at bounding box center [254, 79] width 33 height 19
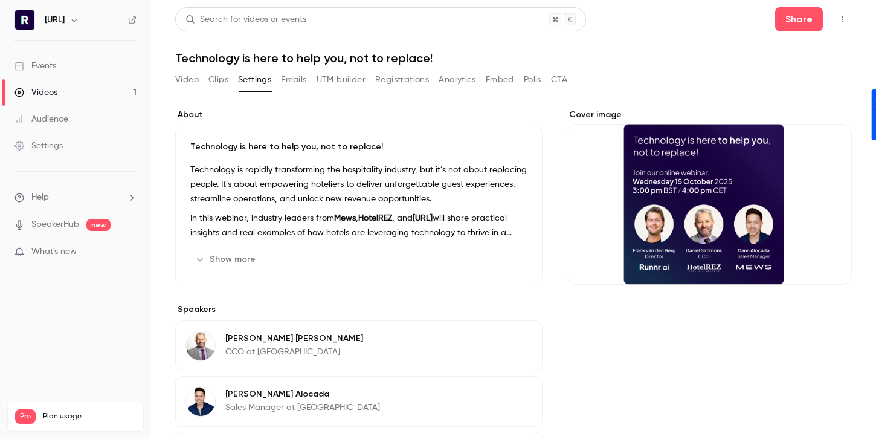
click at [219, 75] on button "Clips" at bounding box center [218, 79] width 20 height 19
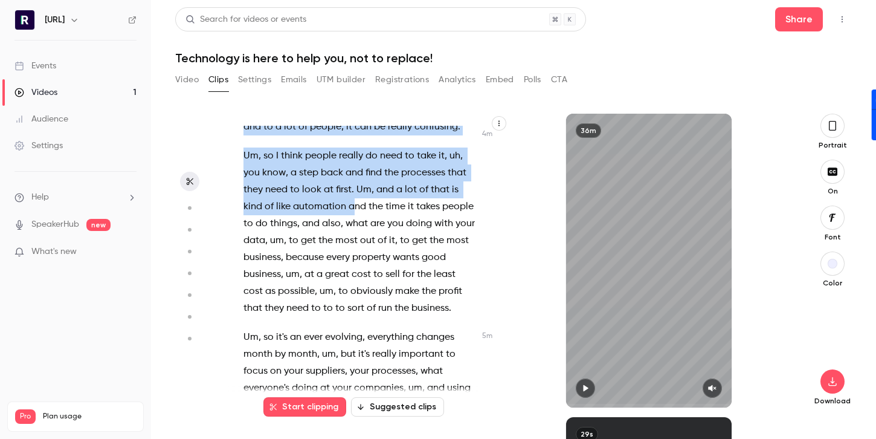
scroll to position [1955, 0]
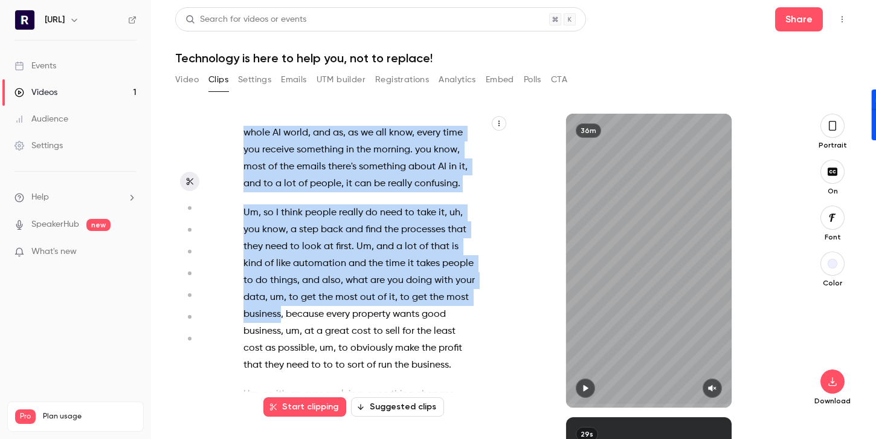
drag, startPoint x: 306, startPoint y: 230, endPoint x: 280, endPoint y: 208, distance: 33.9
click at [280, 208] on div "Good afternoon , everybody . Uh , welcome to this webinar . A very warm , warm …" at bounding box center [365, 267] width 274 height 282
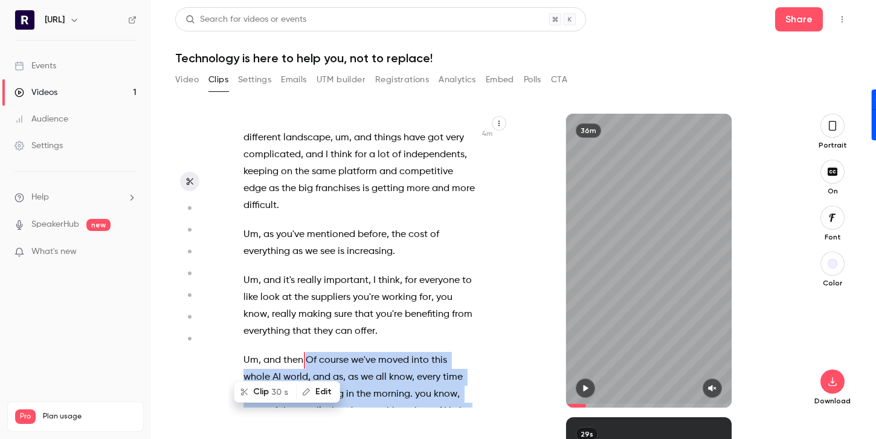
scroll to position [1703, 0]
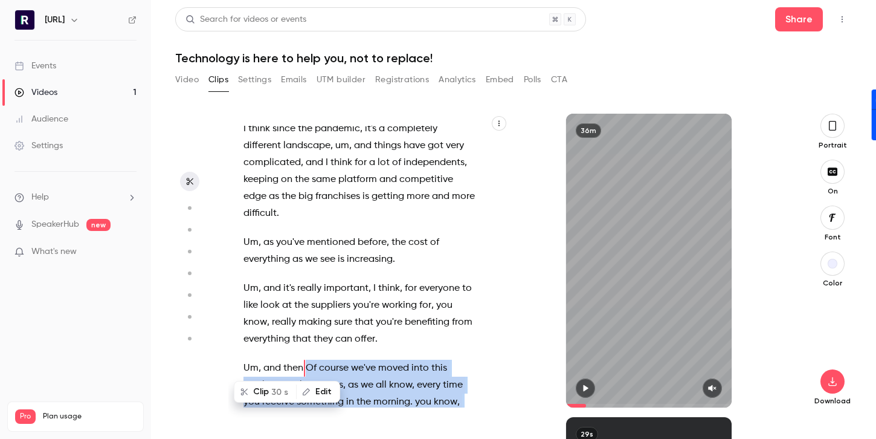
click at [264, 392] on button "Clip 30 s" at bounding box center [265, 391] width 60 height 19
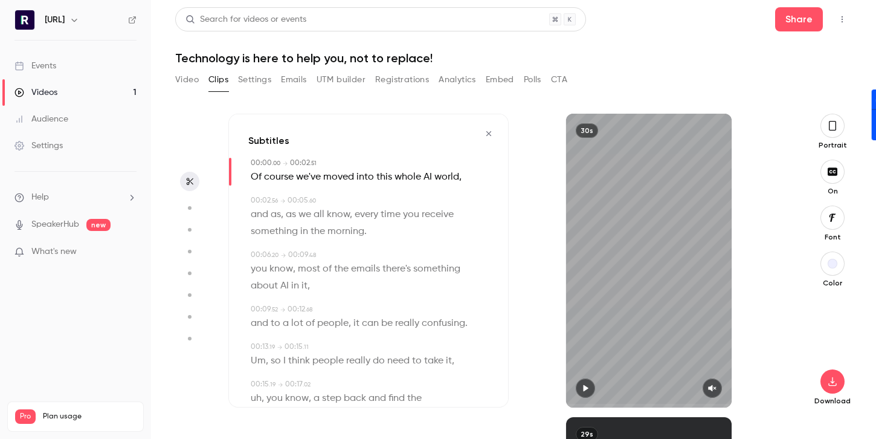
click at [287, 214] on span "and as, as we all know, every time you receive something in the morning." at bounding box center [353, 223] width 205 height 34
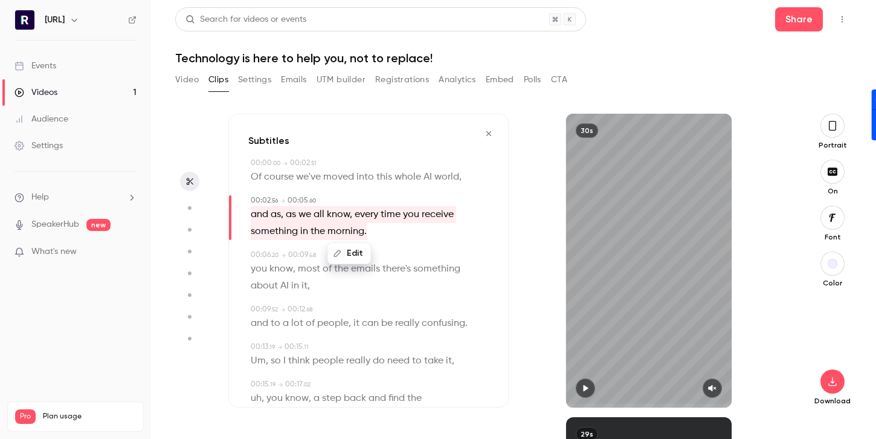
type input "***"
click at [340, 251] on icon "button" at bounding box center [337, 253] width 7 height 7
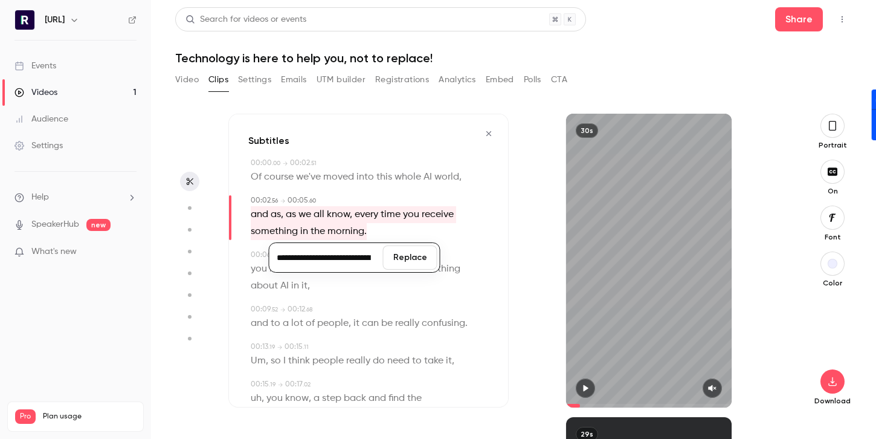
click at [304, 256] on input "**********" at bounding box center [326, 257] width 109 height 24
type input "**********"
click at [402, 259] on button "Replace" at bounding box center [410, 257] width 54 height 24
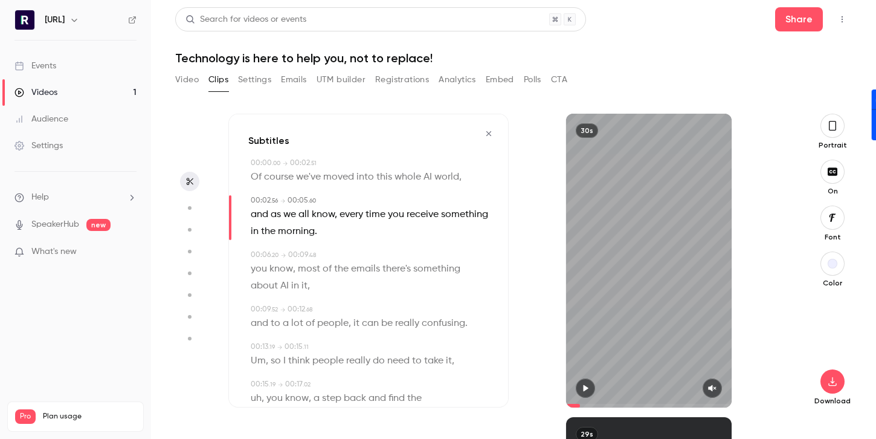
click at [253, 264] on span "you" at bounding box center [259, 268] width 16 height 17
type input "***"
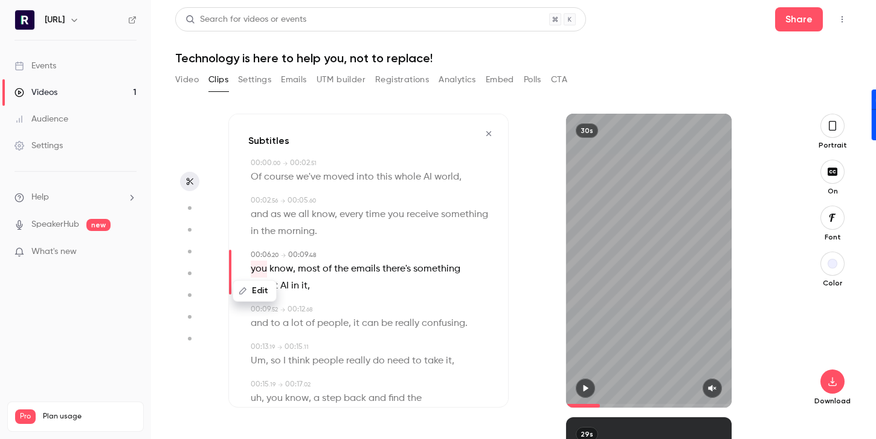
click at [248, 289] on button "Edit" at bounding box center [255, 290] width 42 height 19
click at [236, 295] on input "***" at bounding box center [286, 295] width 109 height 24
type input "***"
click at [366, 303] on button "Replace" at bounding box center [370, 295] width 54 height 24
click at [368, 273] on span "emails" at bounding box center [365, 268] width 29 height 17
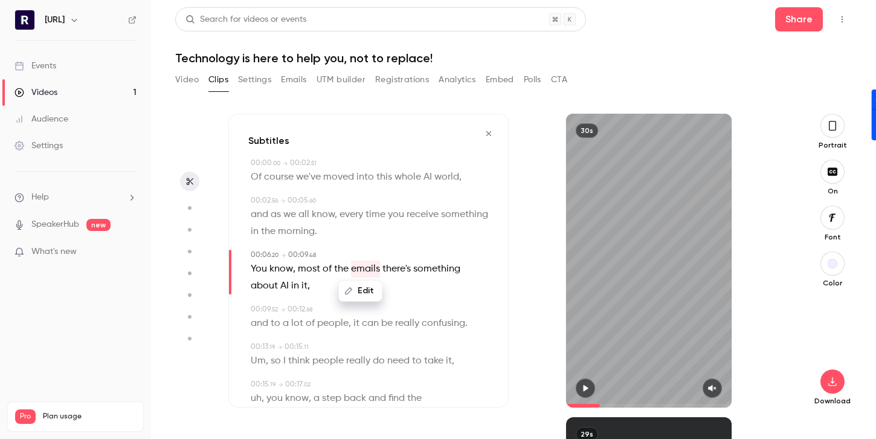
click at [291, 289] on span "in" at bounding box center [295, 285] width 8 height 17
click at [274, 361] on span "so" at bounding box center [276, 360] width 10 height 17
type input "****"
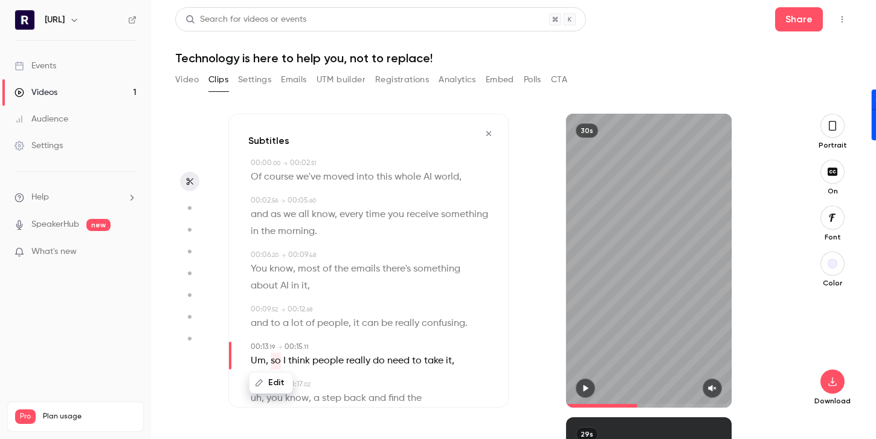
click at [270, 378] on button "Edit" at bounding box center [271, 382] width 42 height 19
type input "**"
click at [383, 325] on button "Replace" at bounding box center [370, 335] width 54 height 24
type input "****"
click at [253, 362] on span "Um" at bounding box center [258, 360] width 15 height 17
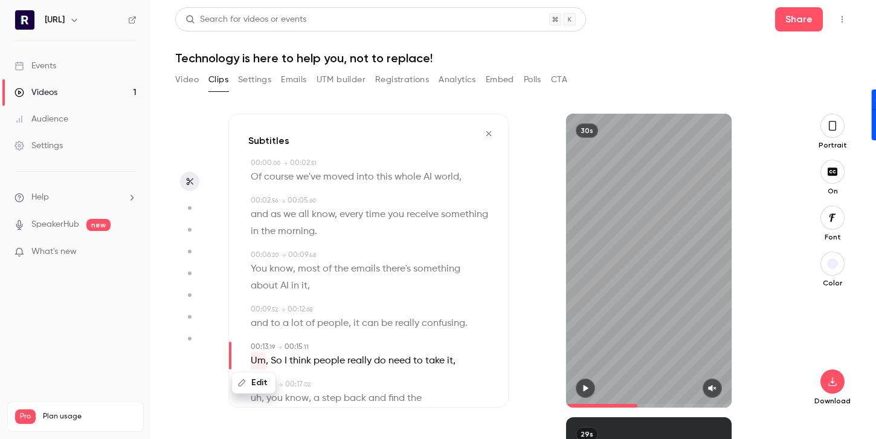
click at [250, 381] on button "Edit" at bounding box center [254, 382] width 42 height 19
click at [373, 336] on button "Replace" at bounding box center [370, 335] width 54 height 24
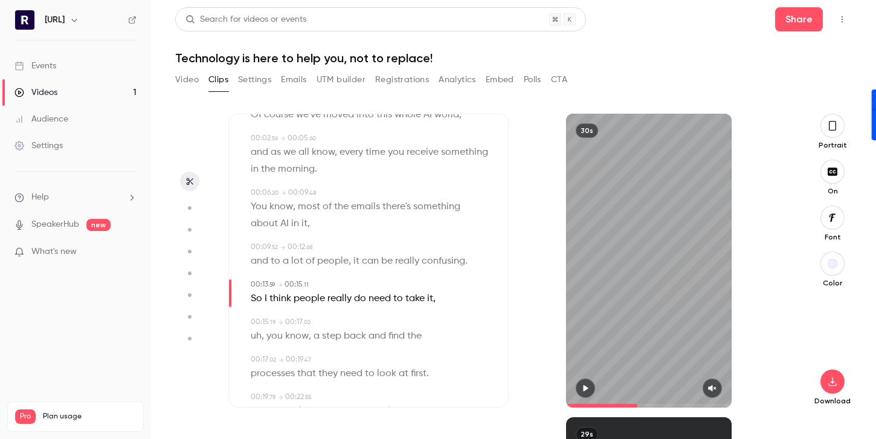
scroll to position [63, 0]
click at [257, 334] on span "uh" at bounding box center [256, 334] width 11 height 17
type input "****"
click at [243, 361] on button "Edit" at bounding box center [252, 356] width 42 height 19
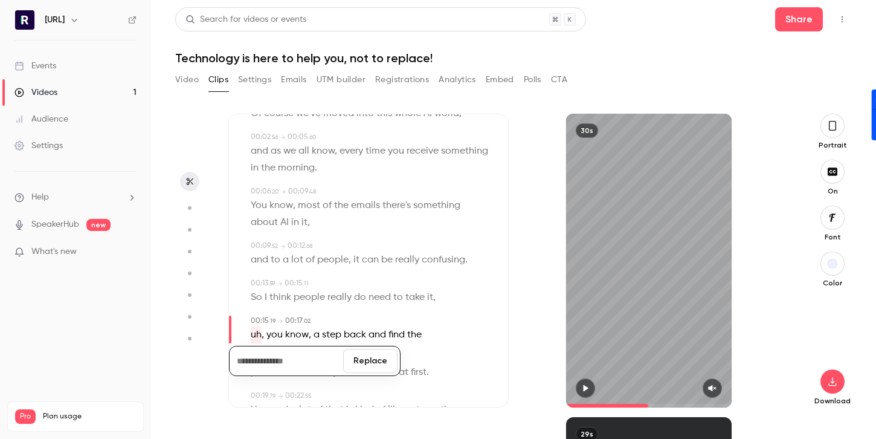
click at [354, 357] on button "Replace" at bounding box center [370, 361] width 54 height 24
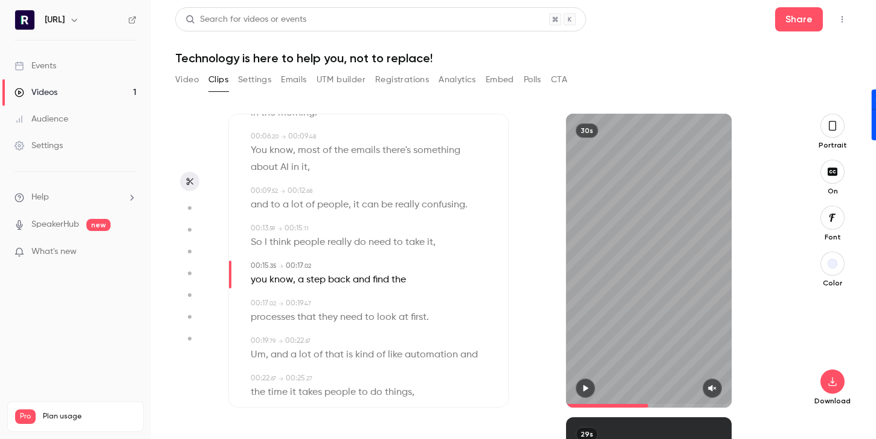
scroll to position [126, 0]
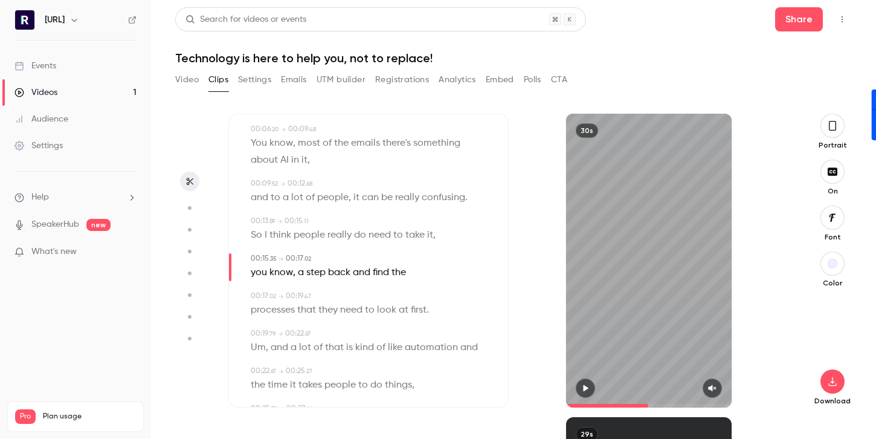
click at [274, 347] on span "and" at bounding box center [280, 347] width 18 height 17
type input "****"
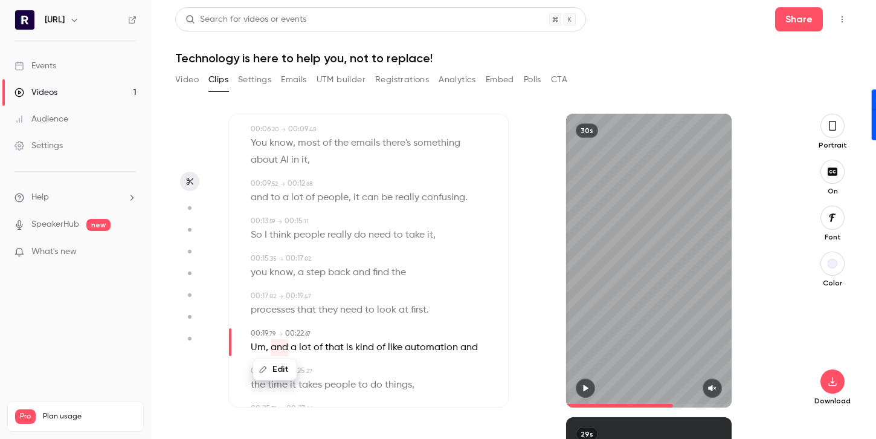
click at [267, 372] on button "Edit" at bounding box center [275, 368] width 42 height 19
type input "***"
click at [372, 366] on button "Replace" at bounding box center [370, 373] width 54 height 24
type input "****"
click at [259, 346] on span "Um" at bounding box center [258, 347] width 15 height 17
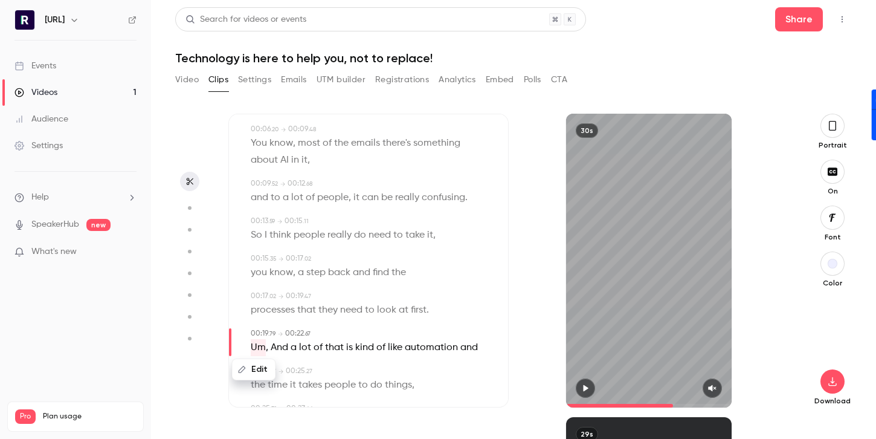
click at [247, 374] on button "Edit" at bounding box center [254, 368] width 42 height 19
click at [353, 373] on button "Replace" at bounding box center [370, 373] width 54 height 24
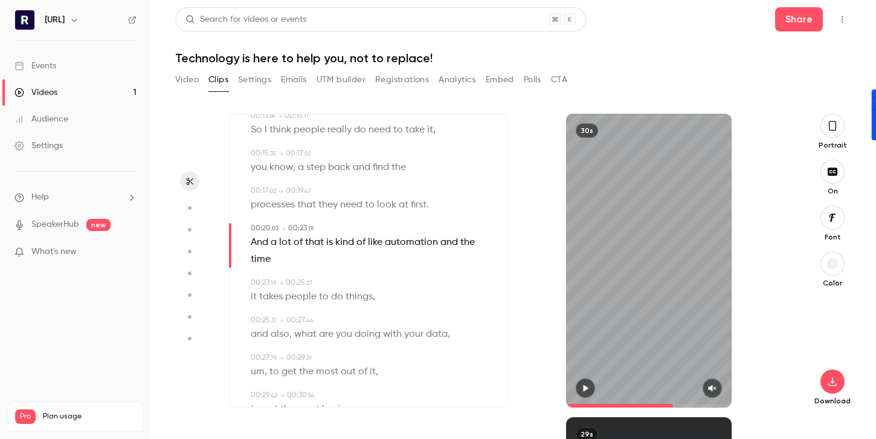
scroll to position [232, 0]
click at [258, 373] on span "um" at bounding box center [258, 370] width 14 height 17
type input "****"
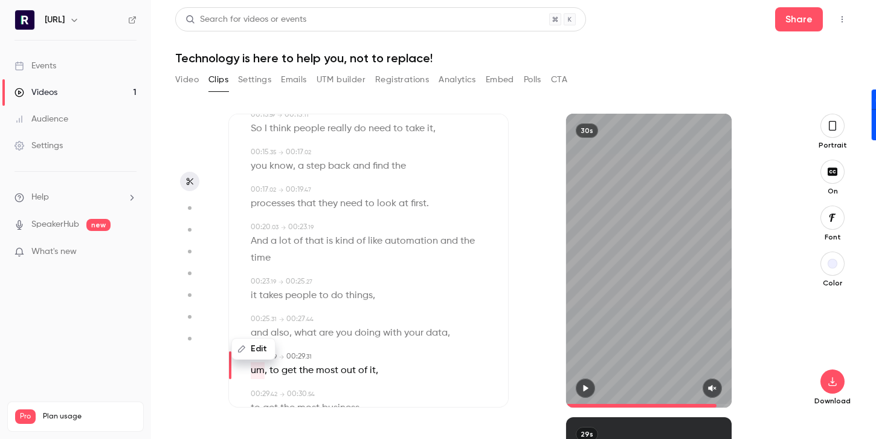
click at [249, 350] on button "Edit" at bounding box center [254, 348] width 42 height 19
click at [361, 351] on button "Replace" at bounding box center [370, 344] width 54 height 24
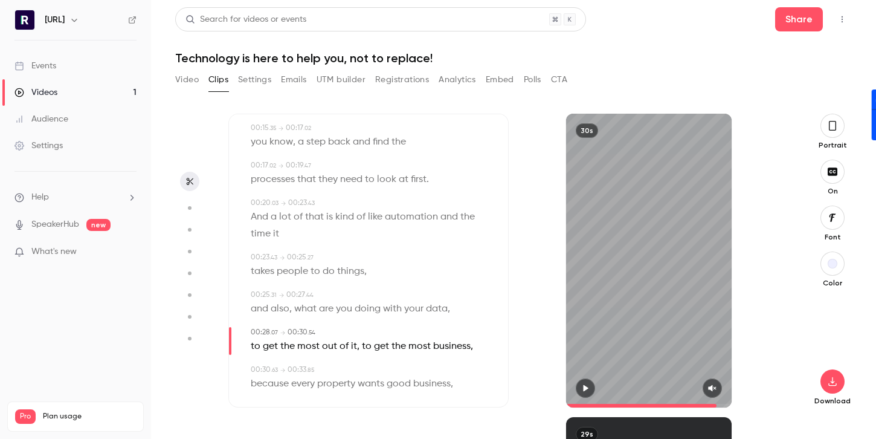
scroll to position [263, 0]
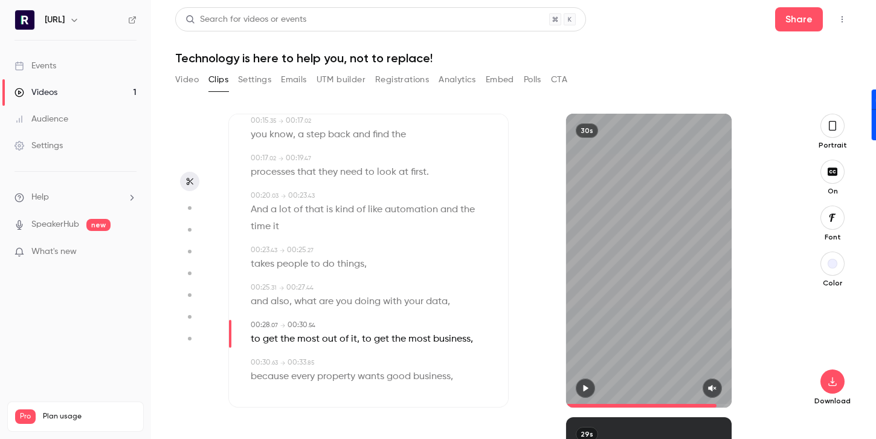
click at [439, 379] on span "business" at bounding box center [431, 376] width 37 height 17
type input "****"
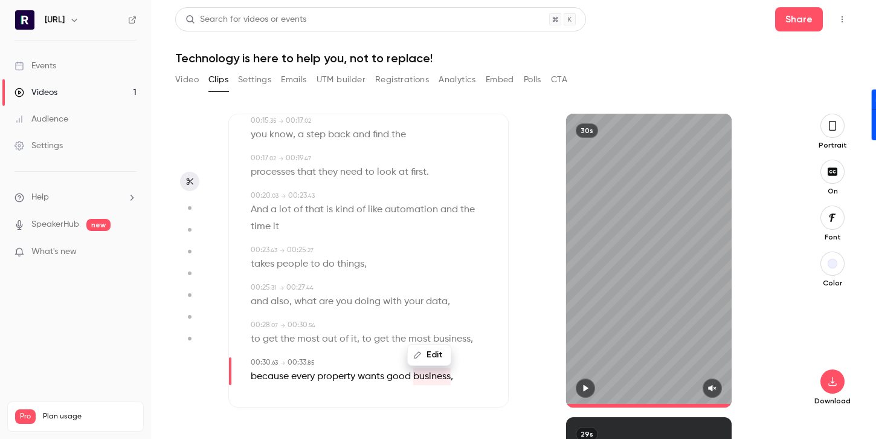
click at [452, 377] on span "," at bounding box center [452, 376] width 2 height 17
click at [455, 377] on div "Edit because every property wants good business ," at bounding box center [370, 376] width 238 height 17
click at [455, 377] on div "because every property wants good business ," at bounding box center [370, 376] width 238 height 17
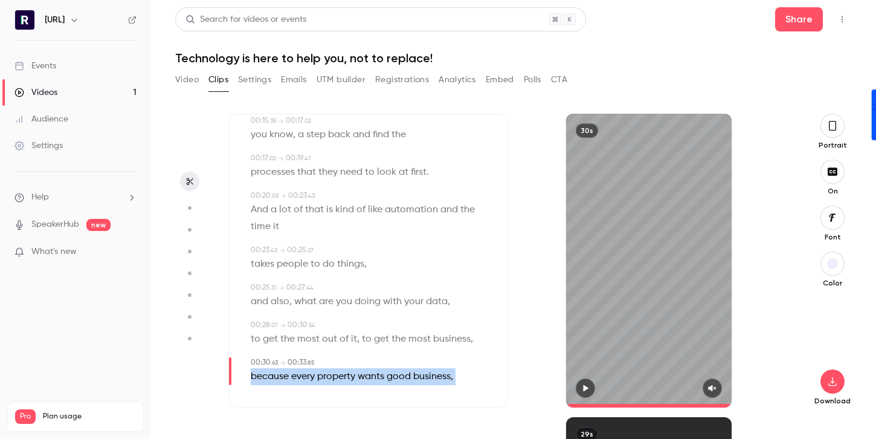
click at [455, 377] on div "because every property wants good business ," at bounding box center [370, 376] width 238 height 17
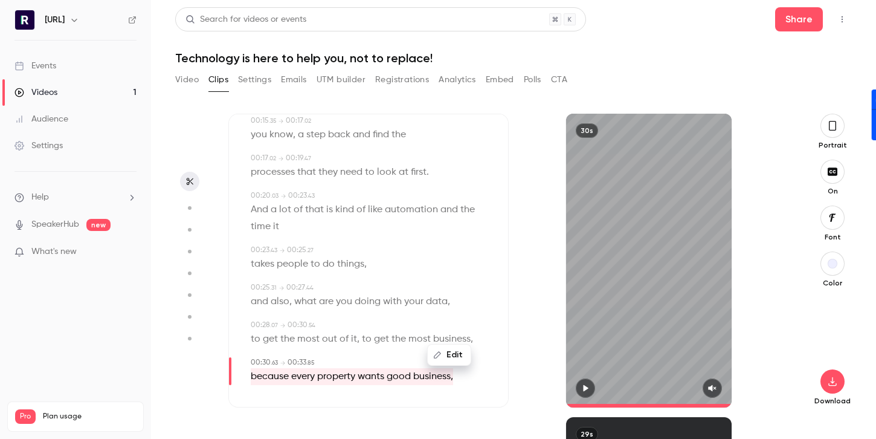
click at [444, 355] on button "Edit" at bounding box center [449, 354] width 42 height 19
click at [443, 348] on input "**********" at bounding box center [395, 350] width 109 height 24
type input "**********"
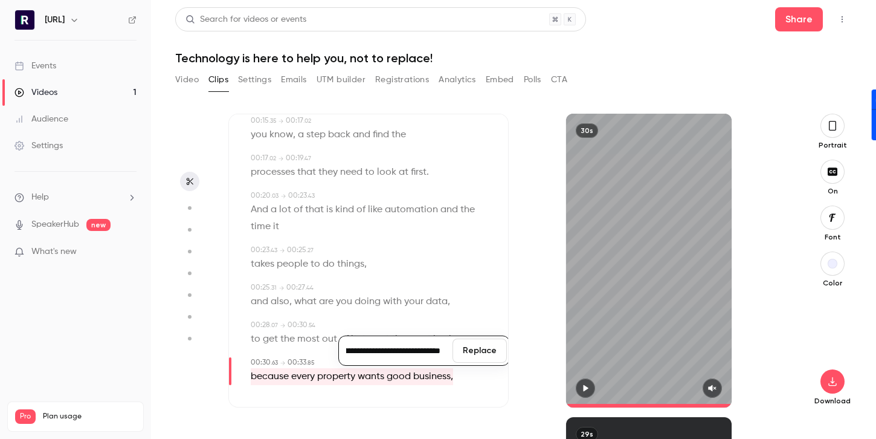
click at [487, 354] on button "Replace" at bounding box center [480, 350] width 54 height 24
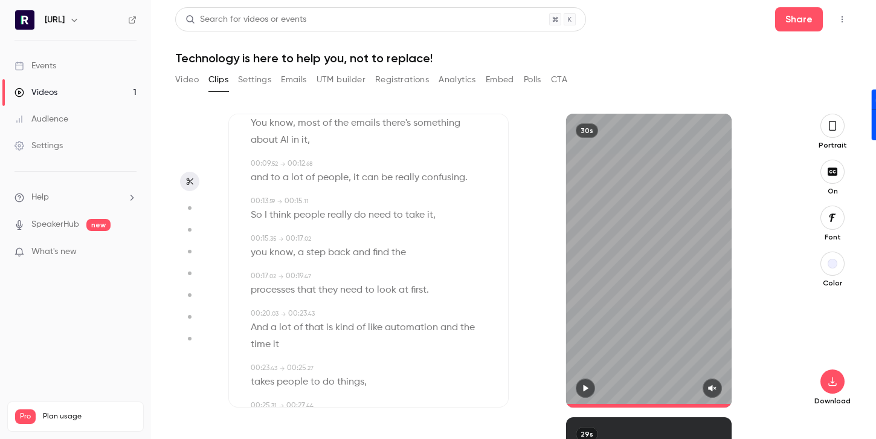
scroll to position [0, 0]
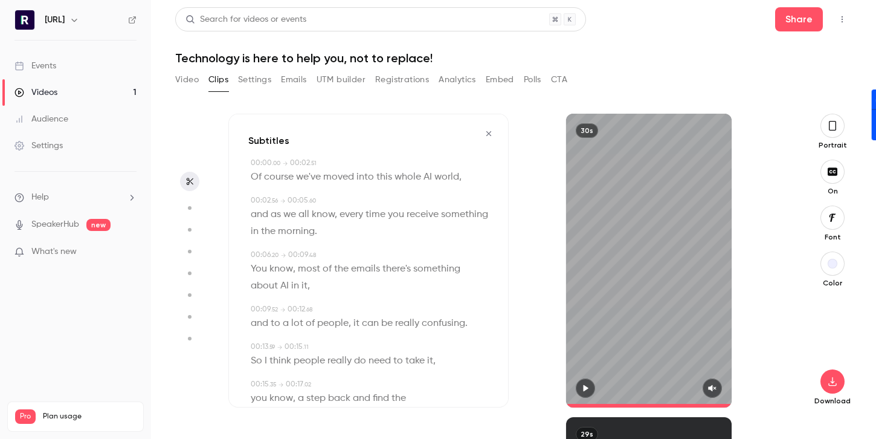
click at [285, 181] on span "course" at bounding box center [279, 177] width 30 height 17
click at [256, 174] on span "Of" at bounding box center [256, 177] width 11 height 17
click at [581, 385] on icon "button" at bounding box center [586, 388] width 10 height 8
click at [715, 384] on icon "button" at bounding box center [713, 388] width 10 height 8
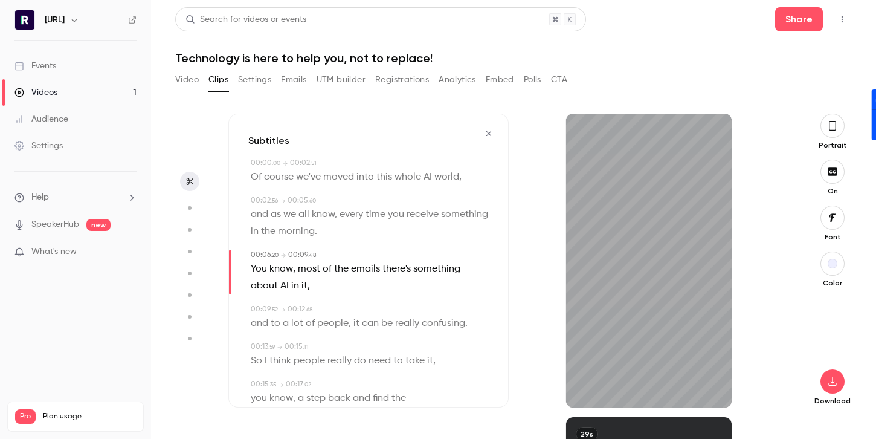
click at [834, 127] on icon "button" at bounding box center [833, 125] width 10 height 13
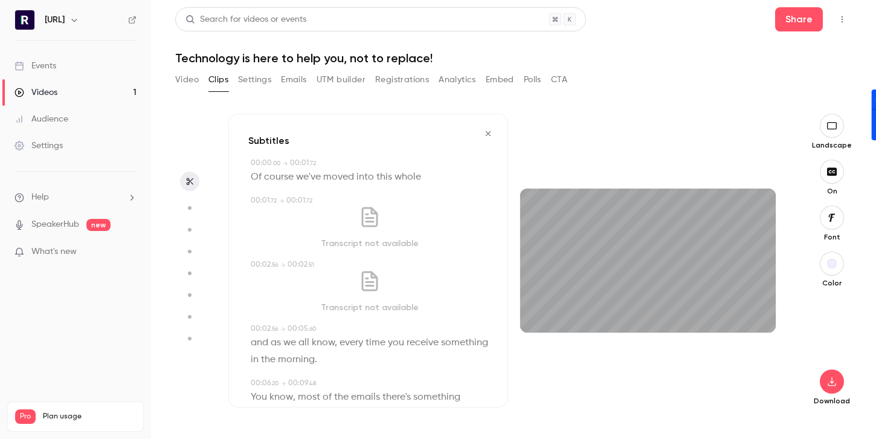
click at [833, 221] on icon "button" at bounding box center [831, 218] width 13 height 10
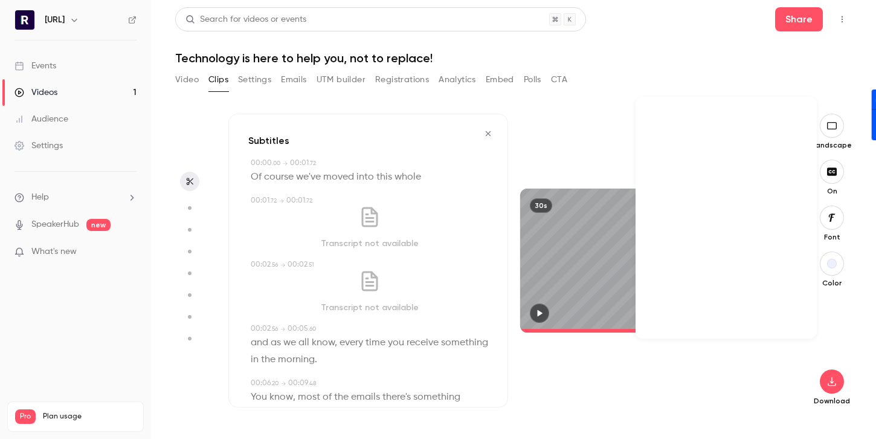
scroll to position [29579, 0]
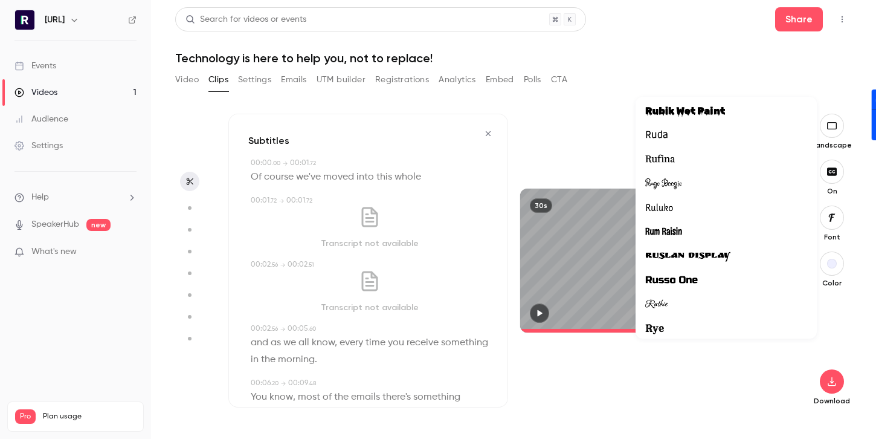
click at [586, 411] on div at bounding box center [438, 219] width 876 height 439
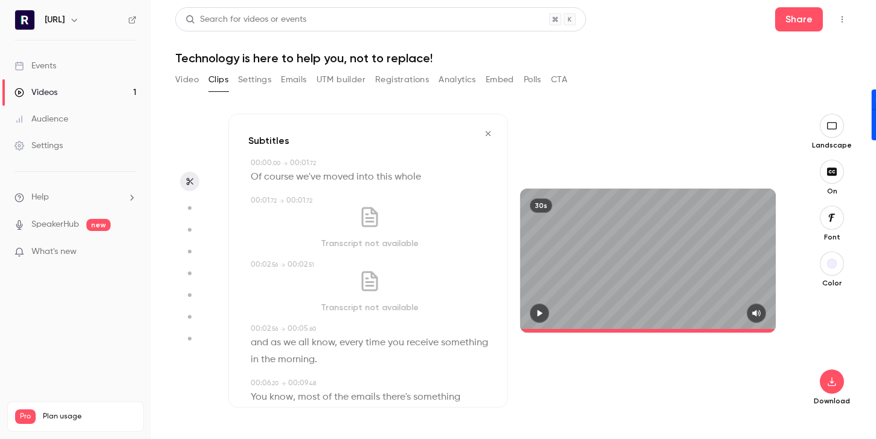
type input "****"
click at [834, 384] on icon "button" at bounding box center [832, 381] width 15 height 10
click at [706, 372] on span "High quality requires longer processing" at bounding box center [741, 370] width 138 height 12
click at [185, 82] on button "Video" at bounding box center [187, 79] width 24 height 19
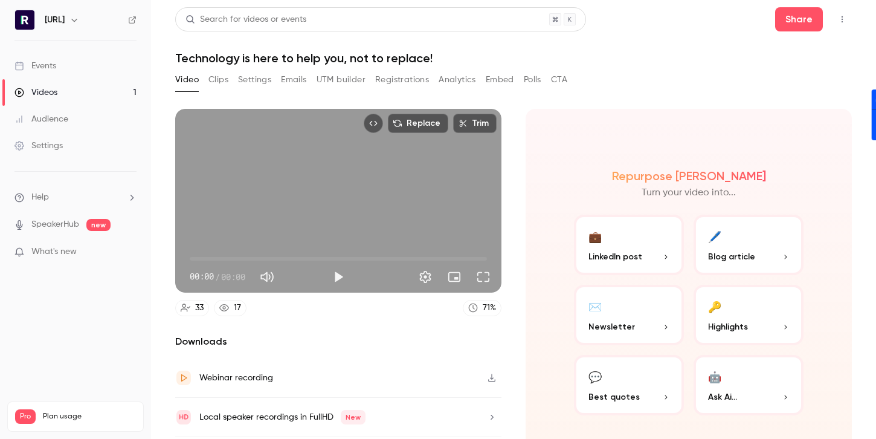
scroll to position [37, 0]
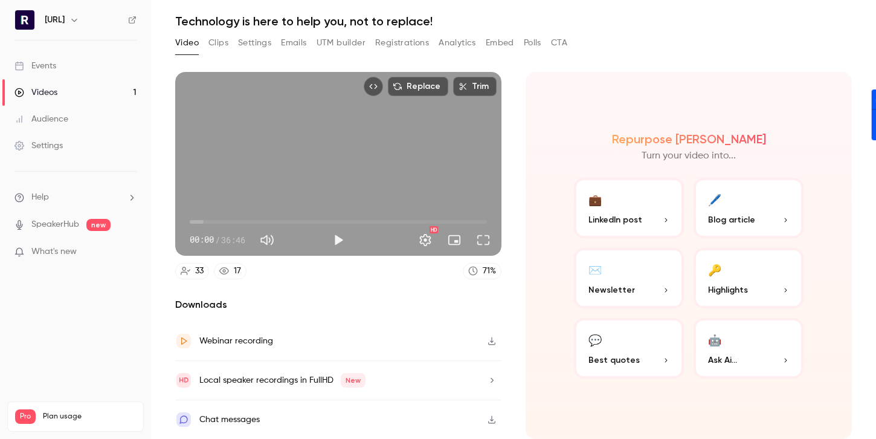
click at [743, 277] on button "🔑 Highlights" at bounding box center [749, 278] width 110 height 60
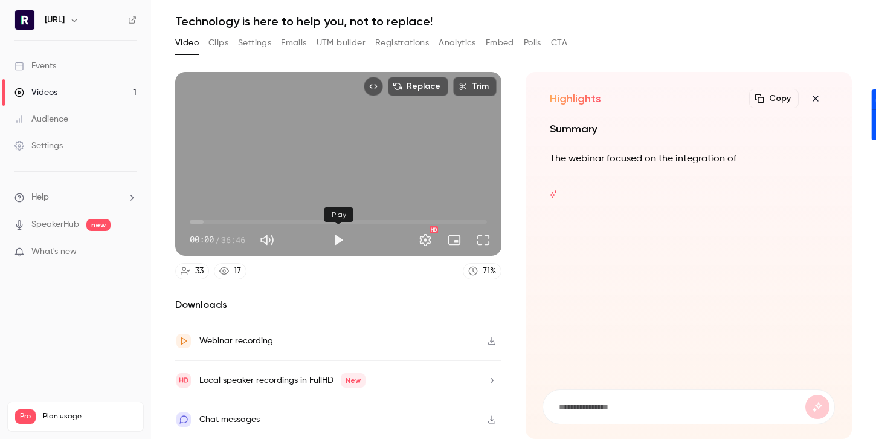
click at [343, 240] on button "Play" at bounding box center [338, 240] width 24 height 24
click at [341, 239] on button "Pause" at bounding box center [338, 240] width 24 height 24
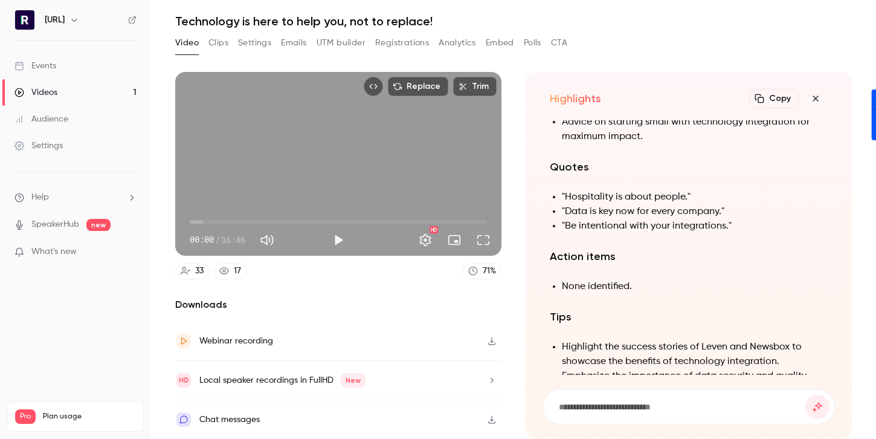
scroll to position [0, 0]
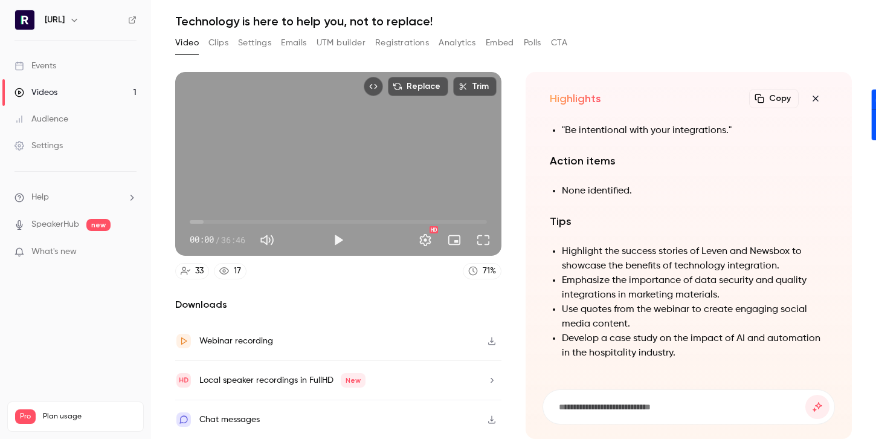
click at [191, 47] on button "Video" at bounding box center [187, 42] width 24 height 19
click at [818, 98] on icon "button" at bounding box center [815, 99] width 15 height 10
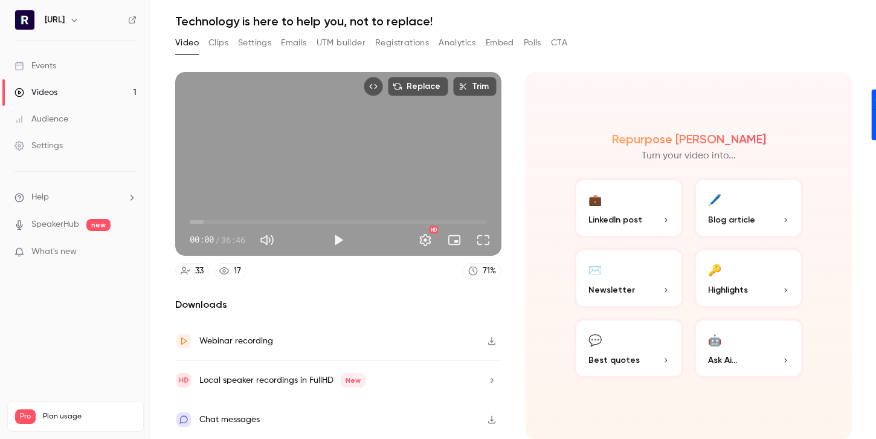
click at [626, 338] on button "💬 Best quotes" at bounding box center [629, 348] width 110 height 60
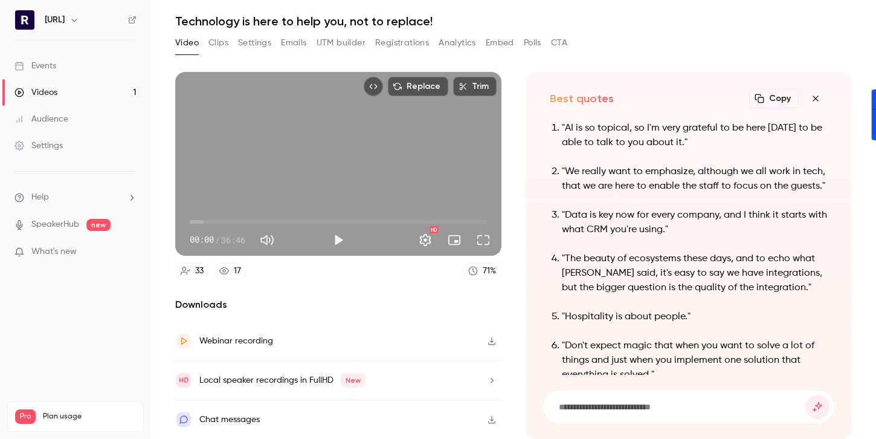
scroll to position [-52, 0]
click at [749, 289] on p ""The beauty of ecosystems these days, and to echo what [PERSON_NAME] said, it's…" at bounding box center [695, 275] width 266 height 44
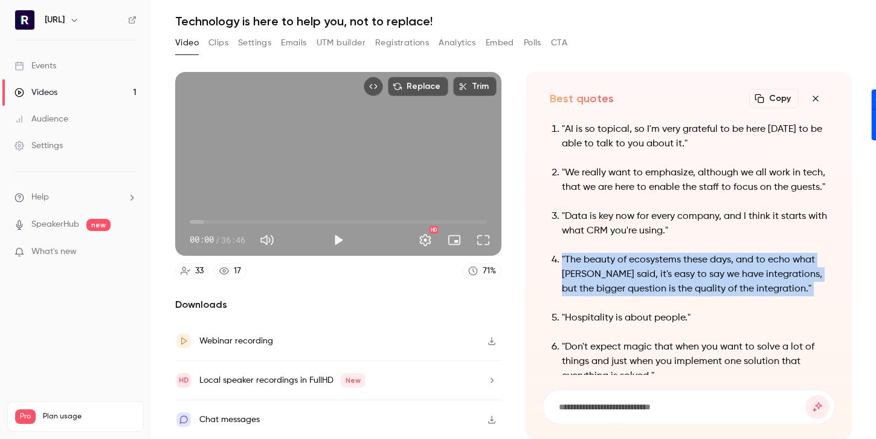
click at [749, 289] on p ""The beauty of ecosystems these days, and to echo what [PERSON_NAME] said, it's…" at bounding box center [695, 275] width 266 height 44
copy ol ""The beauty of ecosystems these days, and to echo what [PERSON_NAME] said, it's…"
click at [56, 65] on div "Events" at bounding box center [36, 66] width 42 height 12
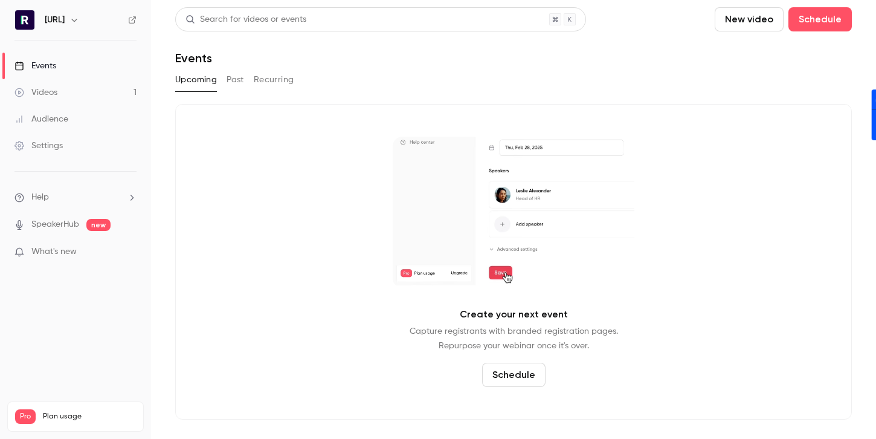
click at [234, 77] on button "Past" at bounding box center [236, 79] width 18 height 19
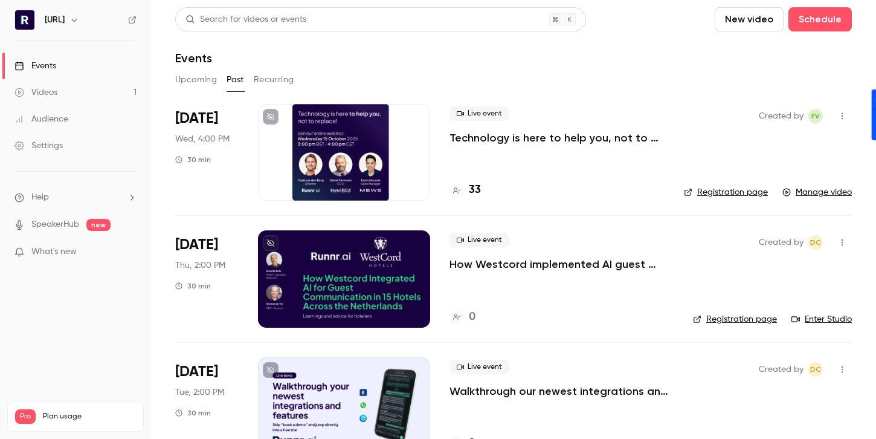
click at [477, 112] on span "Live event" at bounding box center [480, 113] width 60 height 15
click at [463, 192] on div "33" at bounding box center [465, 190] width 31 height 16
click at [821, 190] on link "Manage video" at bounding box center [816, 192] width 69 height 12
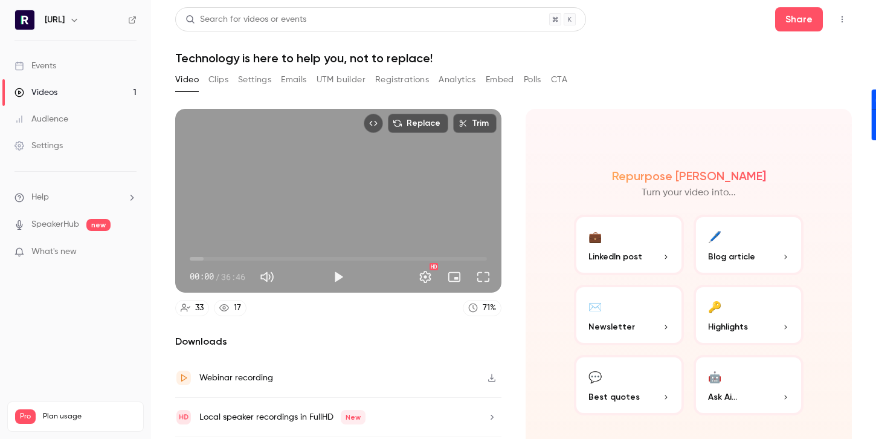
click at [472, 123] on button "Trim" at bounding box center [475, 123] width 44 height 19
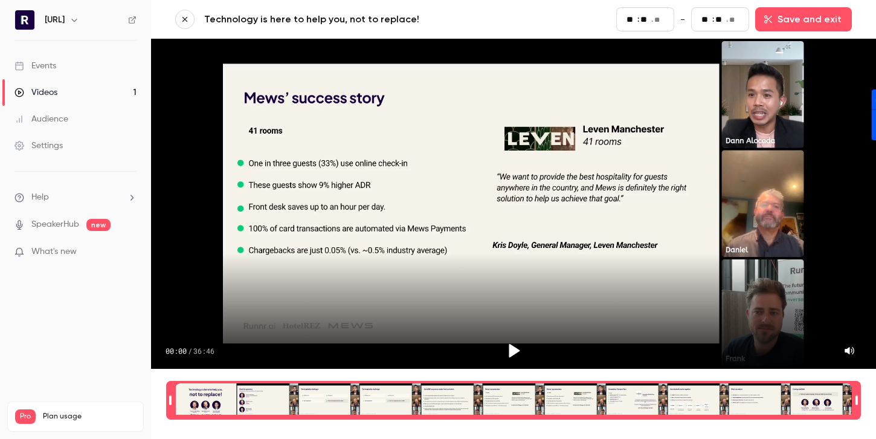
click at [169, 399] on div "Time range seconds start time" at bounding box center [170, 400] width 8 height 36
type input "**"
type input "*"
click at [170, 399] on div "Time range seconds start time" at bounding box center [170, 400] width 8 height 36
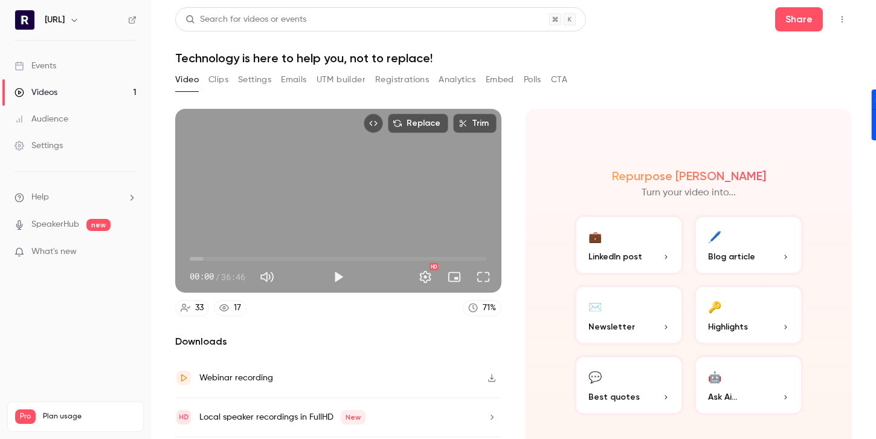
click at [479, 123] on button "Trim" at bounding box center [475, 123] width 44 height 19
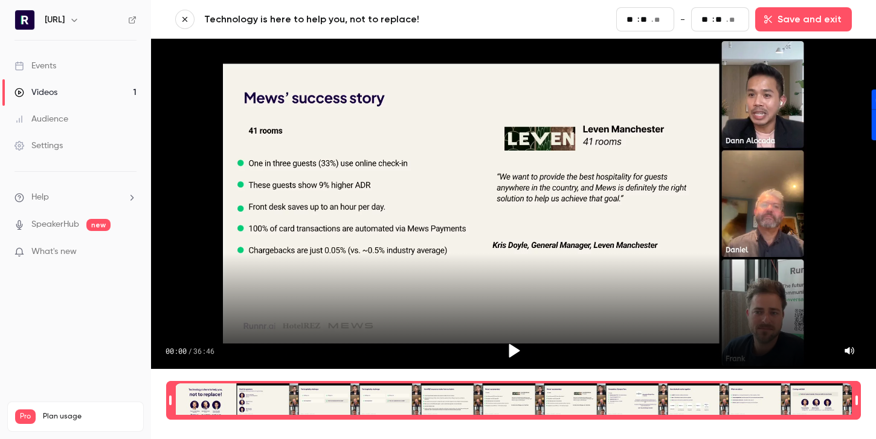
type input "**"
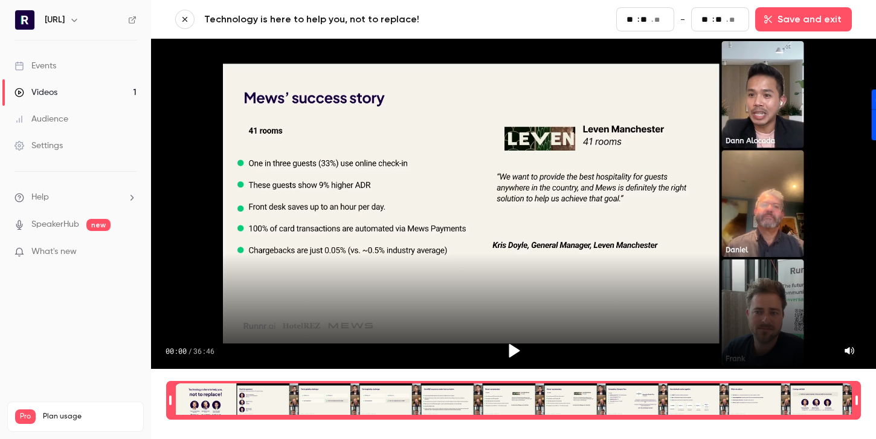
type input "**"
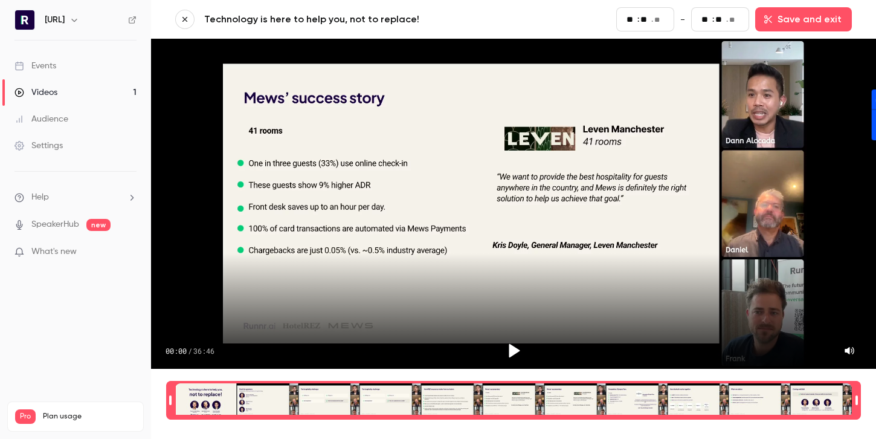
type input "**"
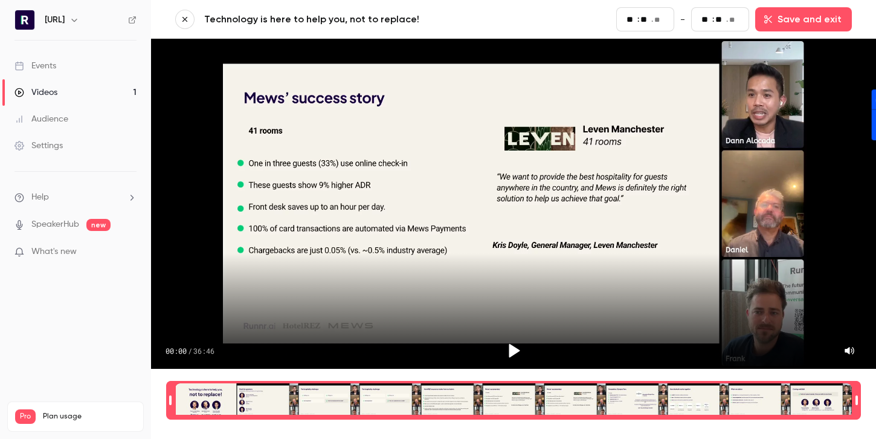
type input "**"
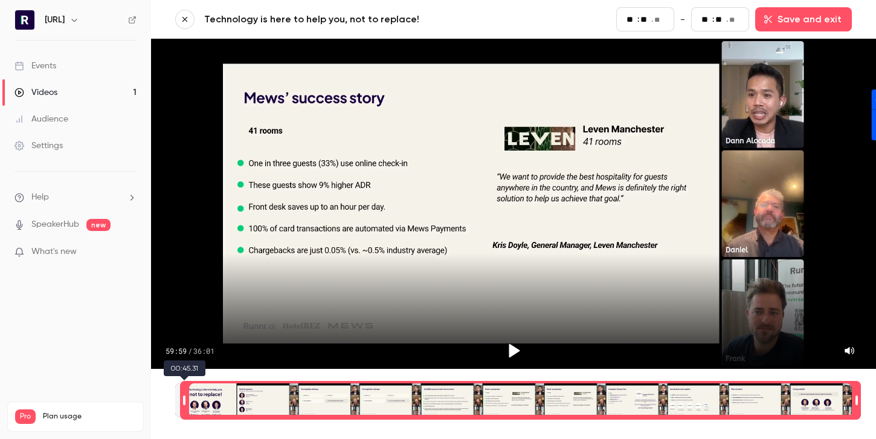
type input "**"
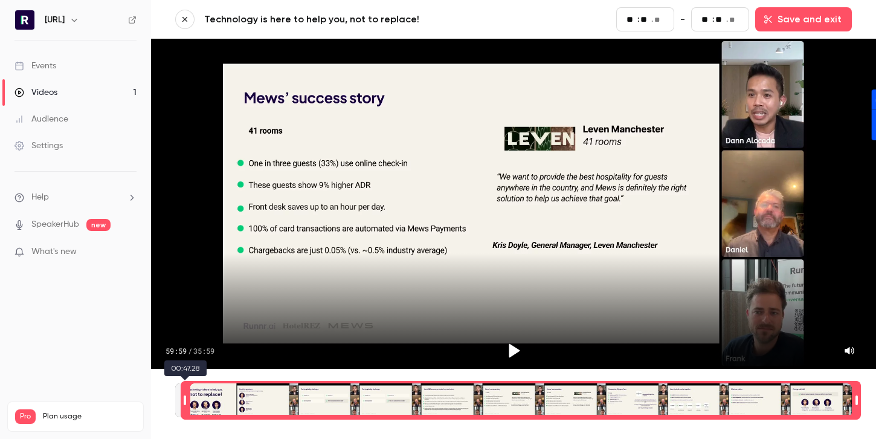
type input "**"
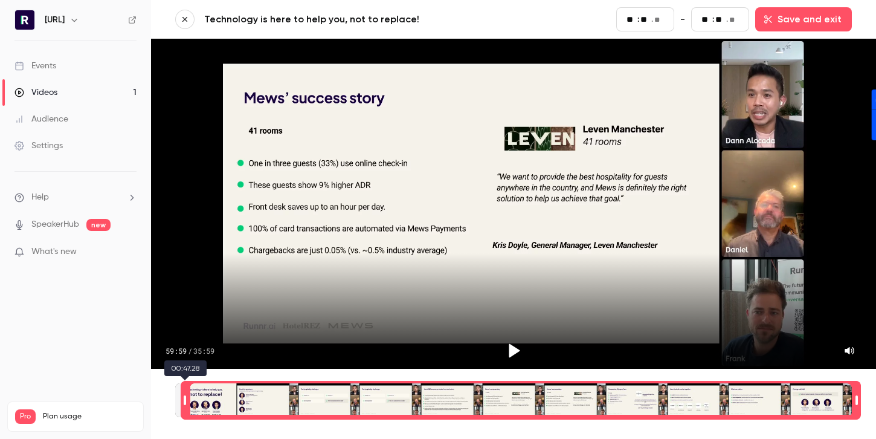
type input "**"
drag, startPoint x: 173, startPoint y: 398, endPoint x: 190, endPoint y: 398, distance: 16.9
click at [189, 398] on div "Time range seconds start time" at bounding box center [185, 400] width 8 height 36
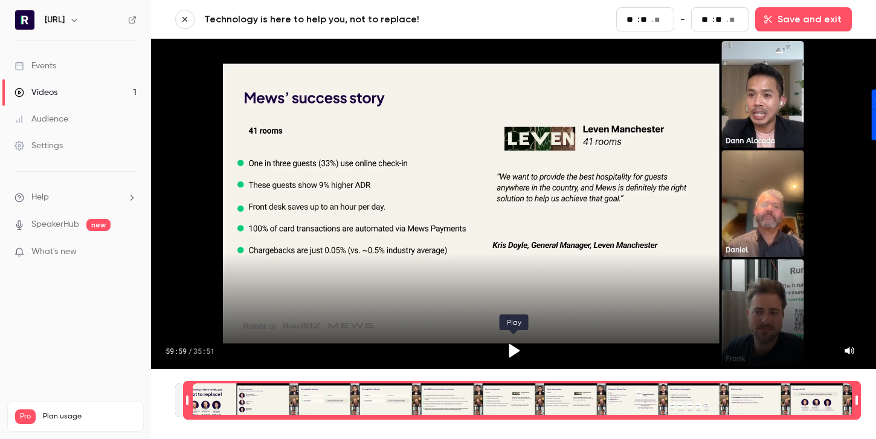
click at [511, 350] on icon "Play" at bounding box center [514, 351] width 11 height 14
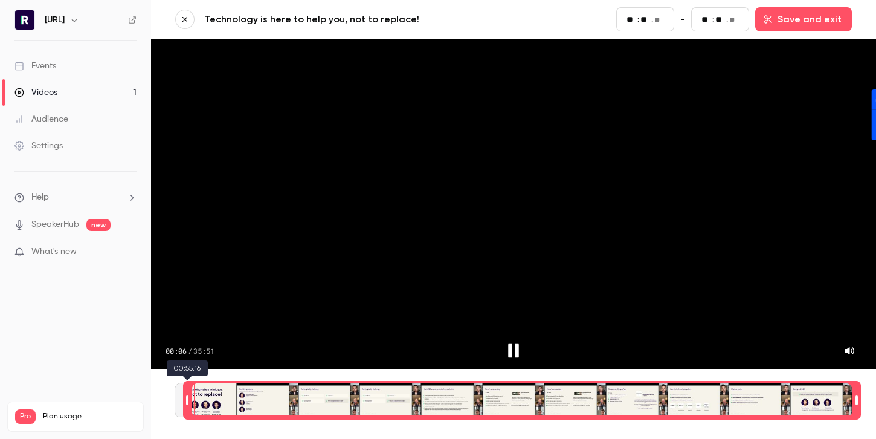
type input "**"
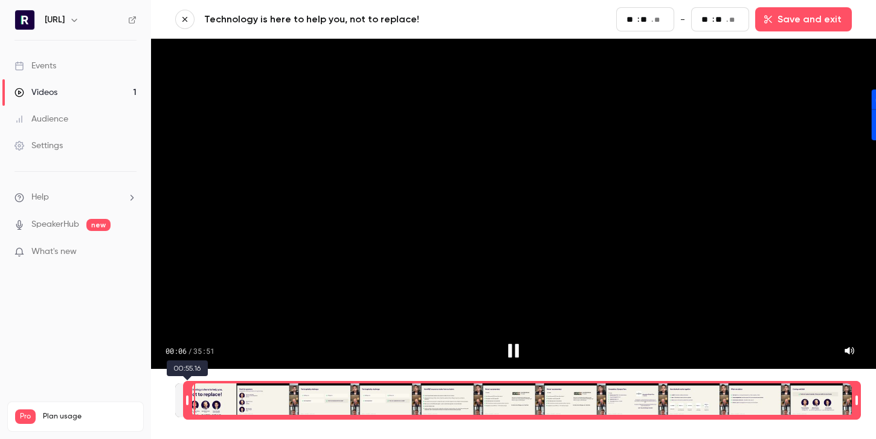
type input "**"
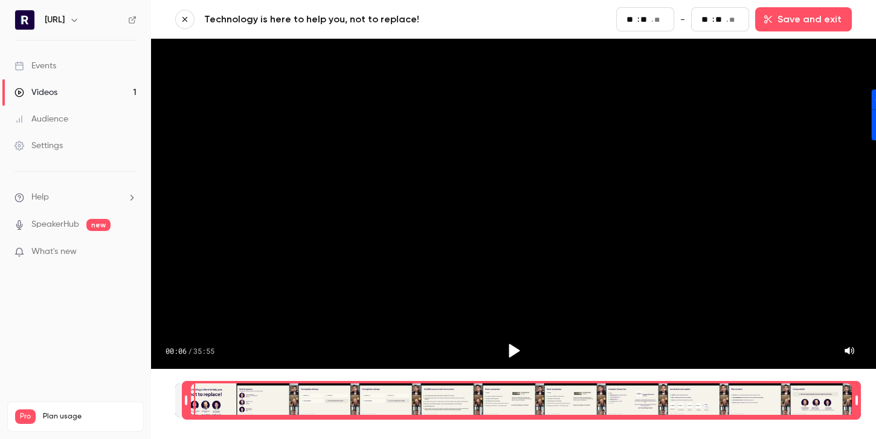
type input "**"
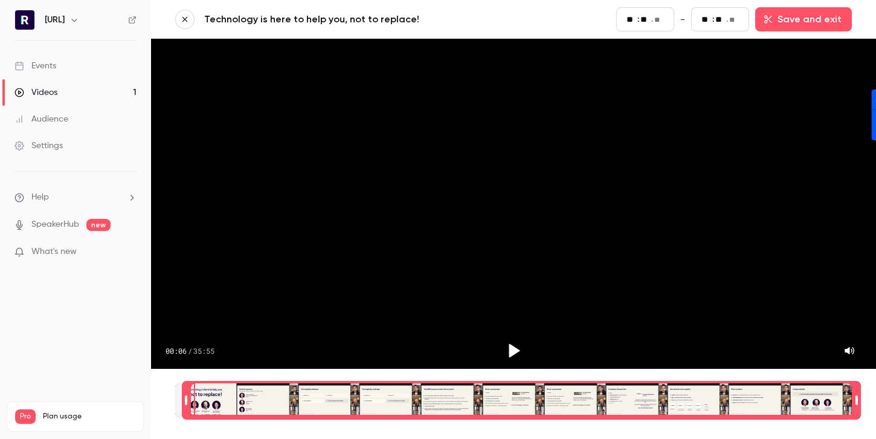
type input "**"
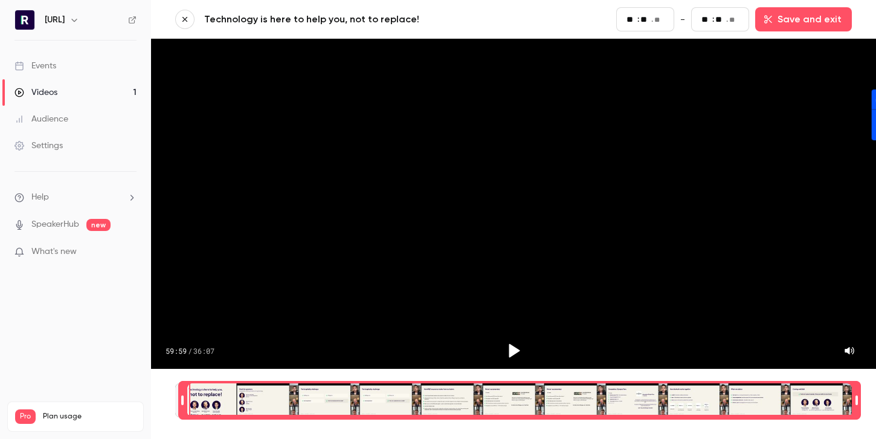
type input "**"
click at [181, 402] on div "Time range seconds start time" at bounding box center [182, 400] width 8 height 36
click at [512, 347] on icon "Play" at bounding box center [514, 351] width 11 height 14
type input "**"
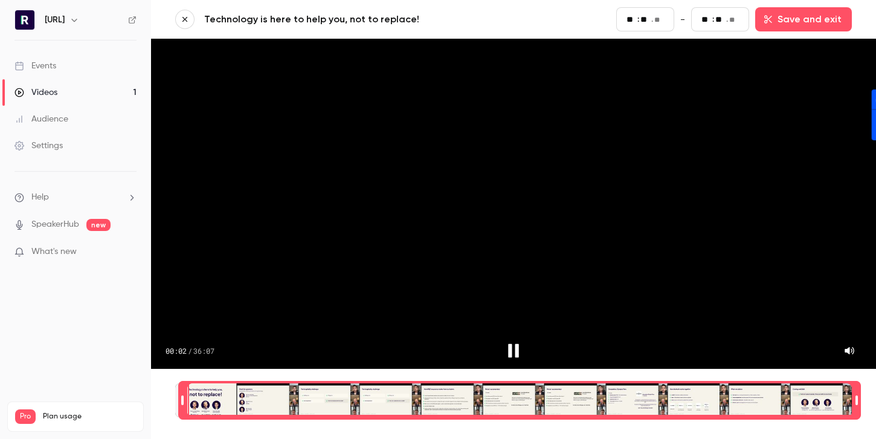
type input "**"
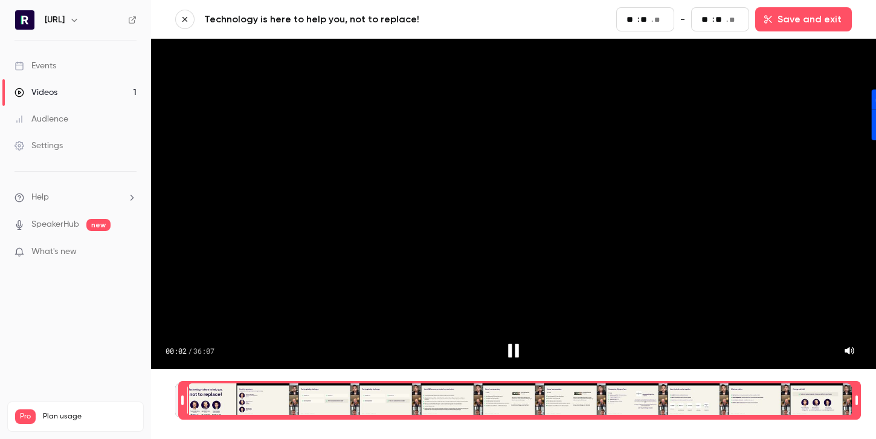
type input "**"
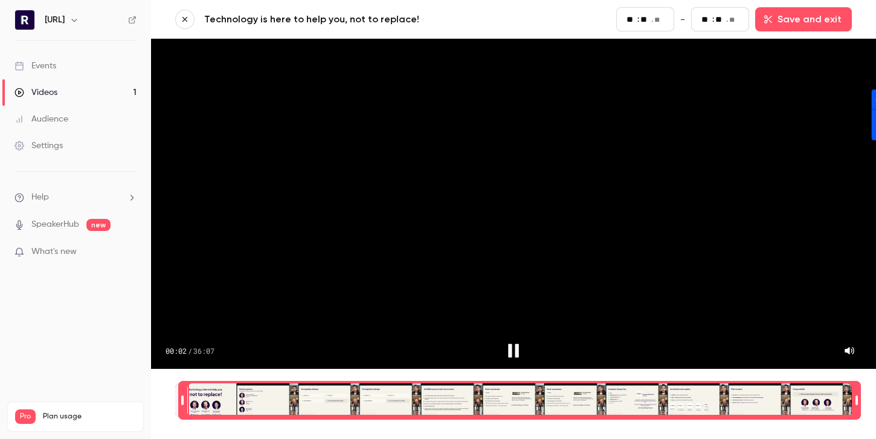
type input "**"
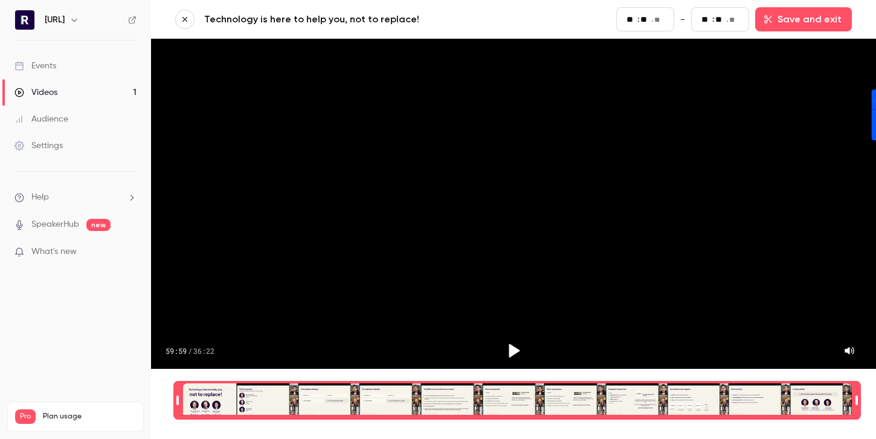
type input "**"
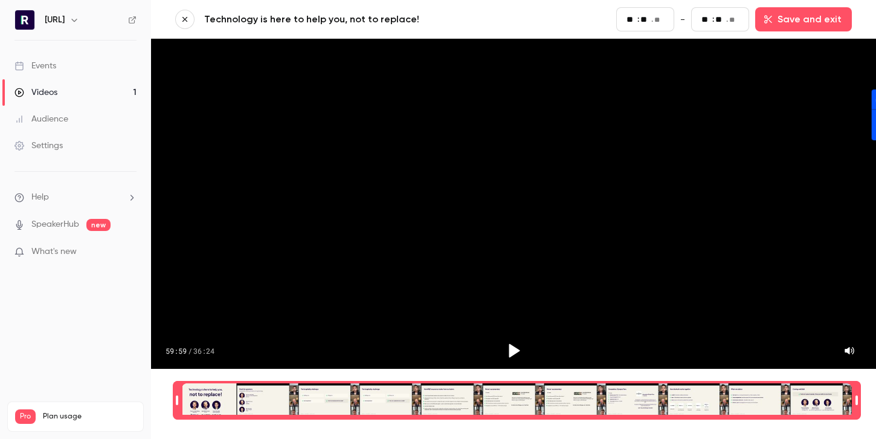
type input "**"
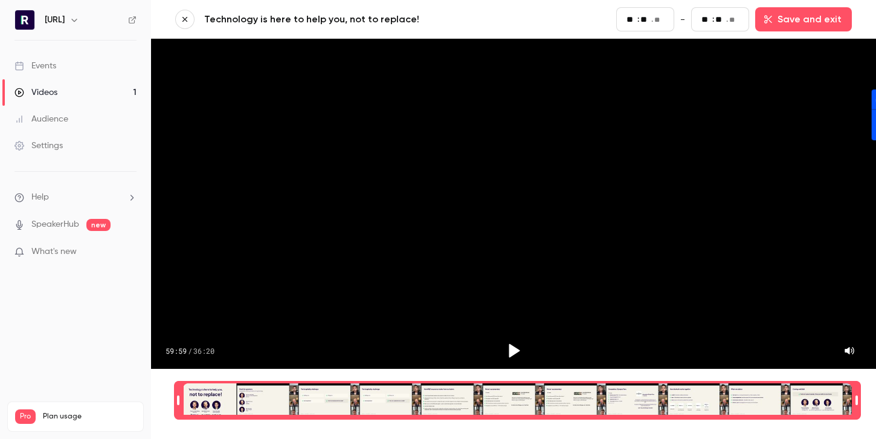
type input "**"
click at [178, 403] on div "Time range seconds start time" at bounding box center [178, 400] width 8 height 36
click at [507, 350] on icon "Play" at bounding box center [513, 350] width 18 height 18
type input "**"
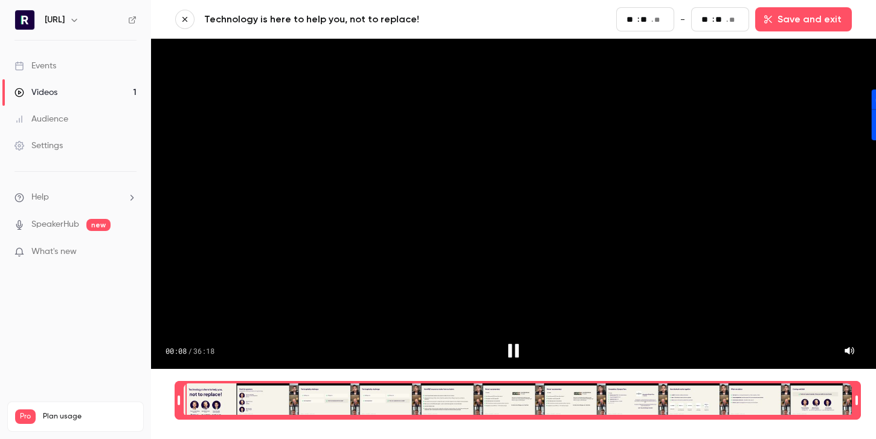
type input "**"
type input "*"
drag, startPoint x: 178, startPoint y: 399, endPoint x: 92, endPoint y: 399, distance: 85.8
click at [92, 399] on div "[URL] Events Videos 1 Audience Settings Help SpeakerHub new What's new Pro Plan…" at bounding box center [438, 219] width 876 height 439
click at [189, 19] on button "button" at bounding box center [184, 19] width 19 height 19
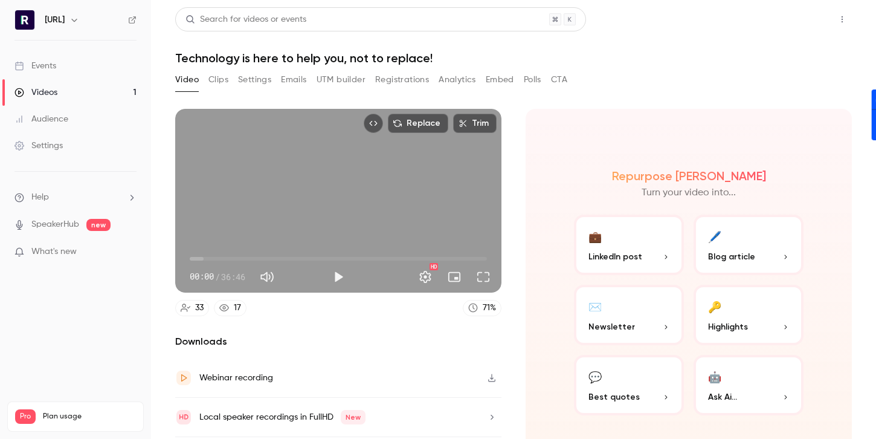
click at [807, 27] on button "Share" at bounding box center [799, 19] width 48 height 24
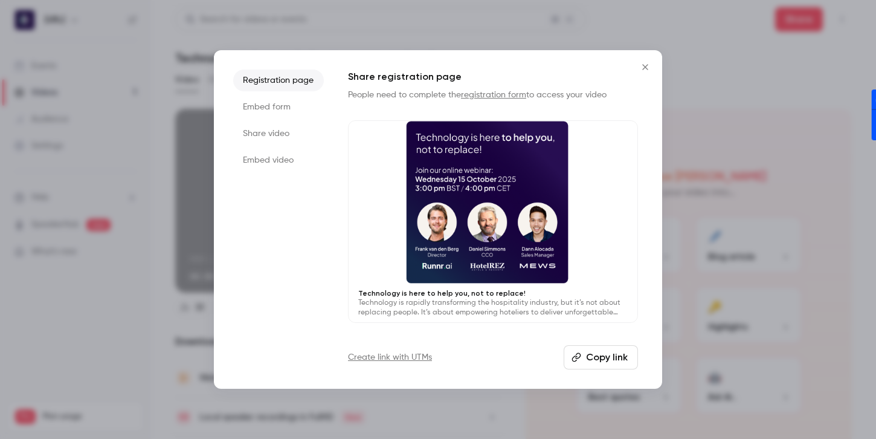
click at [588, 352] on button "Copy link" at bounding box center [601, 357] width 74 height 24
click at [268, 132] on li "Share video" at bounding box center [278, 134] width 91 height 22
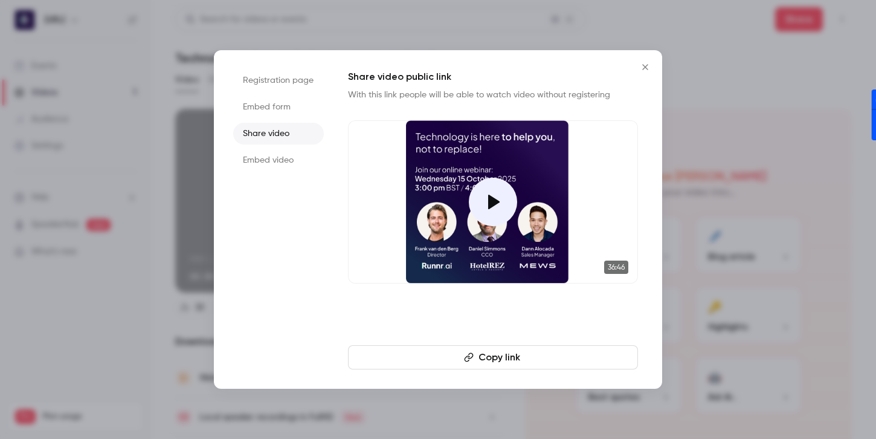
click at [533, 359] on button "Copy link" at bounding box center [493, 357] width 290 height 24
click at [645, 65] on icon "Close" at bounding box center [645, 67] width 15 height 10
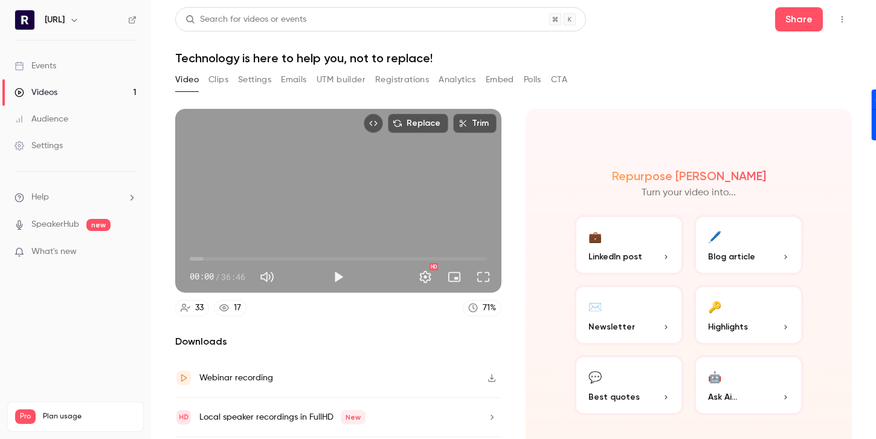
click at [251, 82] on button "Settings" at bounding box center [254, 79] width 33 height 19
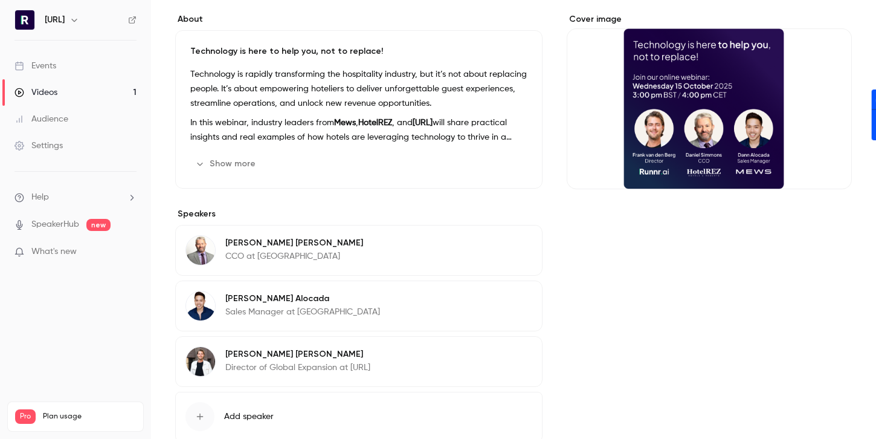
scroll to position [166, 0]
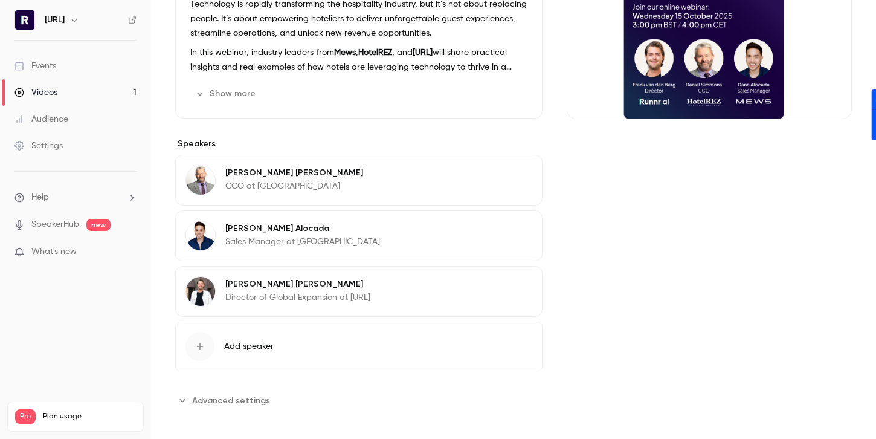
click at [229, 388] on div "**********" at bounding box center [358, 176] width 367 height 466
click at [225, 409] on button "Advanced settings" at bounding box center [226, 399] width 102 height 19
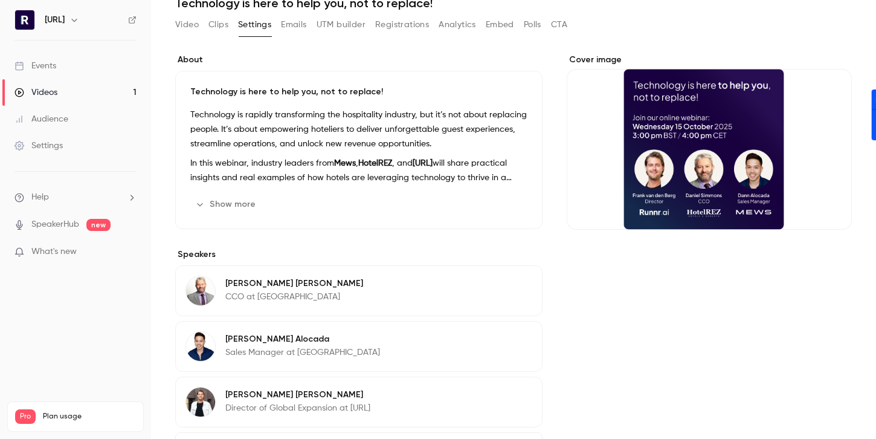
scroll to position [0, 0]
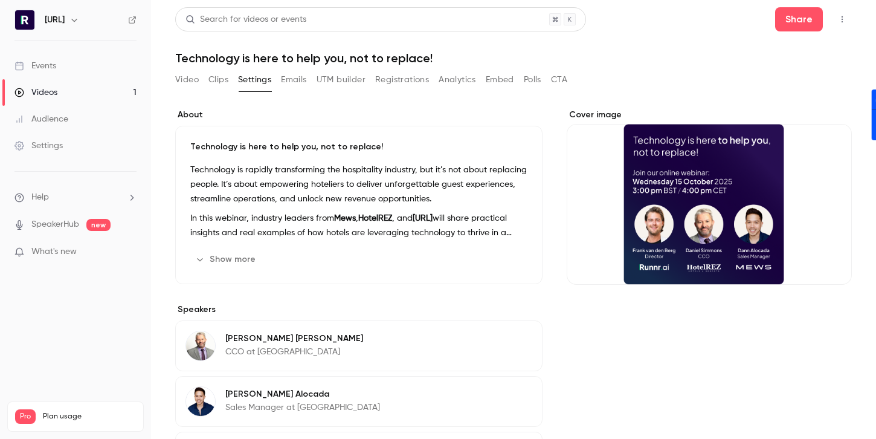
click at [294, 85] on button "Emails" at bounding box center [293, 79] width 25 height 19
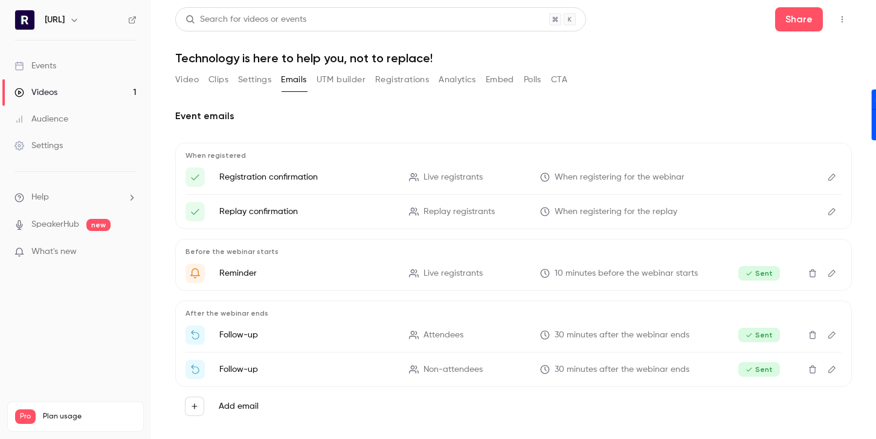
click at [401, 79] on button "Registrations" at bounding box center [402, 79] width 54 height 19
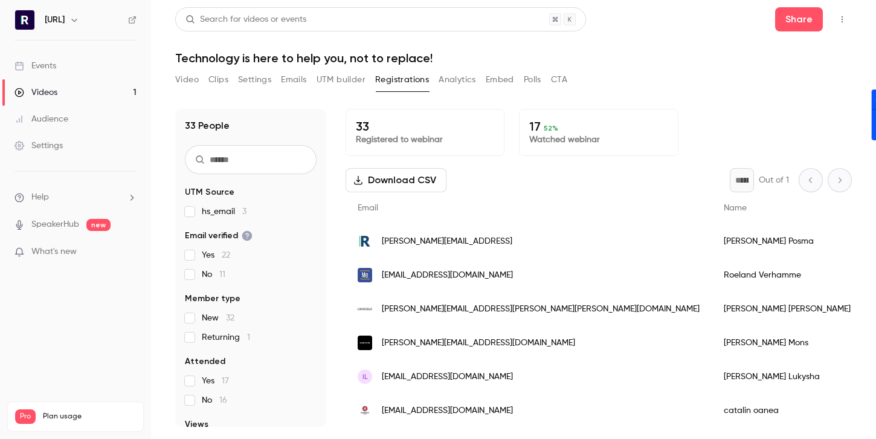
click at [248, 83] on button "Settings" at bounding box center [254, 79] width 33 height 19
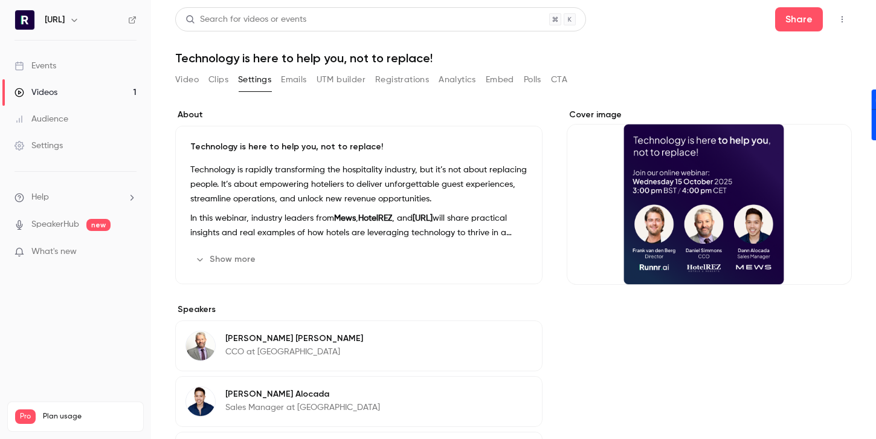
click at [220, 73] on button "Clips" at bounding box center [218, 79] width 20 height 19
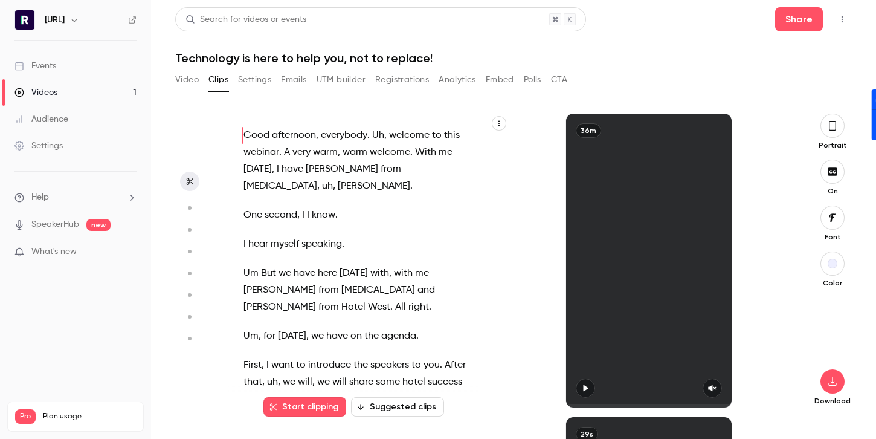
click at [505, 78] on button "Embed" at bounding box center [500, 79] width 28 height 19
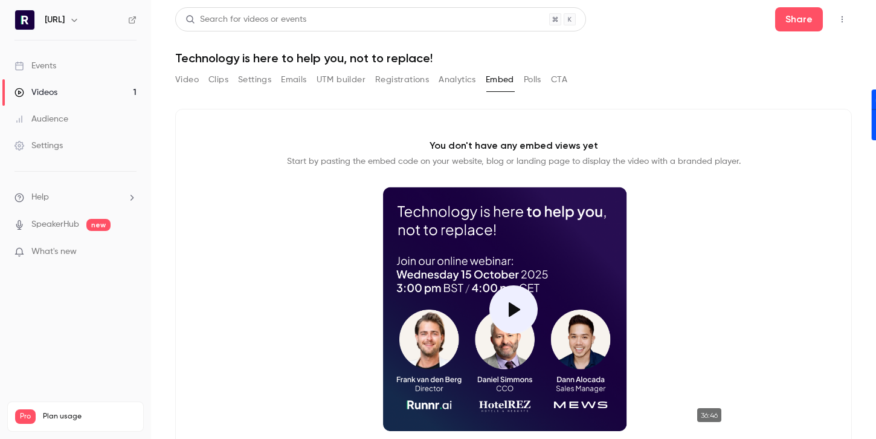
click at [458, 82] on button "Analytics" at bounding box center [457, 79] width 37 height 19
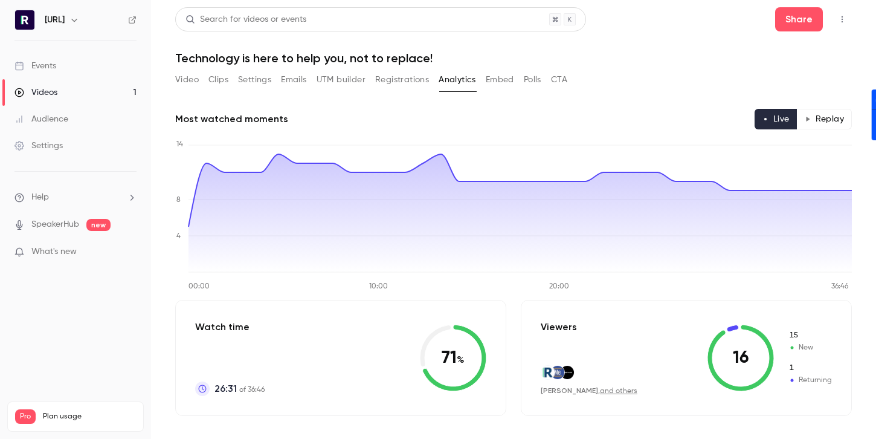
click at [415, 80] on button "Registrations" at bounding box center [402, 79] width 54 height 19
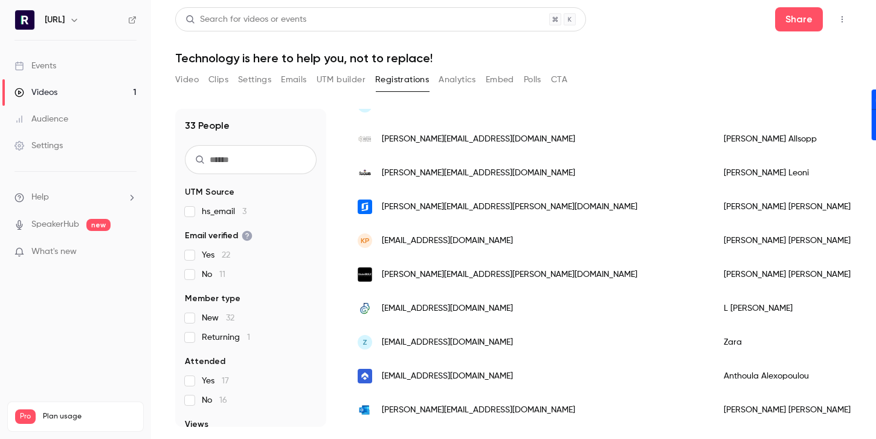
scroll to position [903, 0]
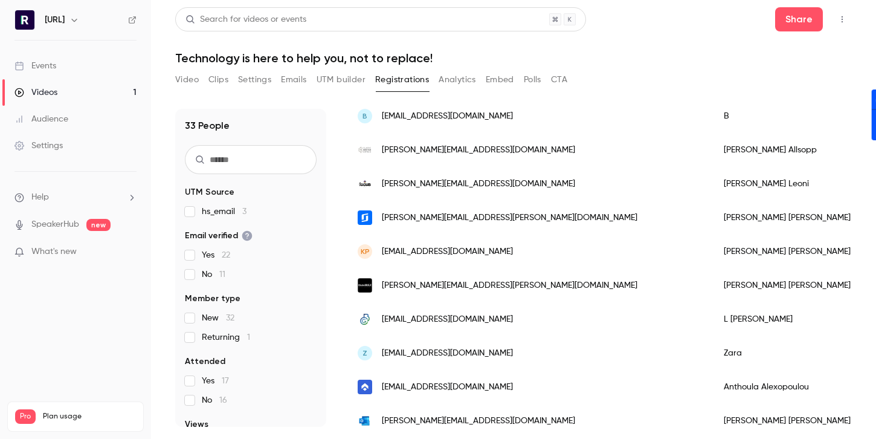
click at [241, 79] on button "Settings" at bounding box center [254, 79] width 33 height 19
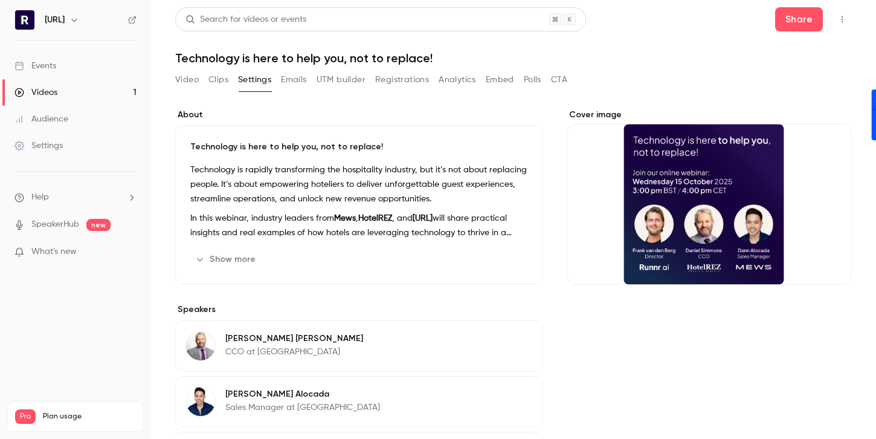
click at [65, 113] on div "Audience" at bounding box center [42, 119] width 54 height 12
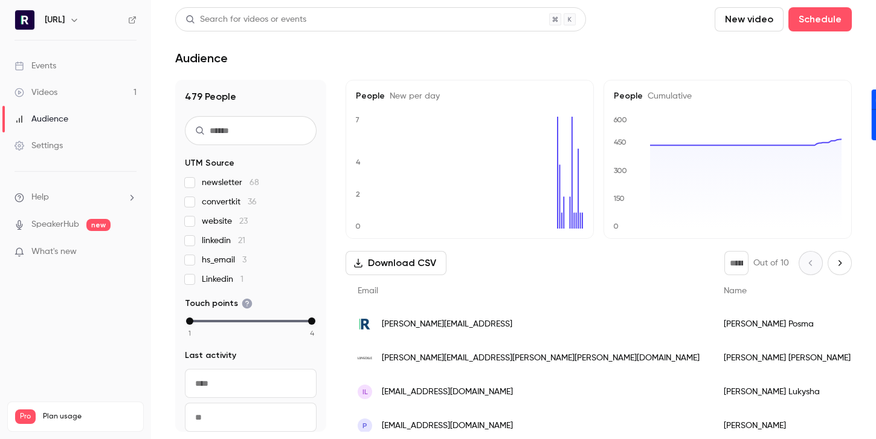
click at [60, 88] on link "Videos 1" at bounding box center [75, 92] width 151 height 27
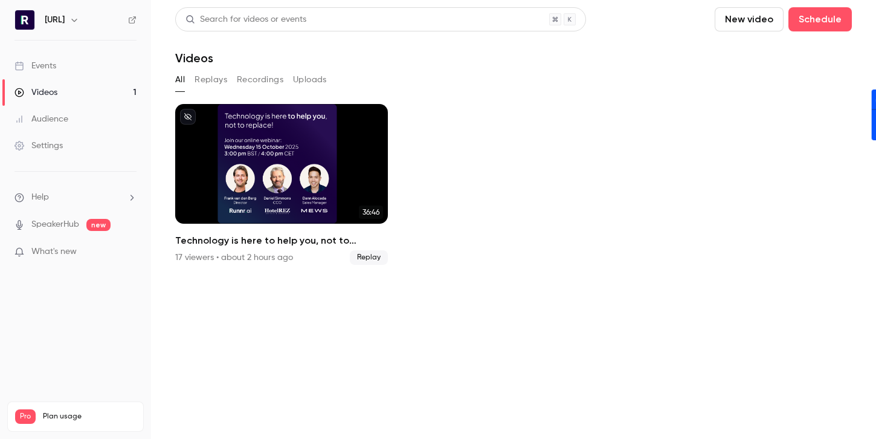
click at [271, 85] on button "Recordings" at bounding box center [260, 79] width 47 height 19
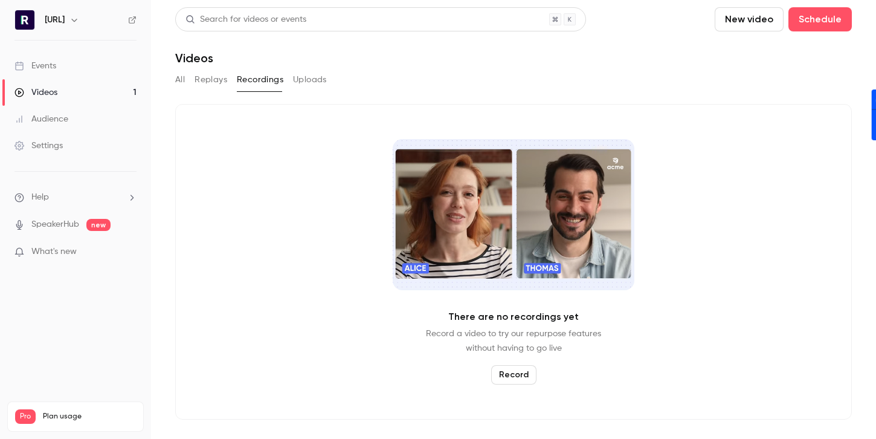
click at [210, 82] on button "Replays" at bounding box center [211, 79] width 33 height 19
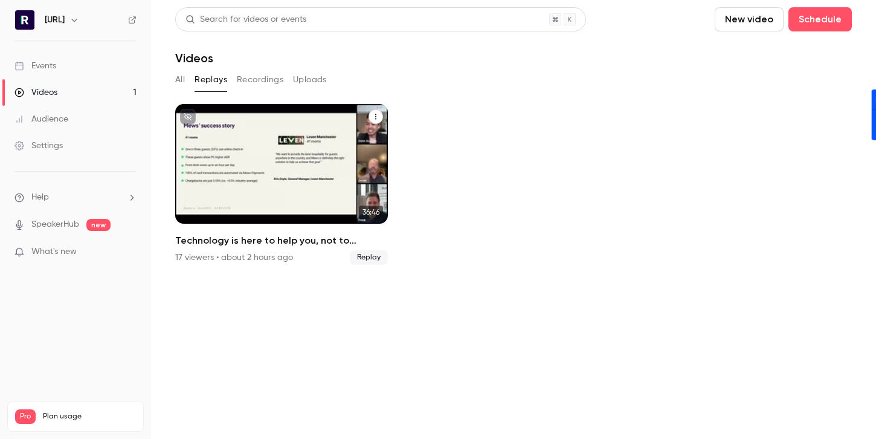
click at [365, 259] on span "Replay" at bounding box center [369, 257] width 38 height 15
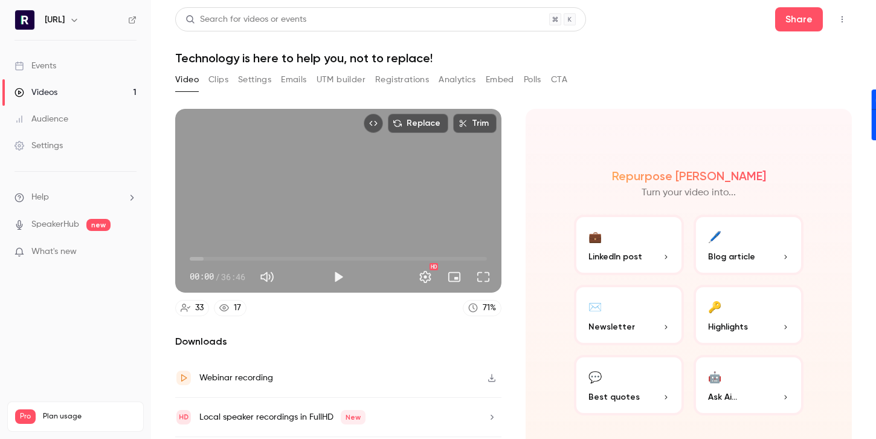
click at [341, 82] on button "UTM builder" at bounding box center [341, 79] width 49 height 19
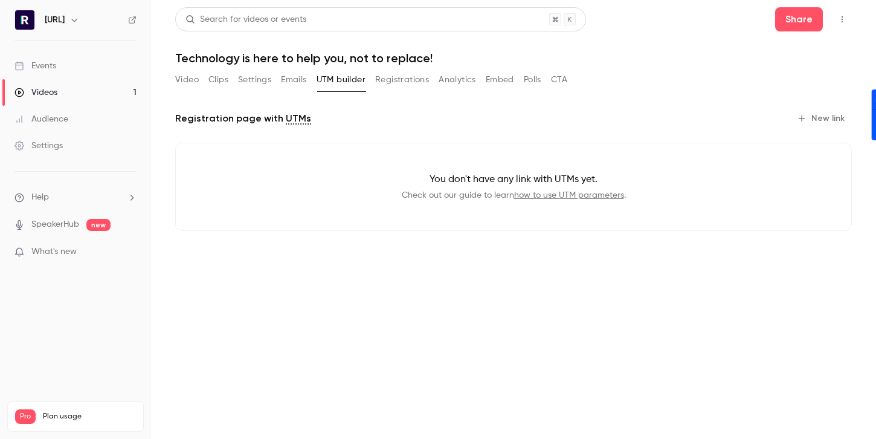
click at [305, 82] on button "Emails" at bounding box center [293, 79] width 25 height 19
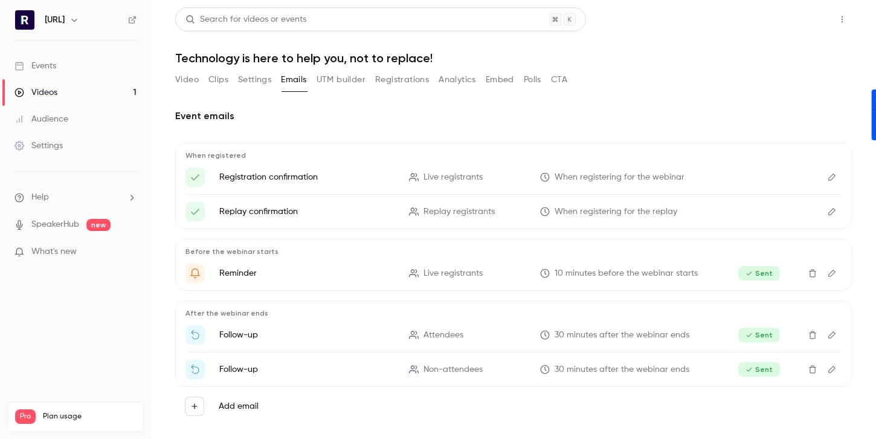
click at [799, 28] on button "Share" at bounding box center [799, 19] width 48 height 24
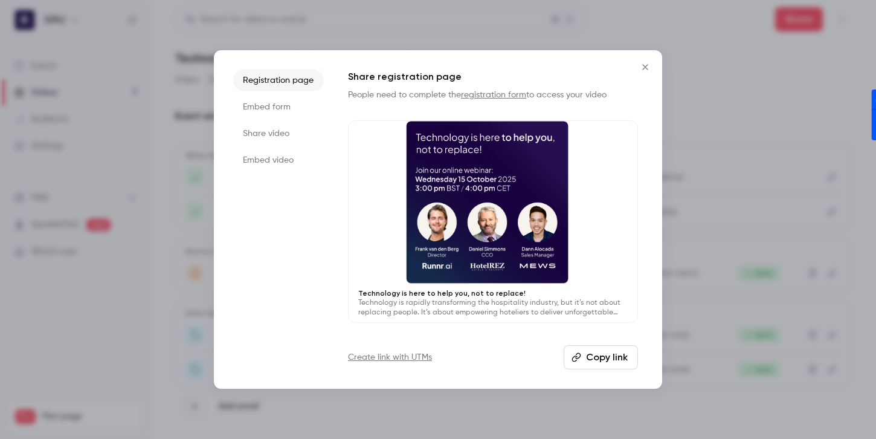
click at [271, 157] on li "Embed video" at bounding box center [278, 160] width 91 height 22
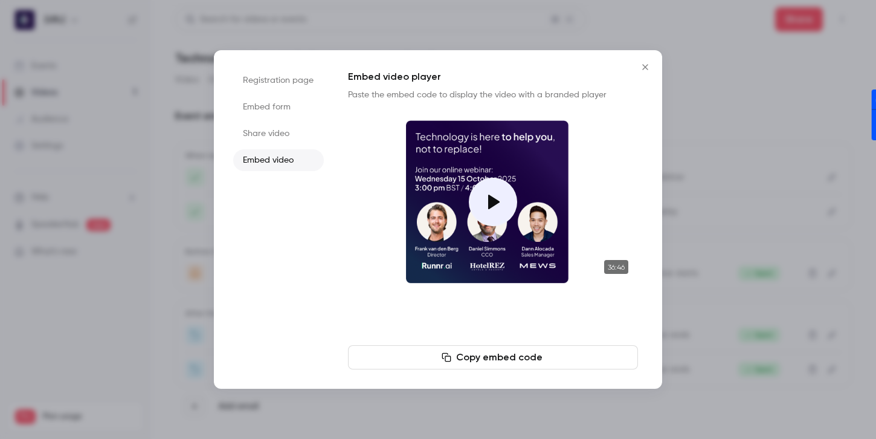
click at [271, 132] on li "Share video" at bounding box center [278, 134] width 91 height 22
click at [274, 114] on li "Embed form" at bounding box center [278, 107] width 91 height 22
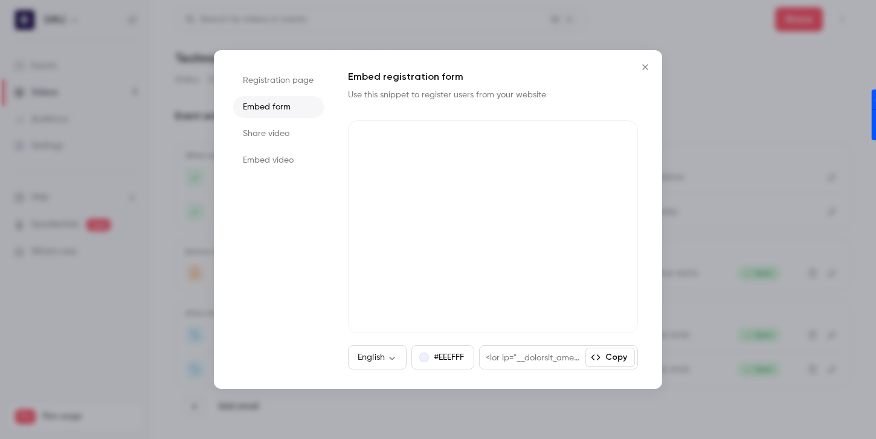
click at [301, 82] on li "Registration page" at bounding box center [278, 80] width 91 height 22
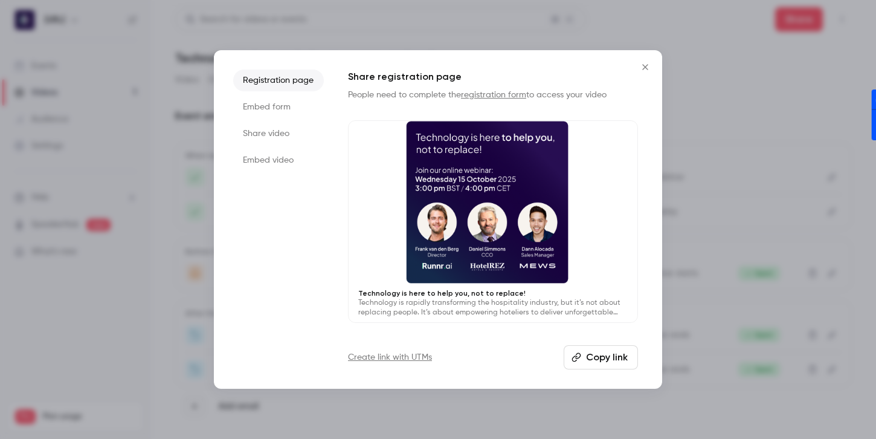
click at [622, 367] on button "Copy link" at bounding box center [601, 357] width 74 height 24
click at [639, 65] on icon "Close" at bounding box center [645, 67] width 15 height 10
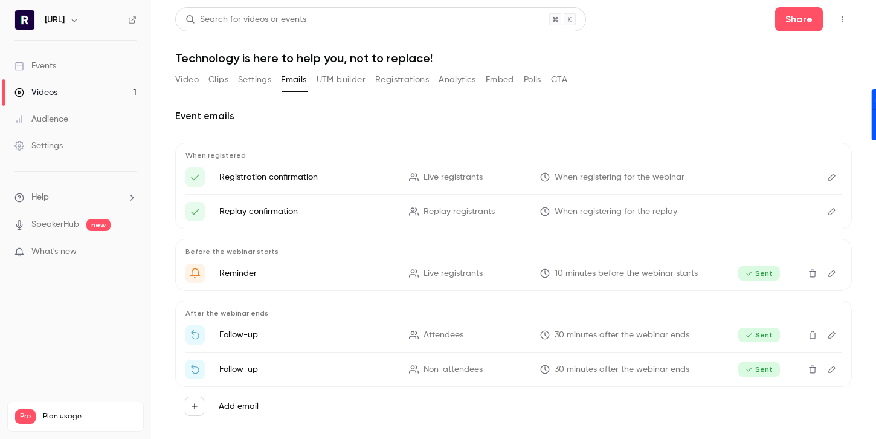
click at [36, 58] on link "Events" at bounding box center [75, 66] width 151 height 27
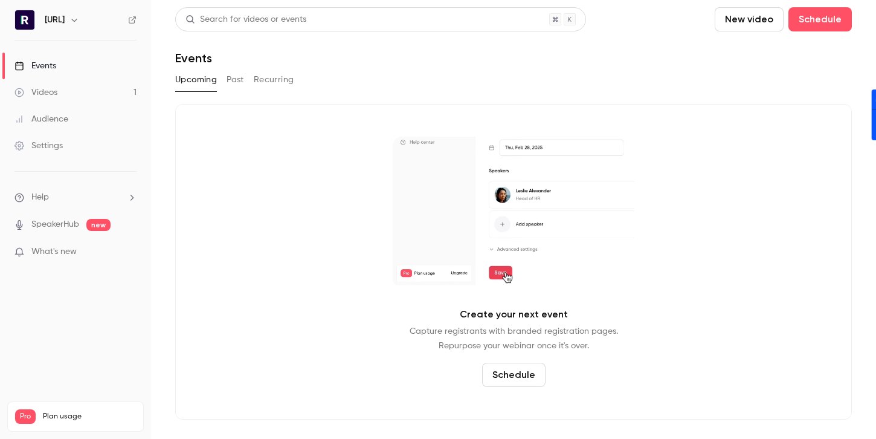
click at [50, 97] on div "Videos" at bounding box center [36, 92] width 43 height 12
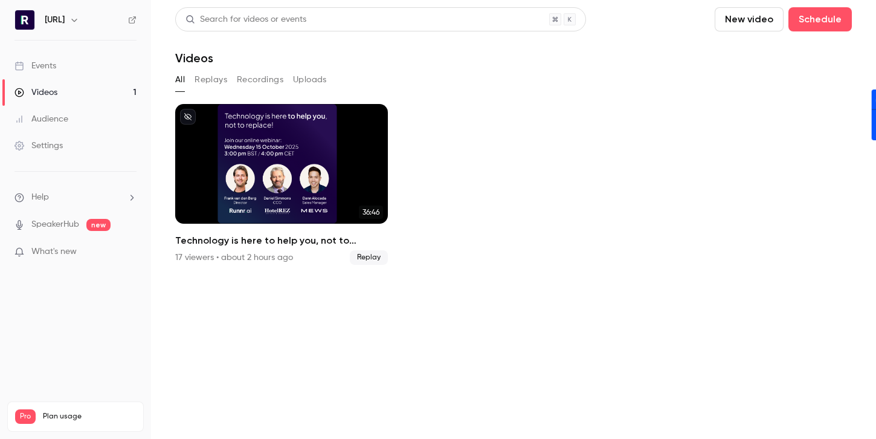
click at [44, 56] on link "Events" at bounding box center [75, 66] width 151 height 27
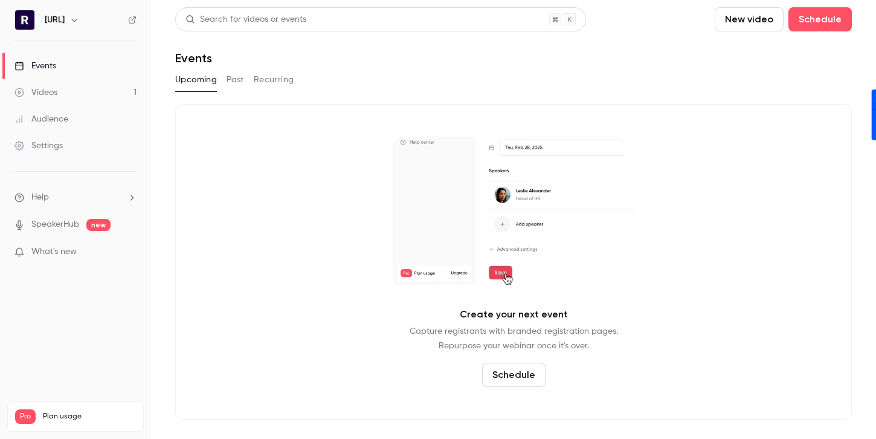
click at [240, 83] on button "Past" at bounding box center [236, 79] width 18 height 19
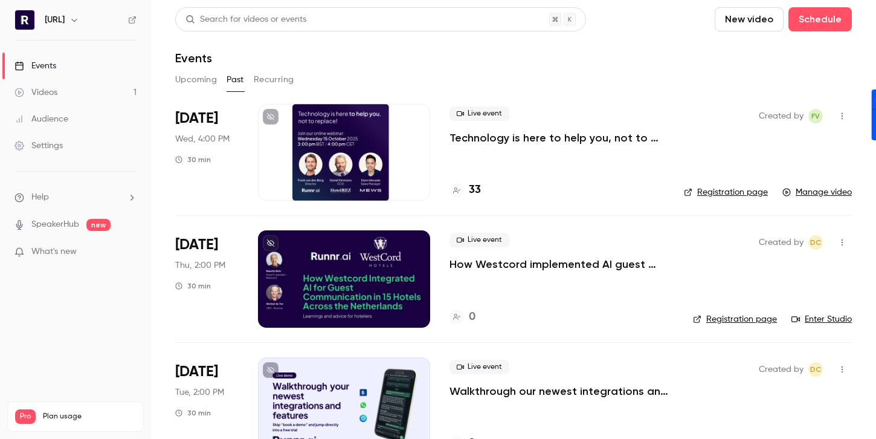
click at [544, 163] on div "Live event Technology is here to help you, not to replace! 33" at bounding box center [557, 152] width 215 height 97
click at [219, 140] on span "Wed, 4:00 PM" at bounding box center [202, 139] width 54 height 12
click at [475, 111] on span "Live event" at bounding box center [480, 113] width 60 height 15
click at [475, 129] on div "Live event Technology is here to help you, not to replace!" at bounding box center [557, 125] width 215 height 39
click at [475, 137] on p "Technology is here to help you, not to replace!" at bounding box center [557, 138] width 215 height 15
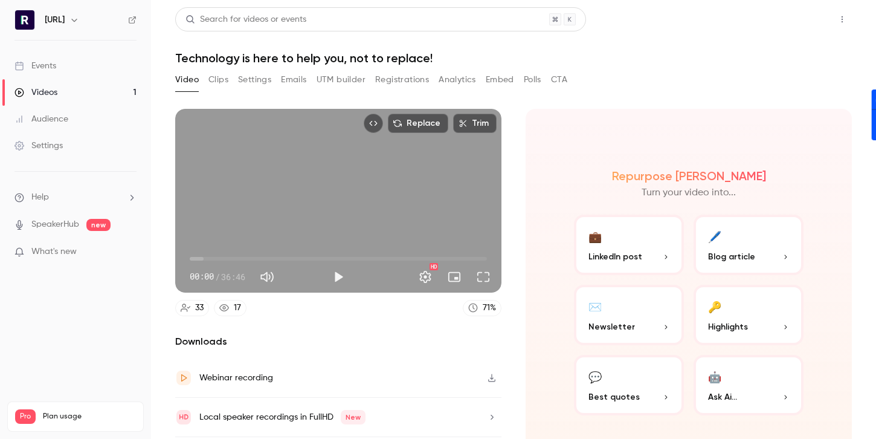
click at [801, 18] on button "Share" at bounding box center [799, 19] width 48 height 24
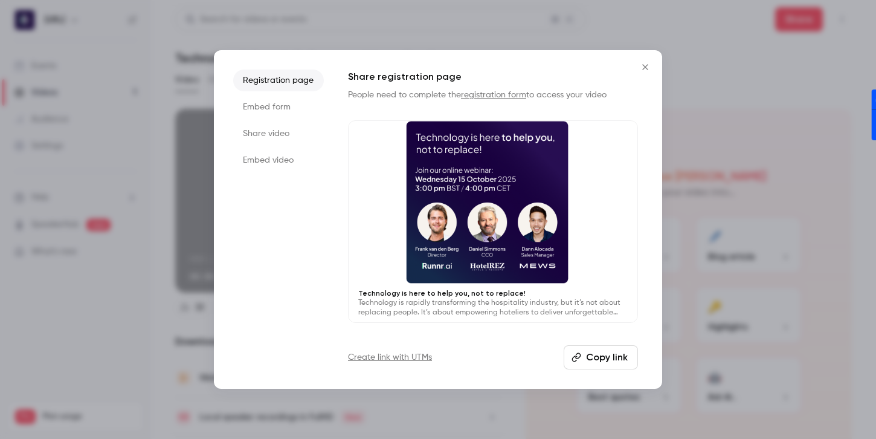
click at [649, 68] on icon "Close" at bounding box center [645, 67] width 15 height 10
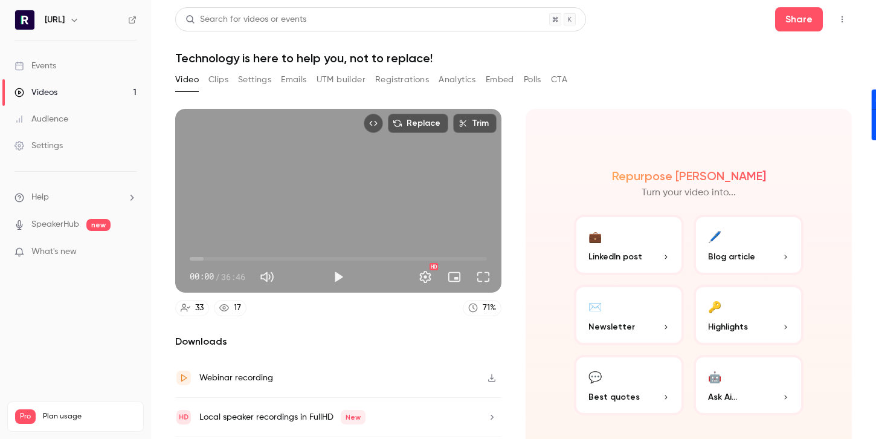
click at [845, 17] on icon "Top Bar Actions" at bounding box center [842, 19] width 10 height 8
click at [635, 100] on div at bounding box center [438, 219] width 876 height 439
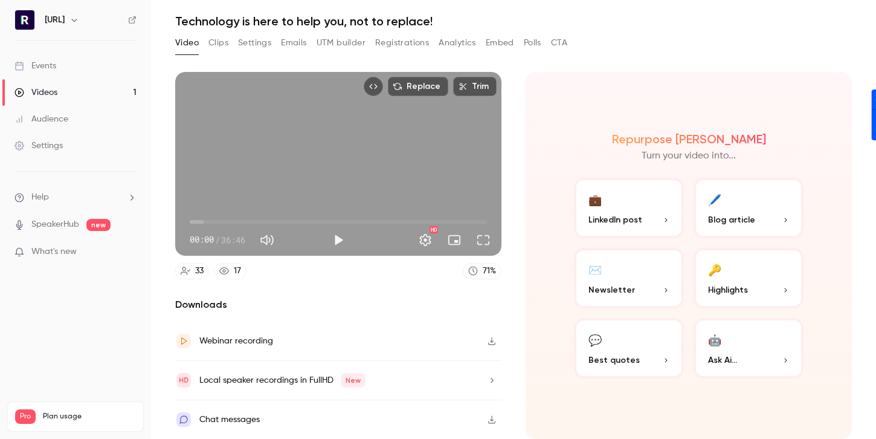
click at [397, 42] on button "Registrations" at bounding box center [402, 42] width 54 height 19
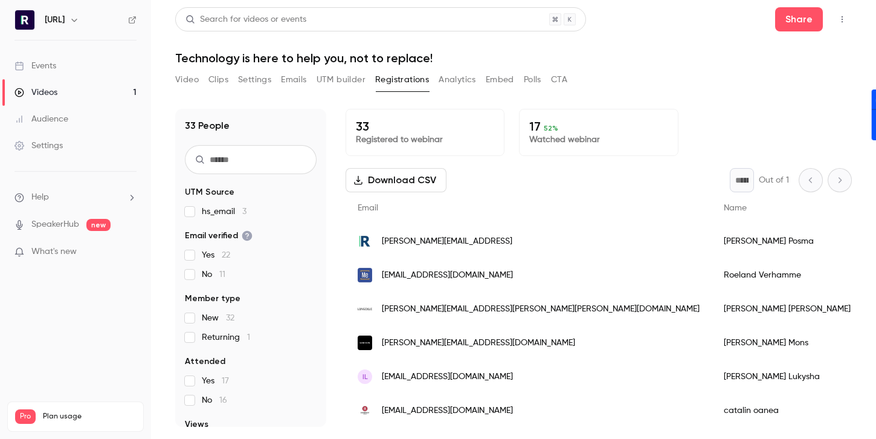
click at [193, 78] on button "Video" at bounding box center [187, 79] width 24 height 19
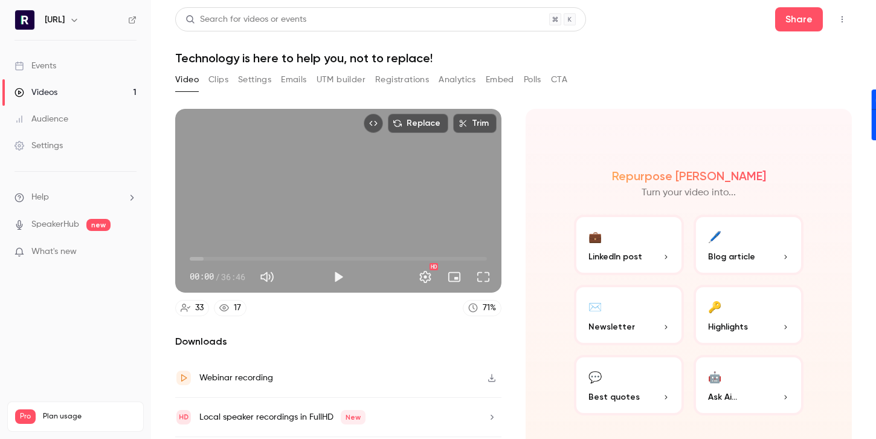
scroll to position [37, 0]
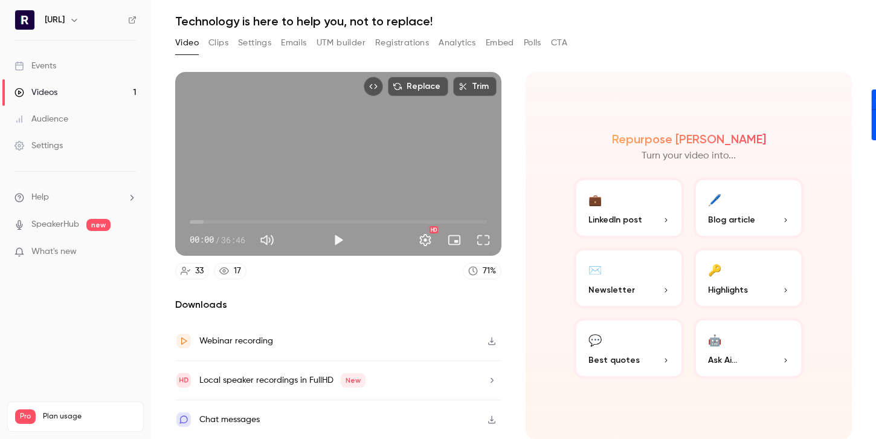
click at [493, 340] on icon "button" at bounding box center [491, 341] width 7 height 8
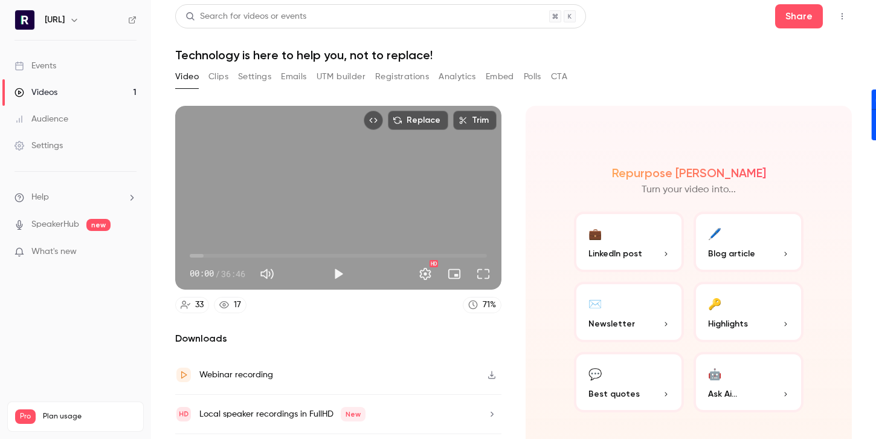
scroll to position [0, 0]
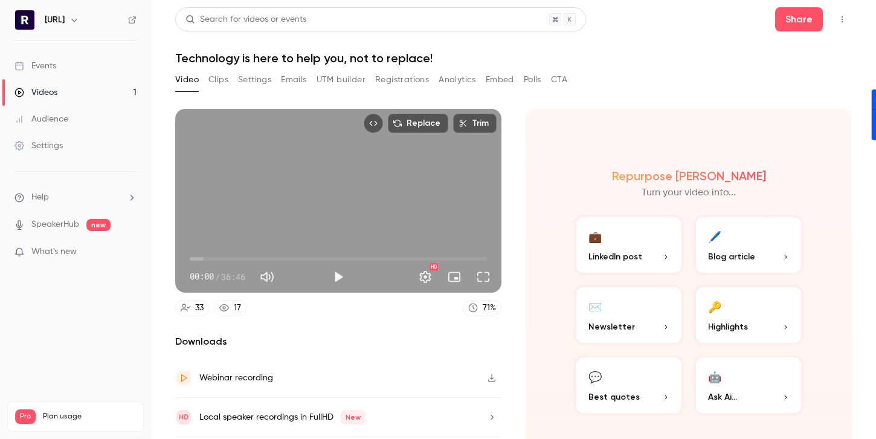
click at [220, 80] on button "Clips" at bounding box center [218, 79] width 20 height 19
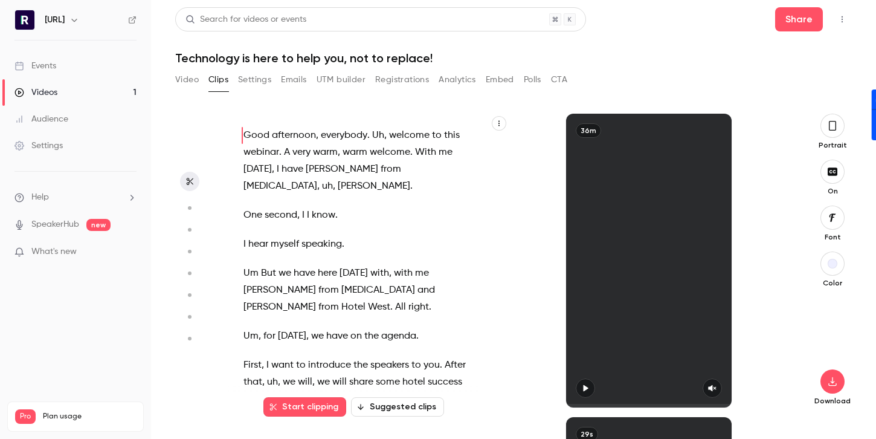
click at [407, 410] on button "Suggested clips" at bounding box center [397, 406] width 93 height 19
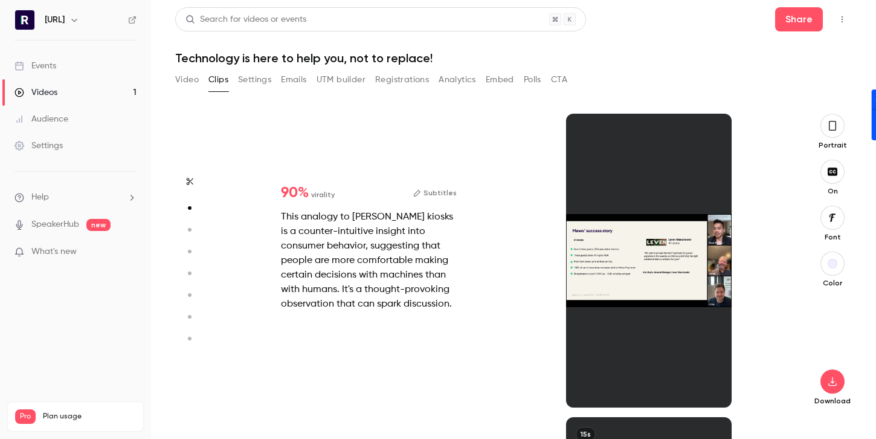
scroll to position [303, 0]
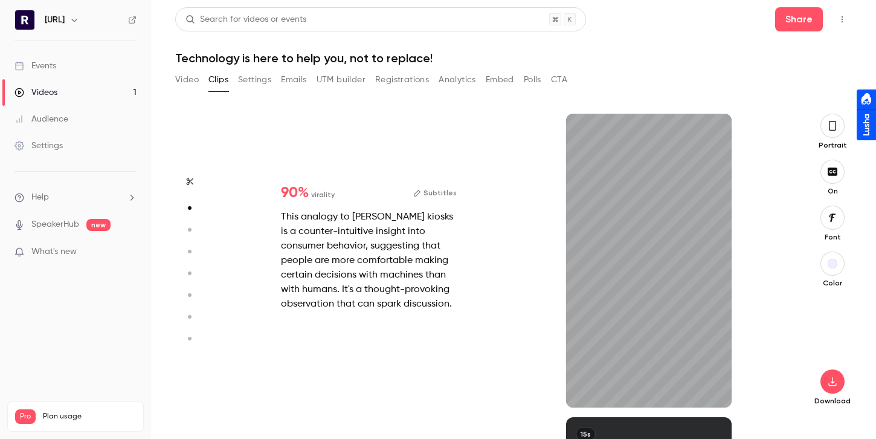
click at [837, 126] on button "button" at bounding box center [832, 126] width 24 height 24
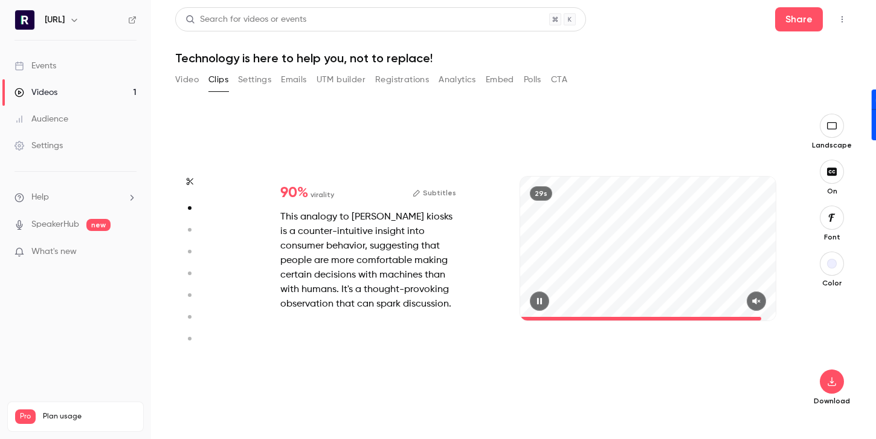
click at [762, 308] on div "29s" at bounding box center [648, 248] width 256 height 144
click at [759, 305] on icon "button" at bounding box center [757, 301] width 10 height 8
click at [526, 318] on span at bounding box center [523, 319] width 6 height 4
click at [535, 301] on icon "button" at bounding box center [540, 301] width 10 height 8
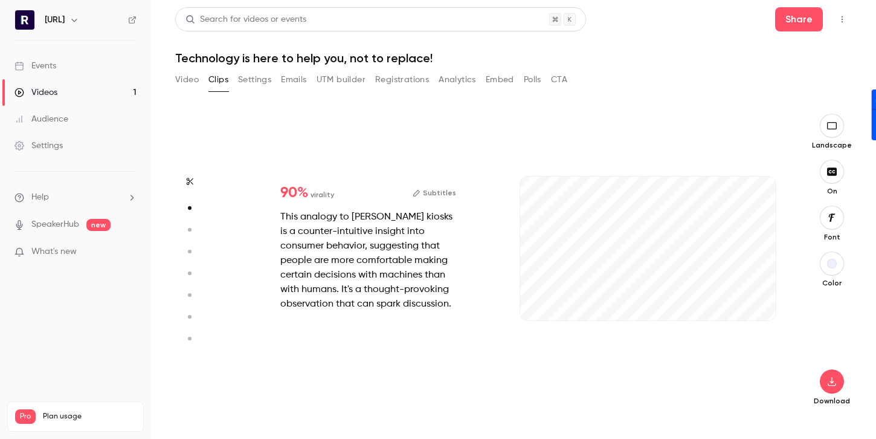
click at [421, 190] on icon "button" at bounding box center [417, 193] width 8 height 8
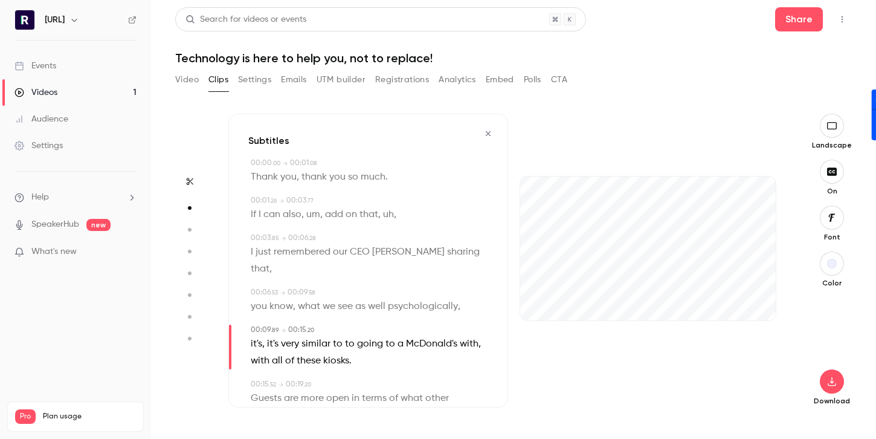
click at [315, 216] on span "um" at bounding box center [313, 214] width 14 height 17
type input "***"
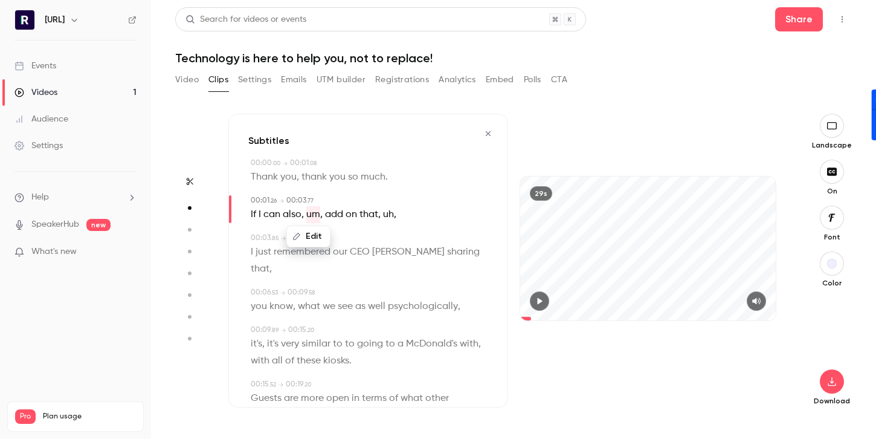
click at [312, 240] on button "Edit" at bounding box center [309, 236] width 42 height 19
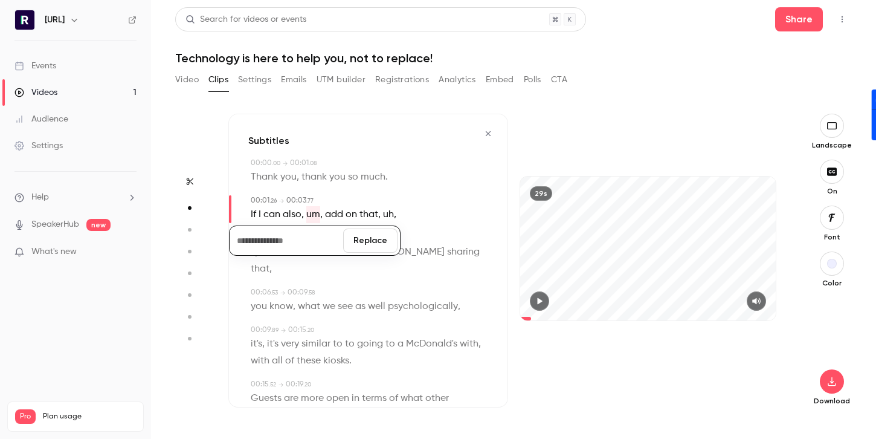
click at [375, 236] on button "Replace" at bounding box center [370, 240] width 54 height 24
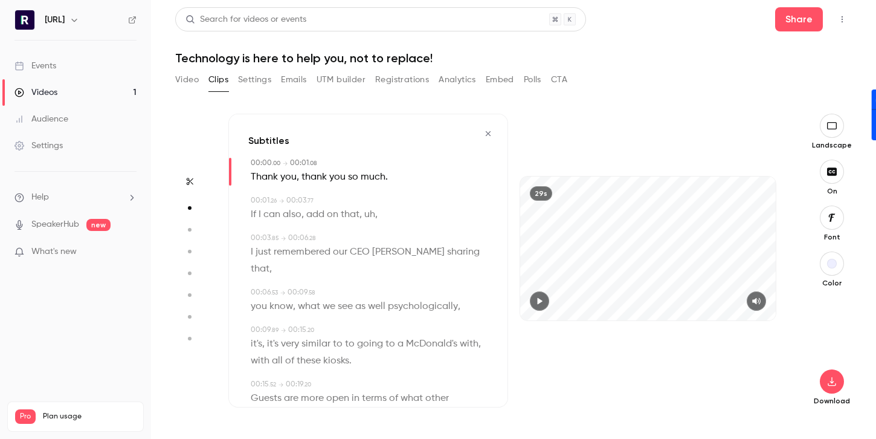
click at [370, 216] on span "uh" at bounding box center [369, 214] width 11 height 17
type input "***"
click at [357, 232] on icon "button" at bounding box center [353, 236] width 8 height 8
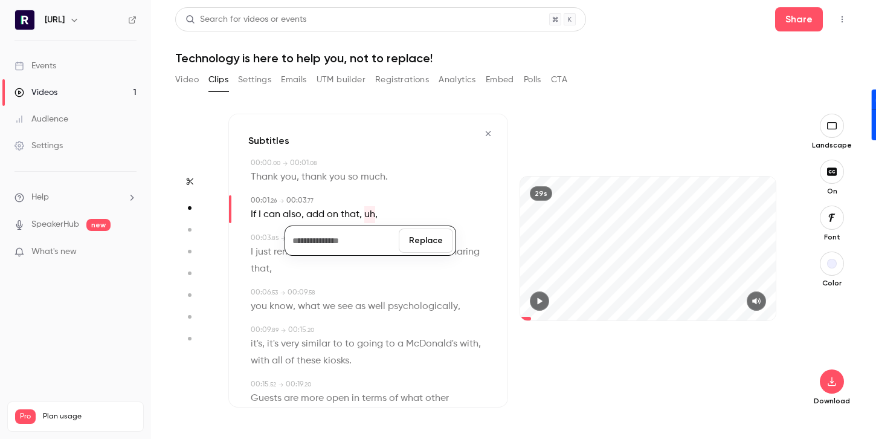
click at [416, 250] on button "Replace" at bounding box center [426, 240] width 54 height 24
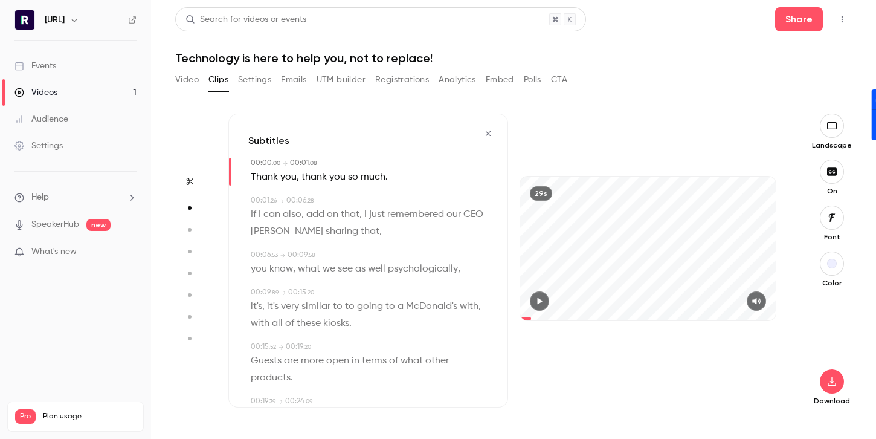
type input "*"
click at [253, 79] on button "Settings" at bounding box center [254, 79] width 33 height 19
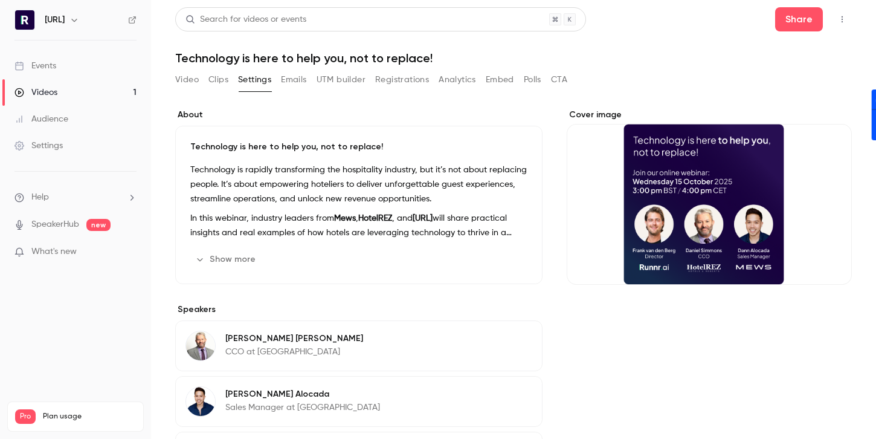
click at [215, 82] on button "Clips" at bounding box center [218, 79] width 20 height 19
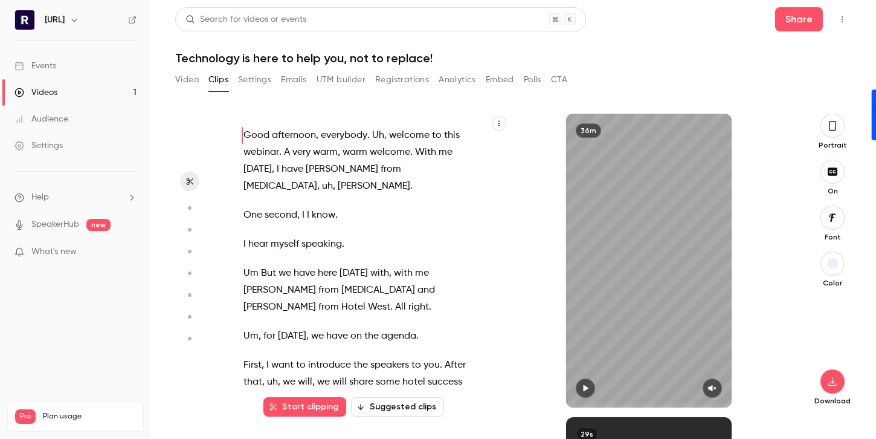
click at [395, 405] on button "Suggested clips" at bounding box center [397, 406] width 93 height 19
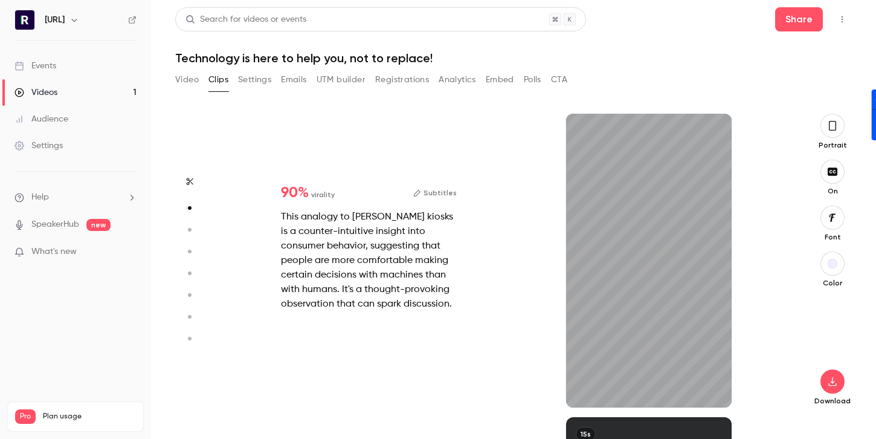
scroll to position [303, 0]
click at [833, 125] on icon "button" at bounding box center [833, 125] width 10 height 13
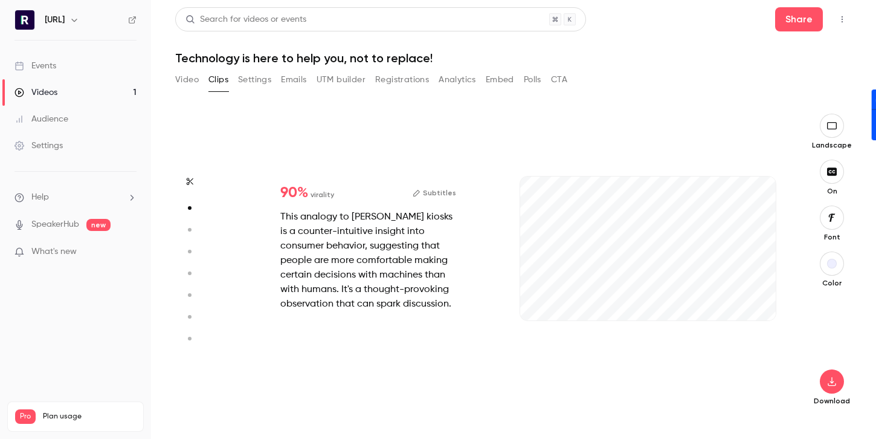
click at [427, 193] on button "Subtitles" at bounding box center [435, 192] width 44 height 15
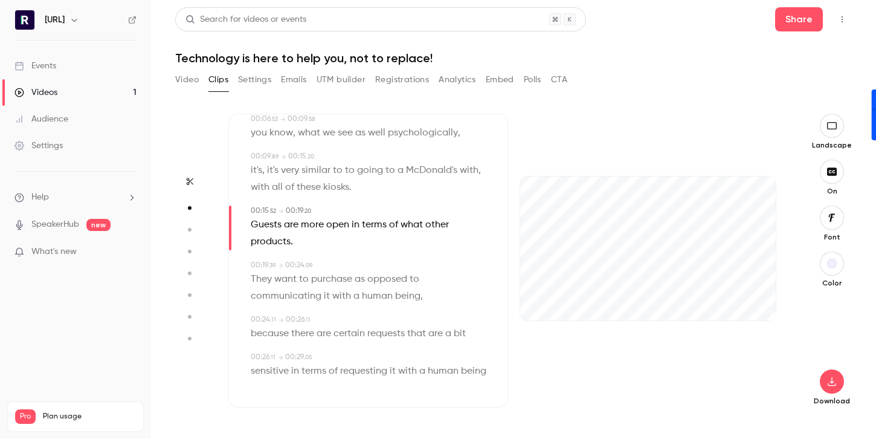
scroll to position [138, 0]
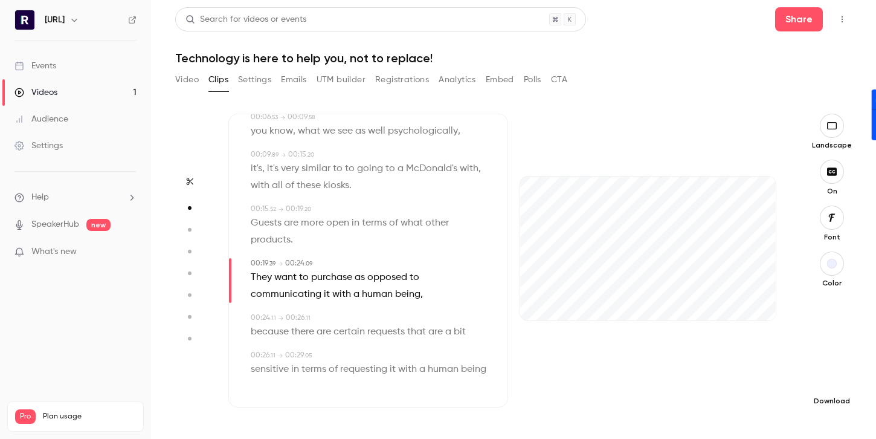
click at [830, 381] on icon "button" at bounding box center [832, 381] width 15 height 10
click at [710, 366] on span "High quality requires longer processing" at bounding box center [741, 370] width 138 height 12
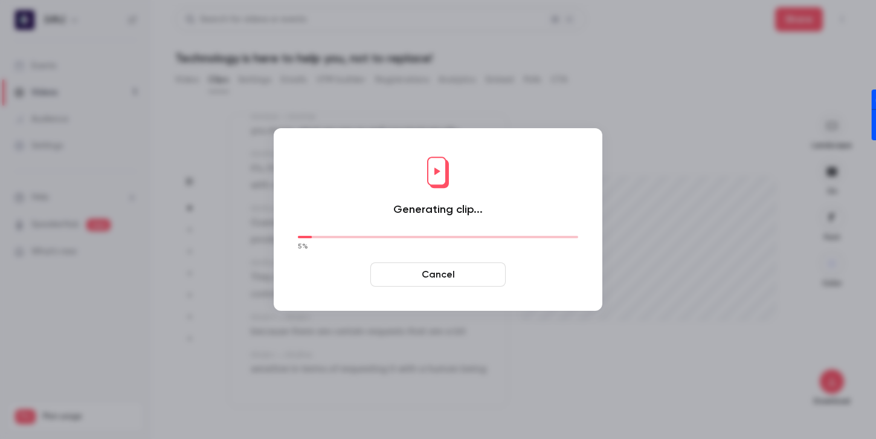
type input "**"
